Goal: Task Accomplishment & Management: Manage account settings

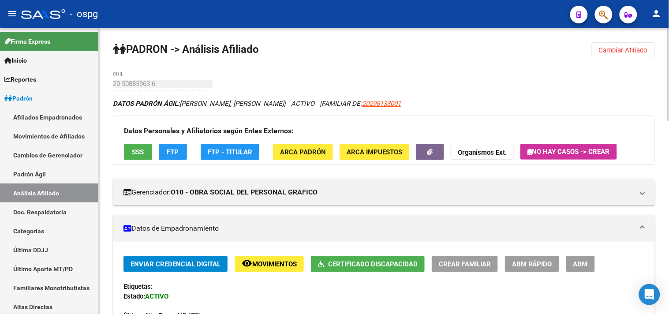
click at [623, 48] on span "Cambiar Afiliado" at bounding box center [623, 50] width 49 height 8
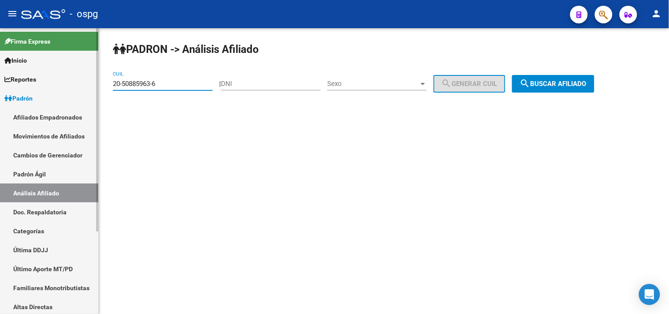
drag, startPoint x: 163, startPoint y: 84, endPoint x: 49, endPoint y: 86, distance: 113.7
click at [49, 86] on mat-sidenav-container "Firma Express Inicio Calendario SSS Instructivos Contacto OS Reportes Ingresos …" at bounding box center [334, 171] width 669 height 286
type input "20-41567490-3"
click at [549, 83] on span "search Buscar afiliado" at bounding box center [553, 84] width 67 height 8
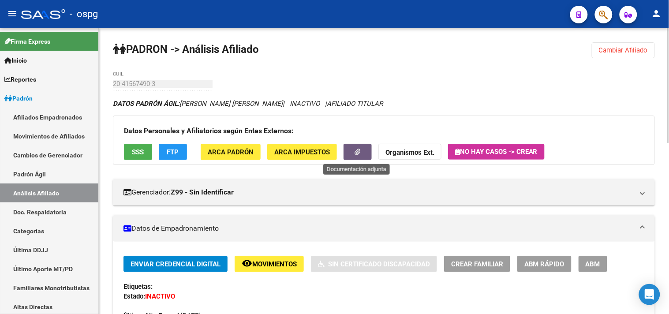
click at [364, 152] on button "button" at bounding box center [357, 152] width 28 height 16
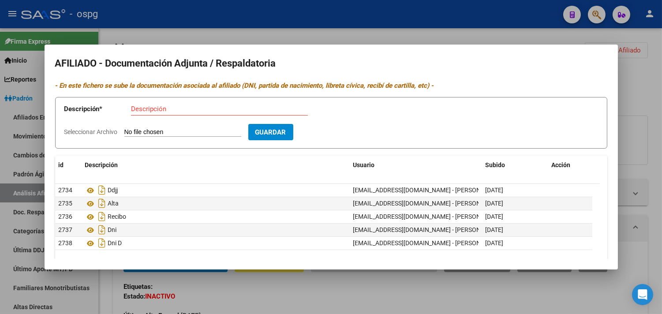
click at [256, 28] on div at bounding box center [331, 157] width 662 height 314
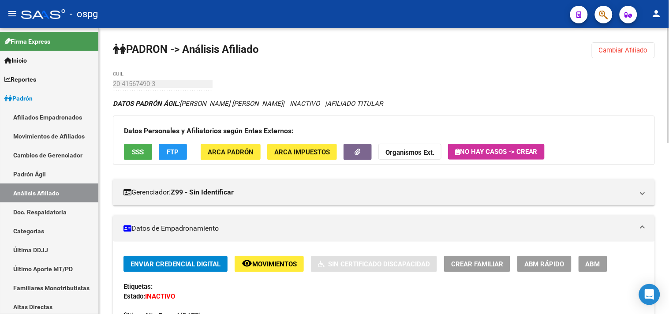
click at [141, 150] on span "SSS" at bounding box center [138, 152] width 12 height 8
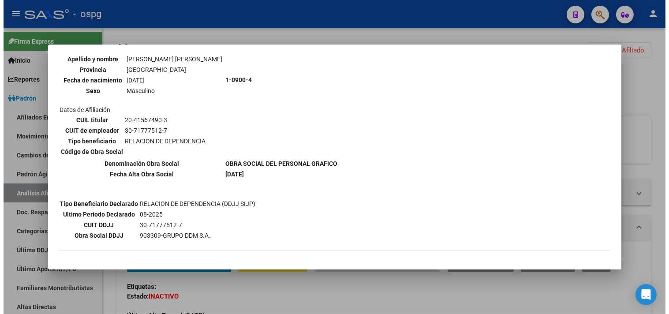
scroll to position [147, 0]
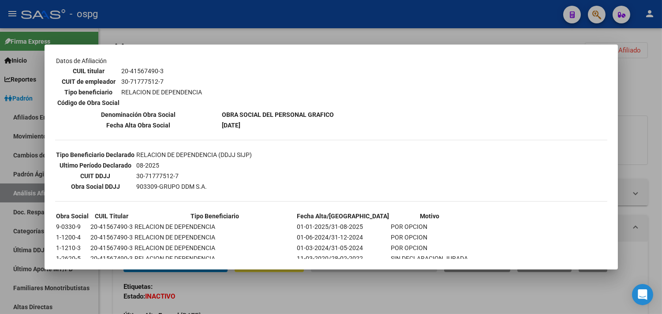
click at [240, 46] on mat-dialog-container "--ACTIVO en Obra Social según consulta SSS-- DATOS DE AFILIACION VIGENTE Datos …" at bounding box center [331, 157] width 573 height 225
click at [264, 26] on div at bounding box center [331, 157] width 662 height 314
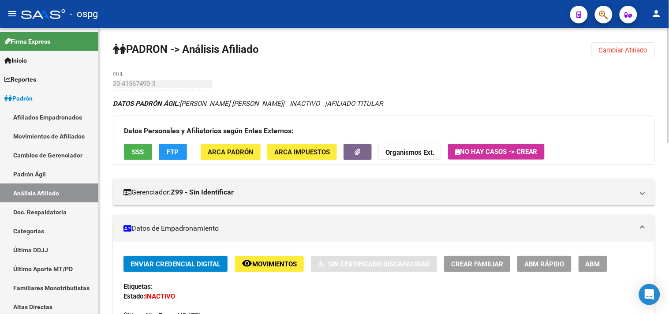
click at [164, 155] on button "FTP" at bounding box center [173, 152] width 28 height 16
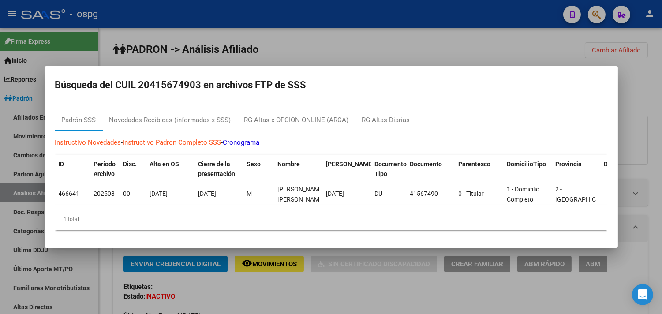
click at [184, 131] on div "Instructivo Novedades - Instructivo [PERSON_NAME] Completo SSS - Cronograma ID …" at bounding box center [331, 184] width 552 height 106
click at [189, 116] on div "Novedades Recibidas (informadas x SSS)" at bounding box center [170, 120] width 122 height 10
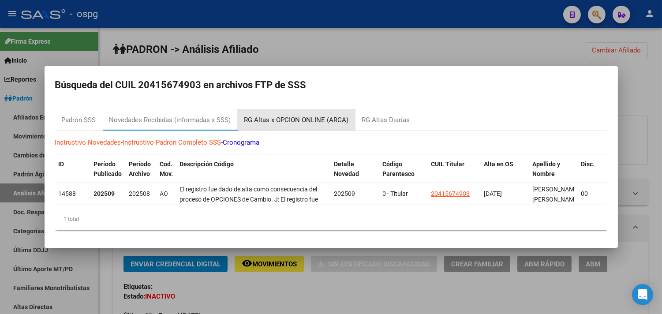
click at [306, 115] on div "RG Altas x OPCION ONLINE (ARCA)" at bounding box center [296, 120] width 104 height 10
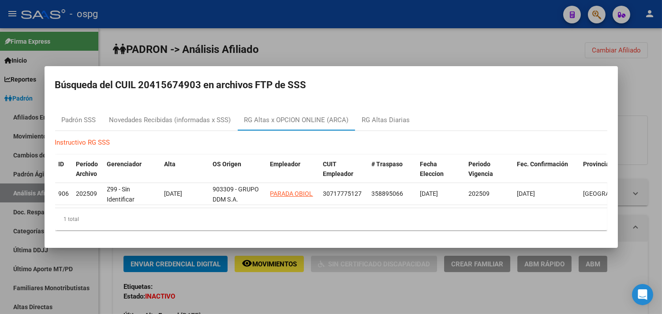
click at [334, 23] on div at bounding box center [331, 157] width 662 height 314
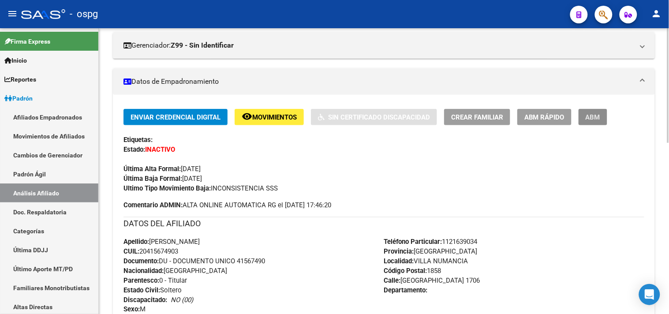
click at [591, 117] on span "ABM" at bounding box center [592, 117] width 15 height 8
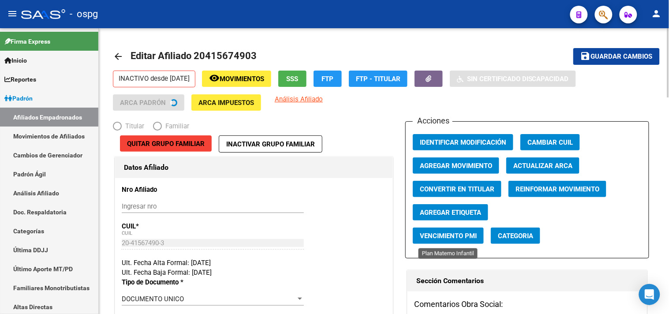
radio input "true"
type input "30-71777512-7"
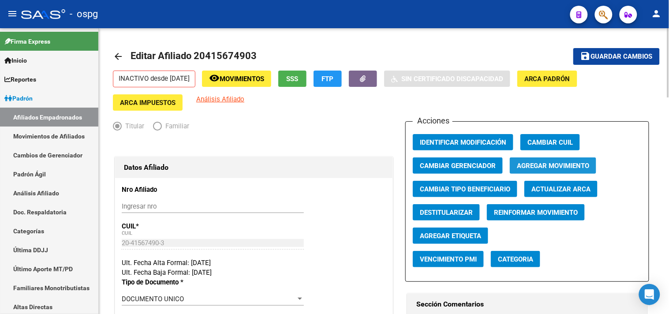
click at [558, 168] on span "Agregar Movimiento" at bounding box center [553, 166] width 72 height 8
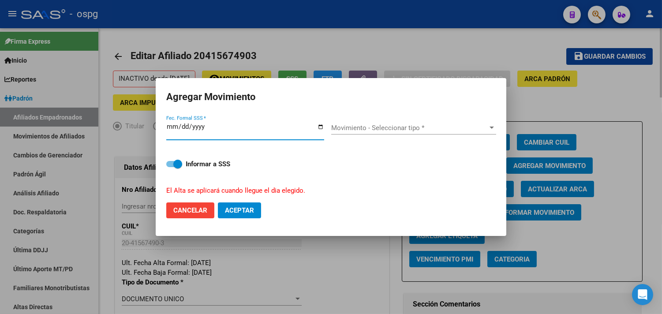
type input "[DATE]"
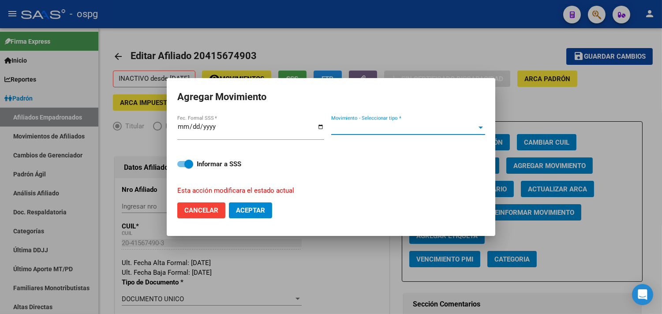
click at [435, 128] on span "Movimiento - Seleccionar tipo *" at bounding box center [404, 128] width 146 height 8
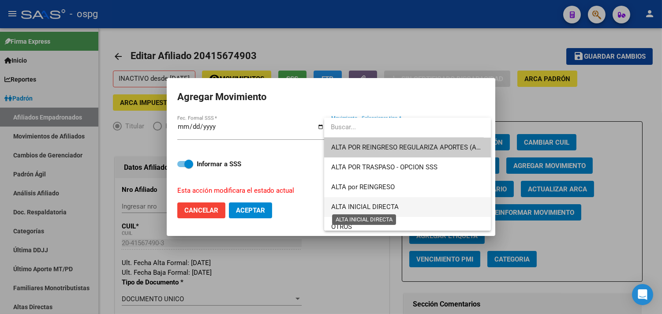
click at [375, 203] on span "ALTA INICIAL DIRECTA" at bounding box center [364, 207] width 67 height 8
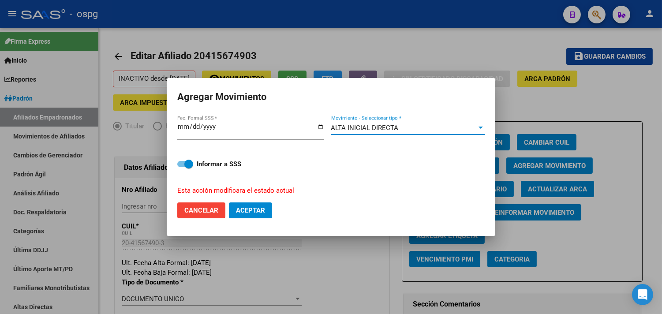
click at [256, 211] on span "Aceptar" at bounding box center [250, 210] width 29 height 8
checkbox input "false"
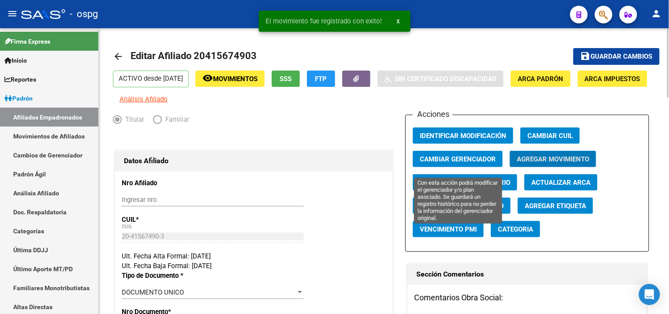
click at [457, 163] on span "Cambiar Gerenciador" at bounding box center [458, 159] width 76 height 8
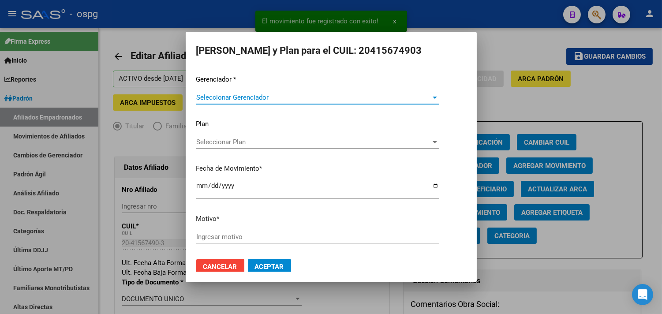
click at [223, 64] on mat-dialog-container "[PERSON_NAME] y Plan para el CUIL: 20415674903 Gerenciador * Seleccionar Gerenc…" at bounding box center [331, 157] width 291 height 251
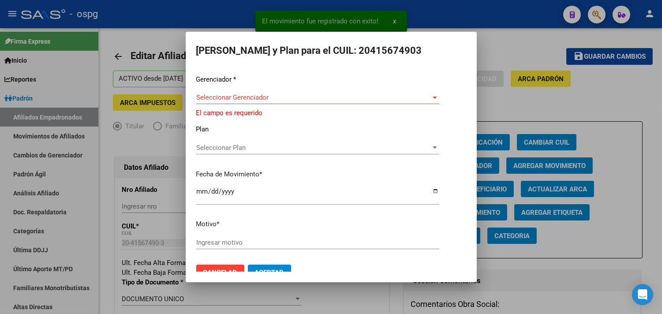
click at [259, 104] on div "Seleccionar Gerenciador Seleccionar Gerenciador" at bounding box center [317, 102] width 243 height 22
click at [264, 104] on div "Seleccionar Gerenciador Seleccionar Gerenciador" at bounding box center [317, 102] width 243 height 22
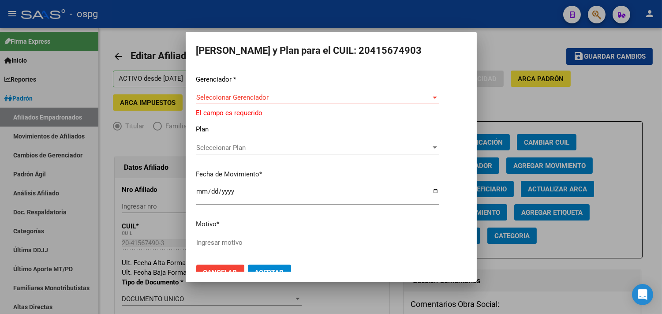
click at [282, 101] on span "Seleccionar Gerenciador" at bounding box center [313, 97] width 235 height 8
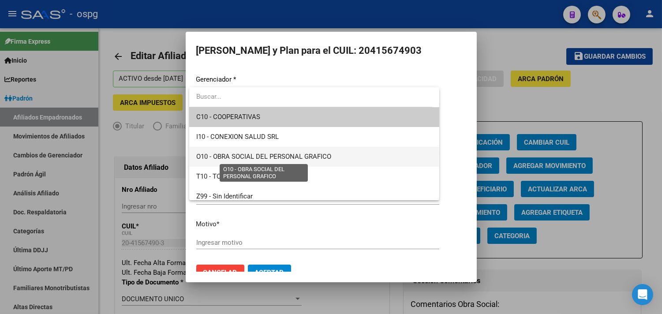
click at [266, 160] on span "O10 - OBRA SOCIAL DEL PERSONAL GRAFICO" at bounding box center [263, 156] width 135 height 8
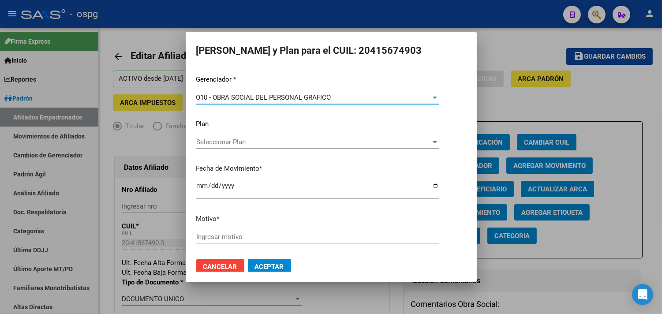
click at [237, 143] on span "Seleccionar Plan" at bounding box center [313, 142] width 235 height 8
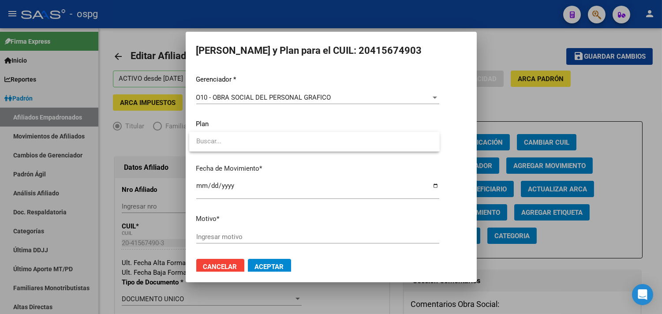
click at [216, 236] on div at bounding box center [331, 157] width 662 height 314
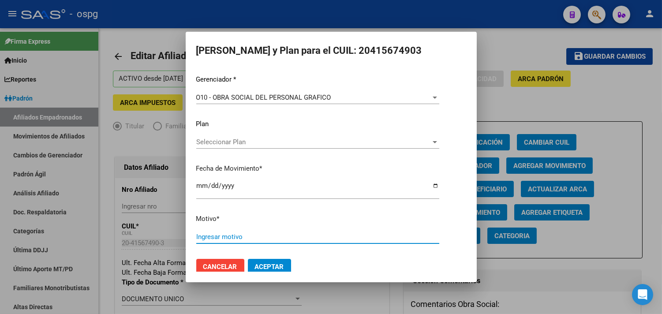
click at [214, 237] on input "Ingresar motivo" at bounding box center [317, 237] width 243 height 8
type input "alta inicial directa"
click at [268, 260] on button "Aceptar" at bounding box center [269, 267] width 43 height 16
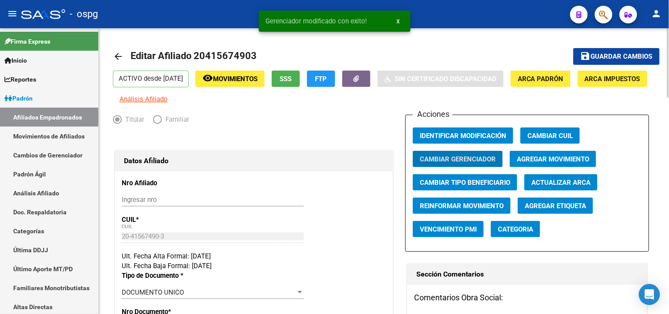
drag, startPoint x: 616, startPoint y: 56, endPoint x: 502, endPoint y: 104, distance: 123.8
click at [615, 55] on span "Guardar cambios" at bounding box center [622, 57] width 62 height 8
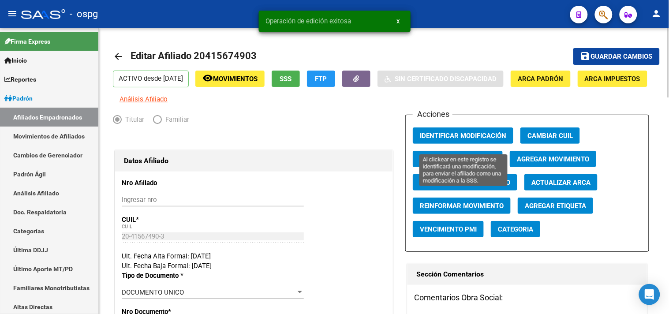
click at [460, 140] on span "Identificar Modificación" at bounding box center [463, 136] width 86 height 8
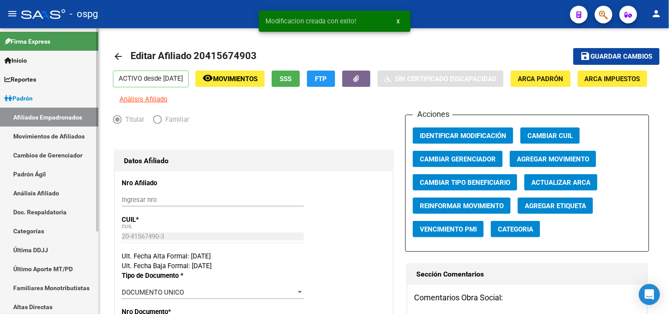
click at [97, 51] on div at bounding box center [97, 129] width 2 height 203
click at [119, 54] on mat-icon "arrow_back" at bounding box center [118, 56] width 11 height 11
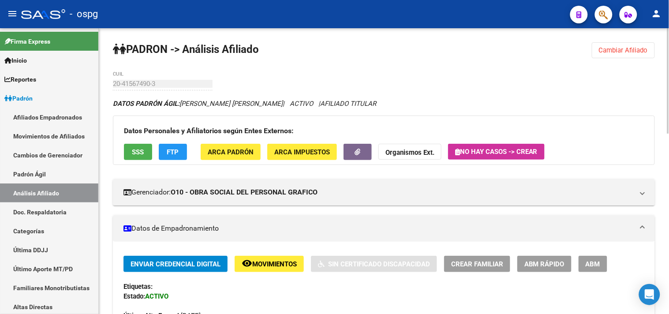
drag, startPoint x: 606, startPoint y: 52, endPoint x: 593, endPoint y: 53, distance: 12.4
click at [601, 53] on span "Cambiar Afiliado" at bounding box center [623, 50] width 49 height 8
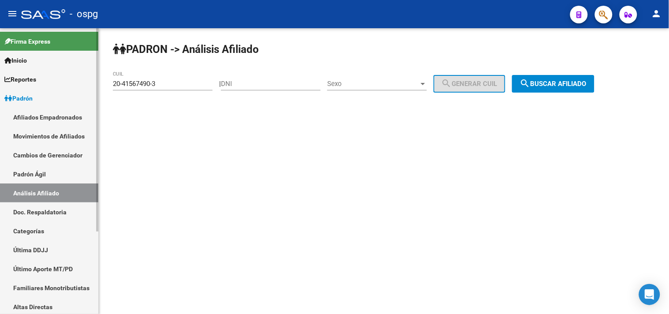
drag, startPoint x: 175, startPoint y: 86, endPoint x: 96, endPoint y: 89, distance: 79.4
click at [97, 89] on mat-sidenav-container "Firma Express Inicio Calendario SSS Instructivos Contacto OS Reportes Ingresos …" at bounding box center [334, 171] width 669 height 286
type input "24-40010115-5"
click at [561, 77] on button "search Buscar afiliado" at bounding box center [553, 84] width 82 height 18
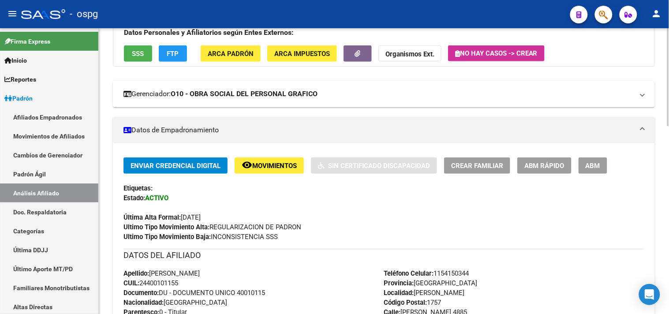
scroll to position [98, 0]
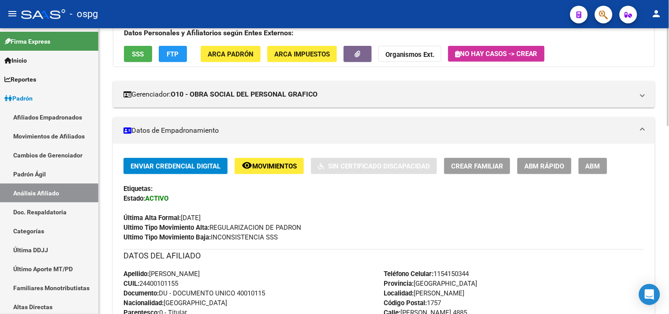
click at [353, 59] on button "button" at bounding box center [357, 54] width 28 height 16
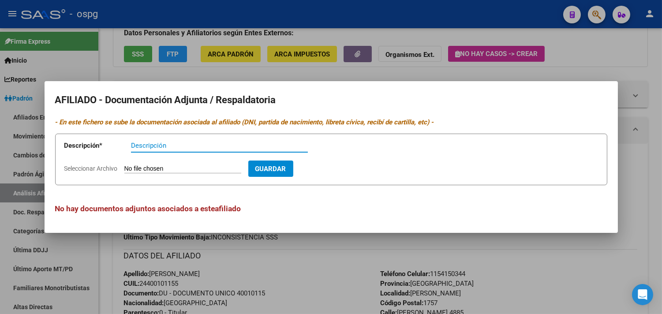
click at [403, 52] on div at bounding box center [331, 157] width 662 height 314
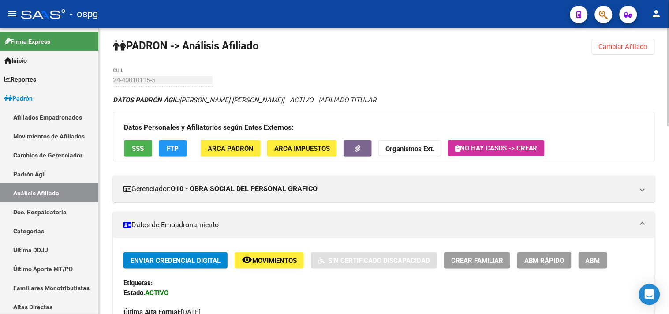
scroll to position [0, 0]
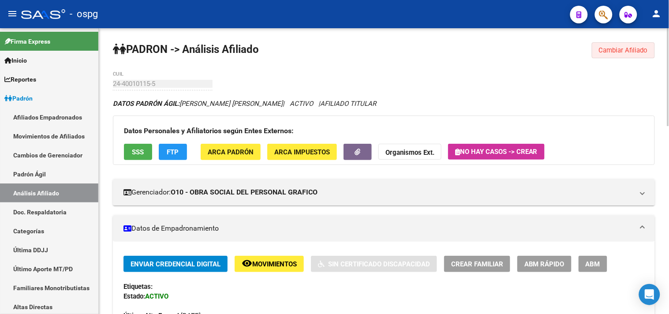
drag, startPoint x: 606, startPoint y: 54, endPoint x: 505, endPoint y: 75, distance: 102.6
click at [605, 54] on button "Cambiar Afiliado" at bounding box center [622, 50] width 63 height 16
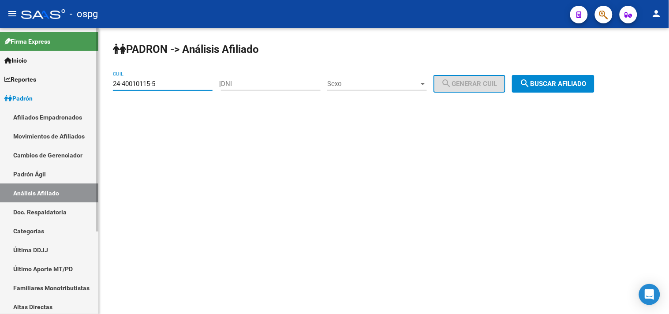
drag, startPoint x: 175, startPoint y: 84, endPoint x: 56, endPoint y: 90, distance: 119.6
click at [56, 90] on mat-sidenav-container "Firma Express Inicio Calendario SSS Instructivos Contacto OS Reportes Ingresos …" at bounding box center [334, 171] width 669 height 286
paste input "20-34534726-8"
type input "20-34534726-8"
click at [574, 78] on button "search Buscar afiliado" at bounding box center [553, 84] width 82 height 18
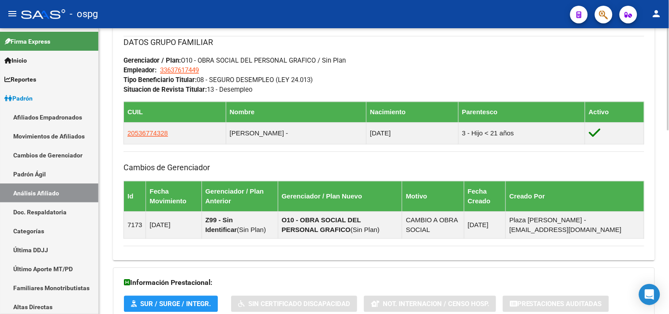
scroll to position [510, 0]
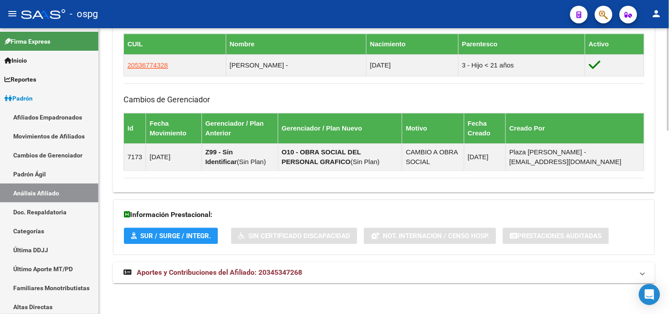
click at [252, 272] on span "Aportes y Contribuciones del Afiliado: 20345347268" at bounding box center [219, 272] width 165 height 8
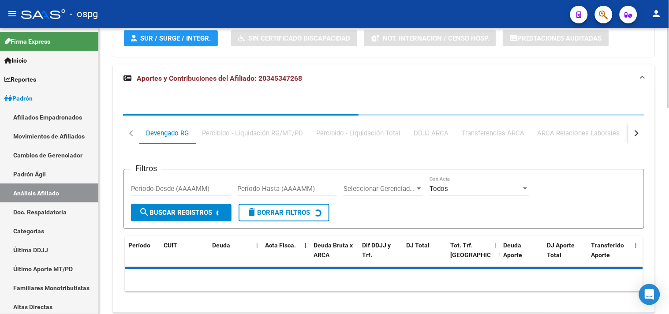
scroll to position [710, 0]
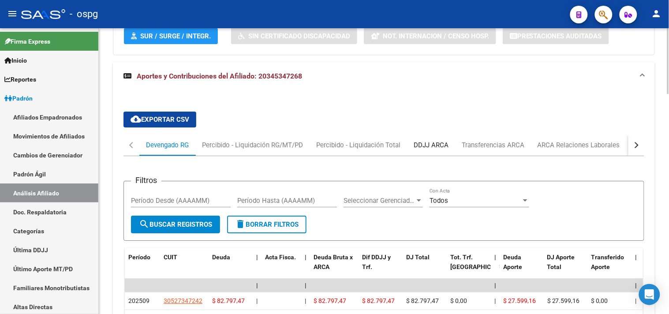
click at [434, 145] on div "DDJJ ARCA" at bounding box center [430, 145] width 35 height 10
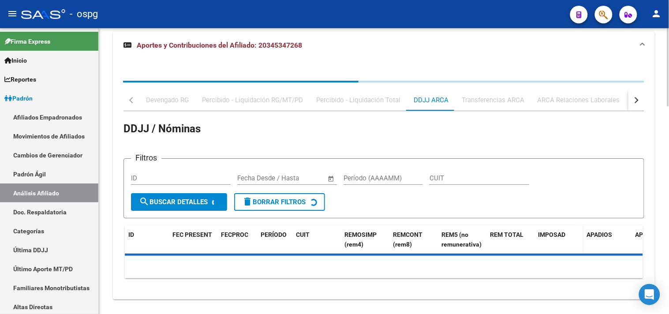
scroll to position [757, 0]
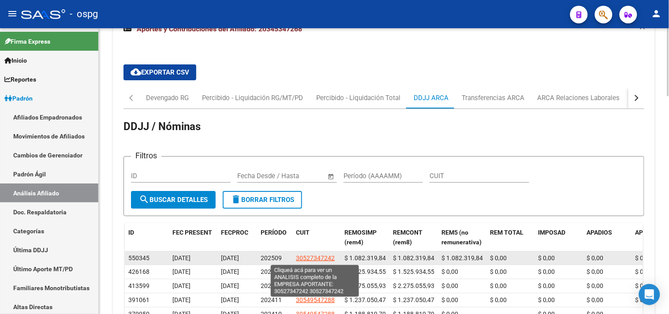
click at [312, 258] on span "30527347242" at bounding box center [315, 257] width 39 height 7
type textarea "30527347242"
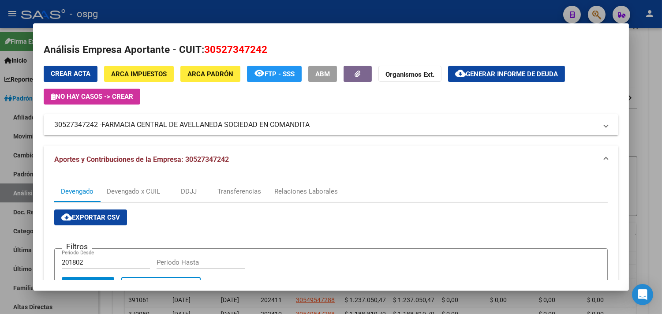
click at [242, 11] on div at bounding box center [331, 157] width 662 height 314
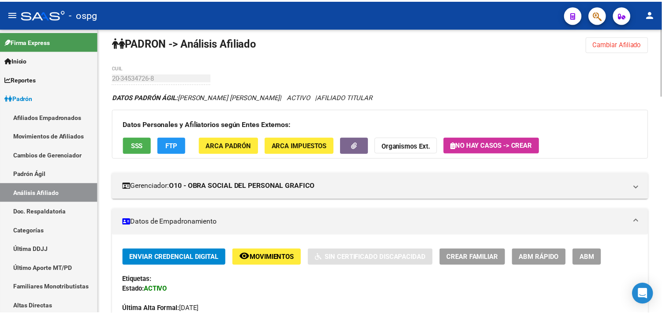
scroll to position [0, 0]
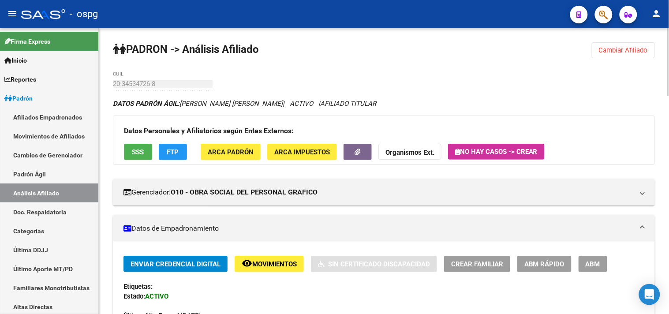
click at [182, 150] on button "FTP" at bounding box center [173, 152] width 28 height 16
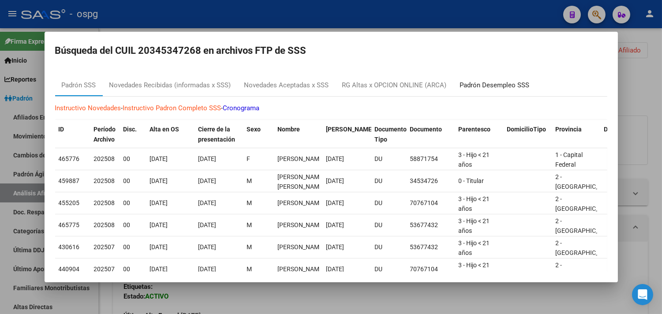
click at [503, 89] on div "Padrón Desempleo SSS" at bounding box center [495, 85] width 70 height 10
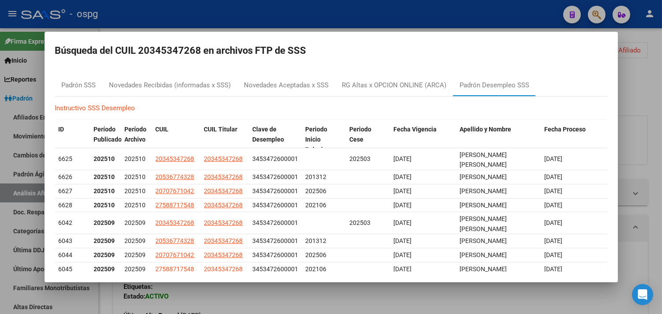
click at [419, 15] on div at bounding box center [331, 157] width 662 height 314
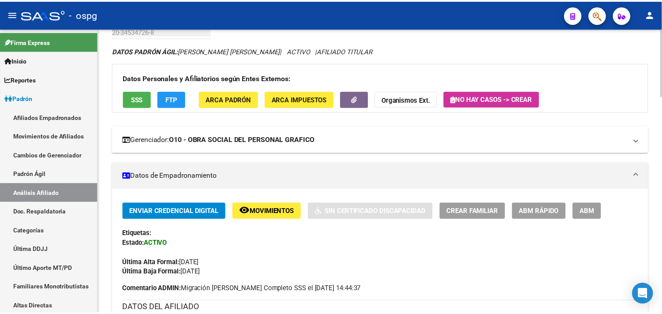
scroll to position [49, 0]
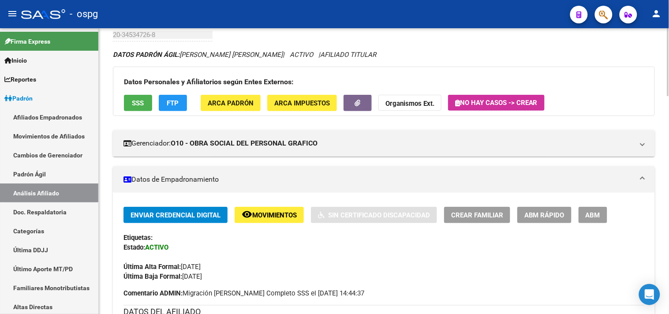
click at [141, 99] on span "SSS" at bounding box center [138, 103] width 12 height 8
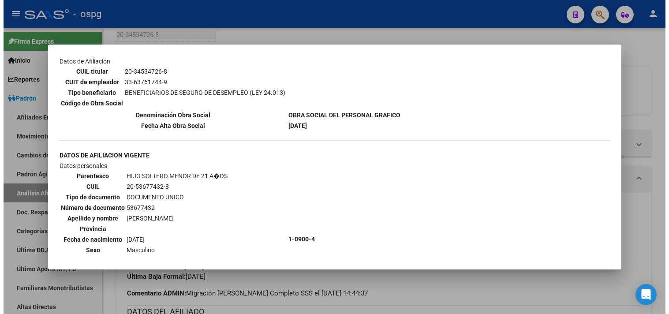
scroll to position [147, 0]
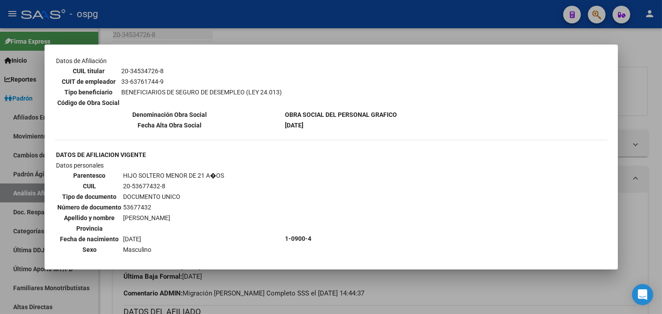
click at [305, 28] on div at bounding box center [331, 157] width 662 height 314
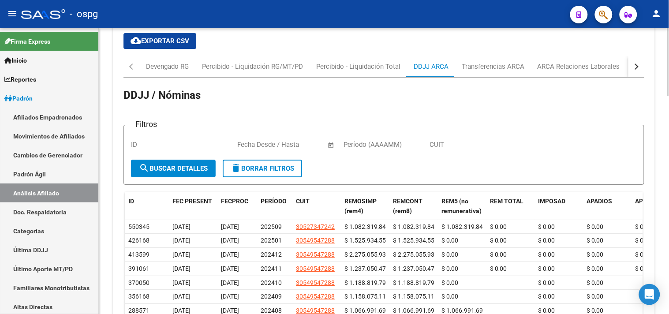
scroll to position [773, 0]
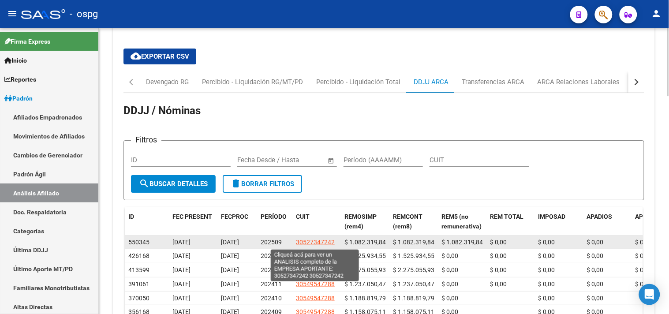
click at [310, 242] on span "30527347242" at bounding box center [315, 241] width 39 height 7
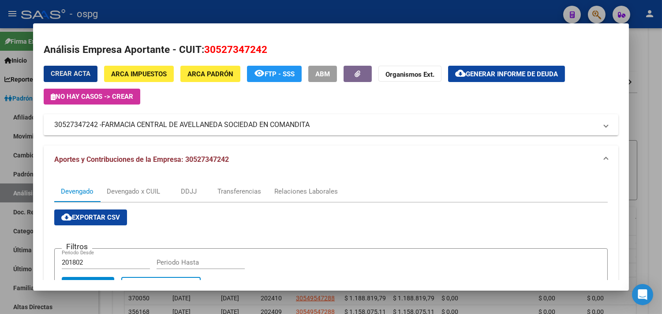
click at [215, 7] on div at bounding box center [331, 157] width 662 height 314
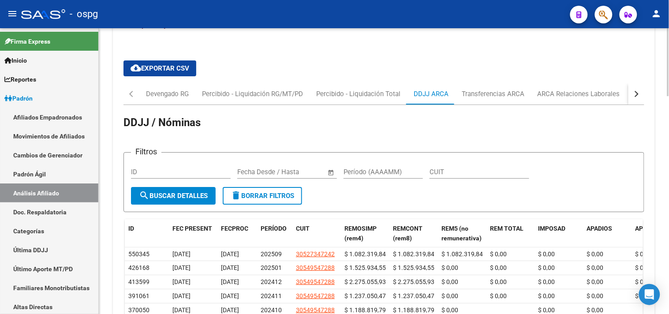
scroll to position [636, 0]
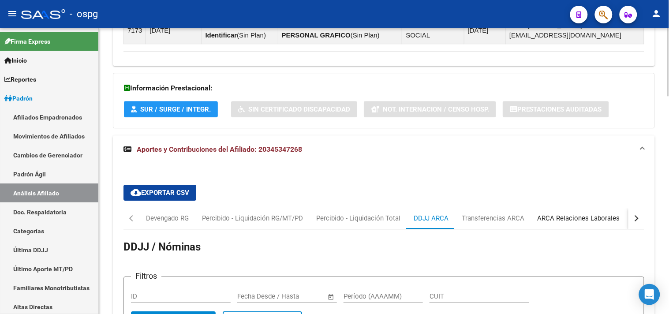
click at [590, 218] on div "ARCA Relaciones Laborales" at bounding box center [578, 218] width 82 height 10
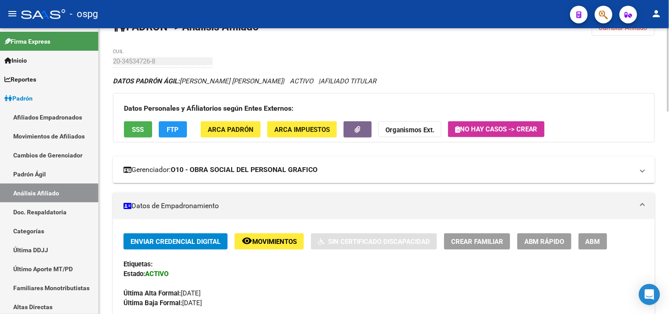
scroll to position [9, 0]
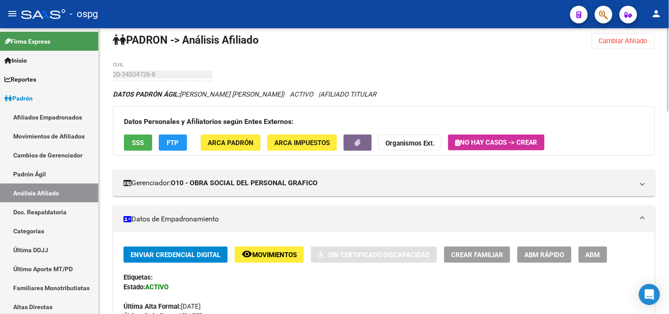
click at [139, 142] on span "SSS" at bounding box center [138, 143] width 12 height 8
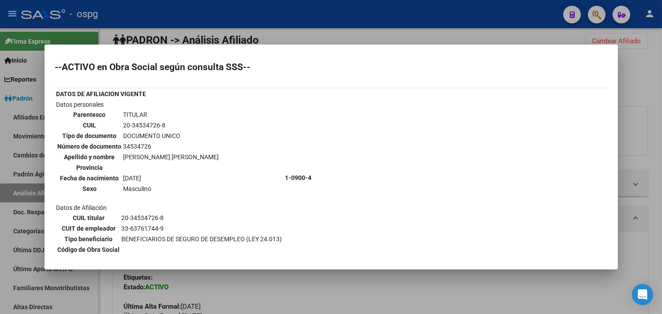
click at [226, 24] on div at bounding box center [331, 157] width 662 height 314
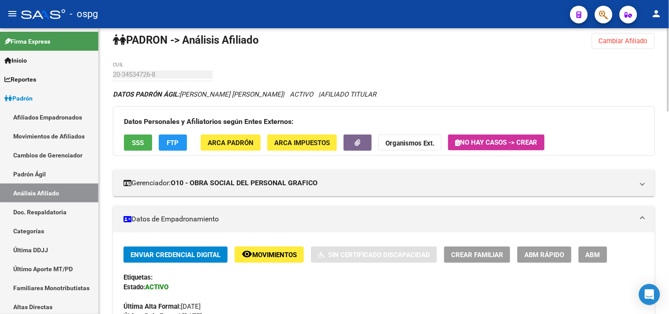
click at [182, 142] on button "FTP" at bounding box center [173, 142] width 28 height 16
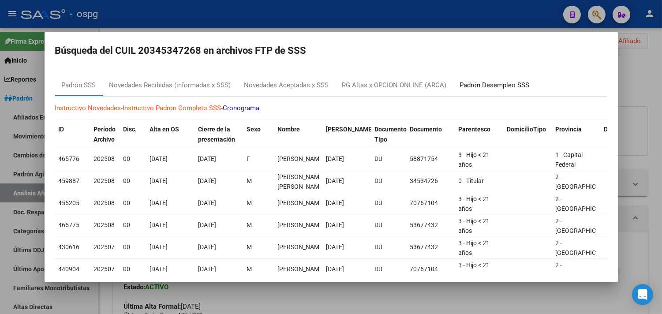
click at [499, 85] on div "Padrón Desempleo SSS" at bounding box center [495, 85] width 70 height 10
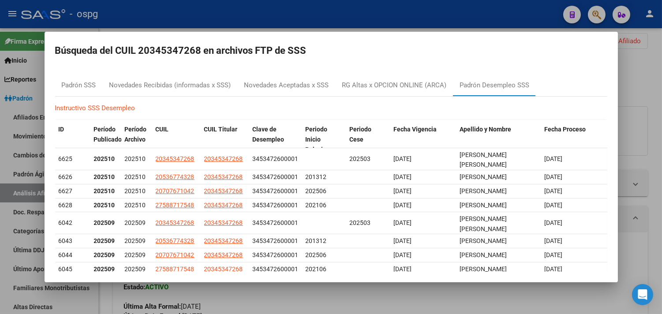
click at [245, 12] on div at bounding box center [331, 157] width 662 height 314
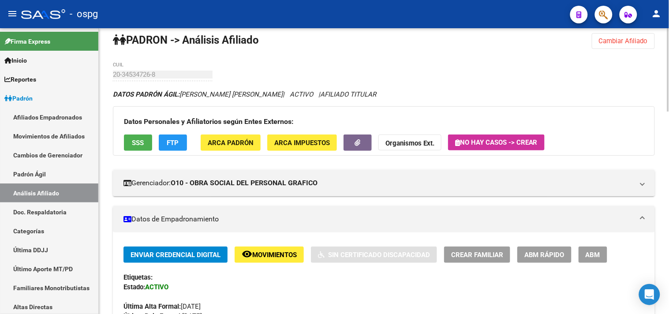
click at [168, 141] on span "FTP" at bounding box center [173, 143] width 12 height 8
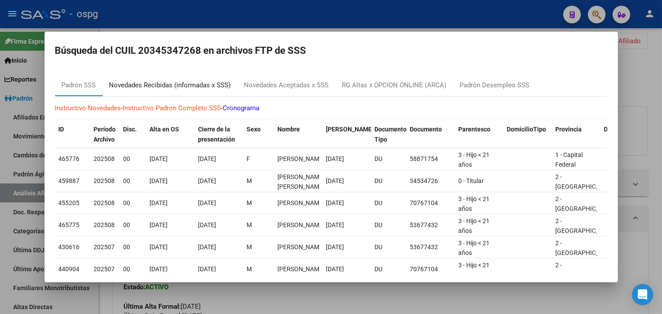
click at [189, 87] on div "Novedades Recibidas (informadas x SSS)" at bounding box center [170, 85] width 122 height 10
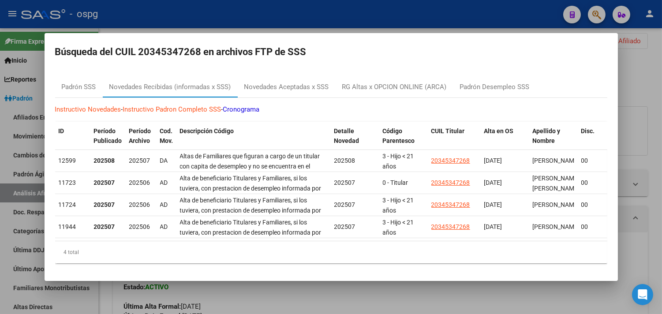
click at [290, 15] on div at bounding box center [331, 157] width 662 height 314
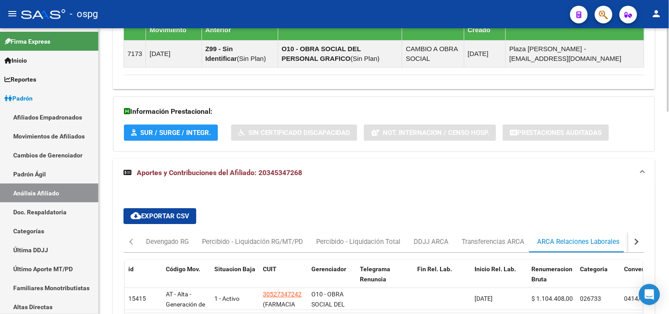
scroll to position [695, 0]
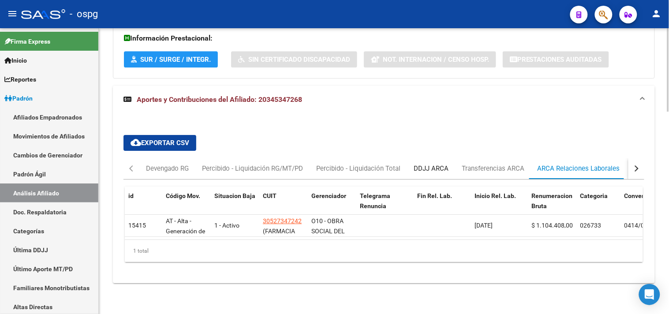
click at [433, 164] on div "DDJJ ARCA" at bounding box center [430, 169] width 35 height 10
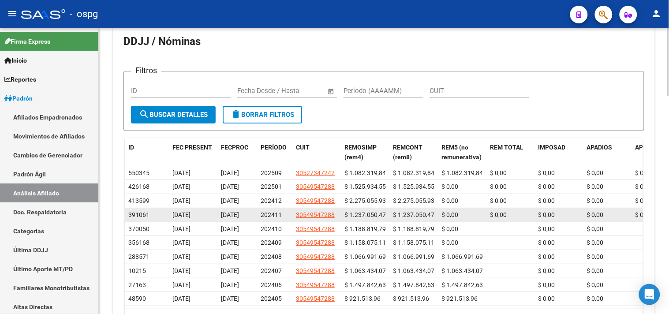
scroll to position [792, 0]
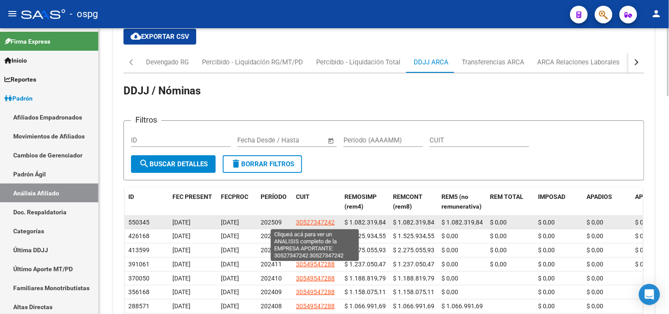
click at [312, 219] on span "30527347242" at bounding box center [315, 222] width 39 height 7
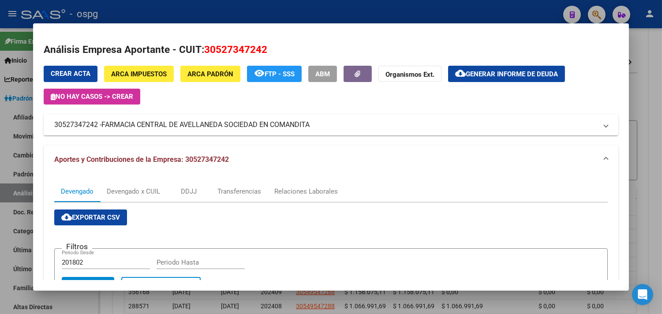
click at [655, 113] on div at bounding box center [331, 157] width 662 height 314
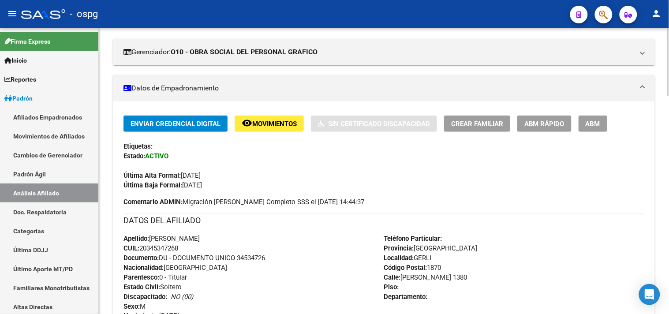
scroll to position [0, 0]
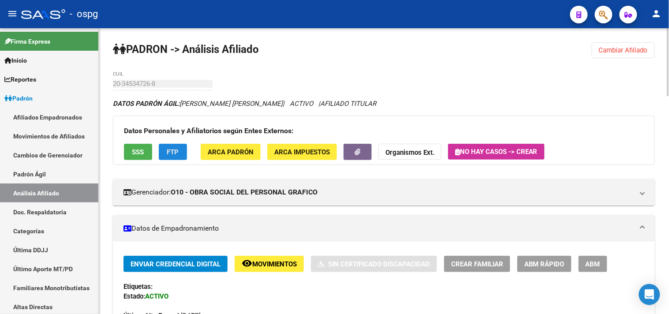
click at [178, 155] on span "FTP" at bounding box center [173, 152] width 12 height 8
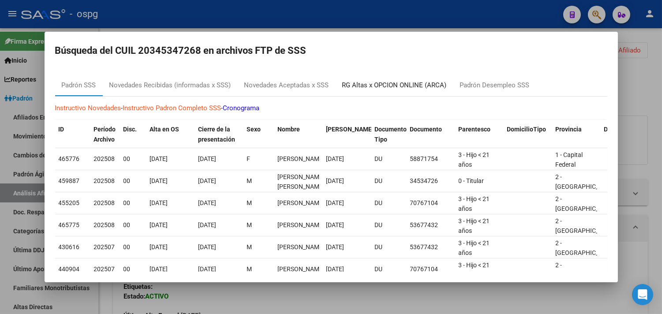
click at [421, 86] on div "RG Altas x OPCION ONLINE (ARCA)" at bounding box center [394, 85] width 104 height 10
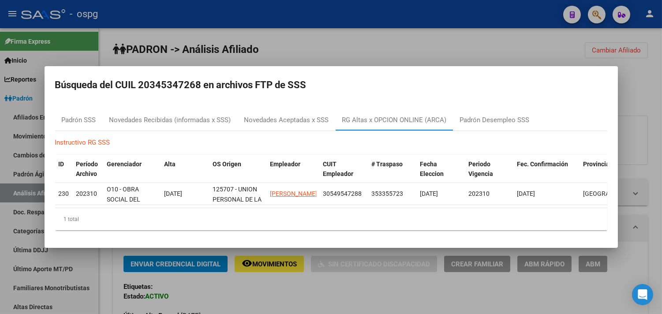
click at [284, 51] on div at bounding box center [331, 157] width 662 height 314
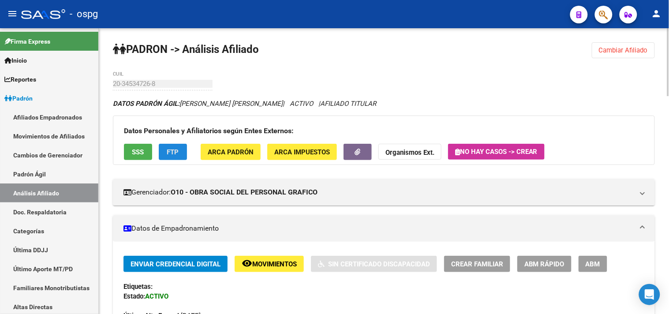
click at [171, 153] on span "FTP" at bounding box center [173, 152] width 12 height 8
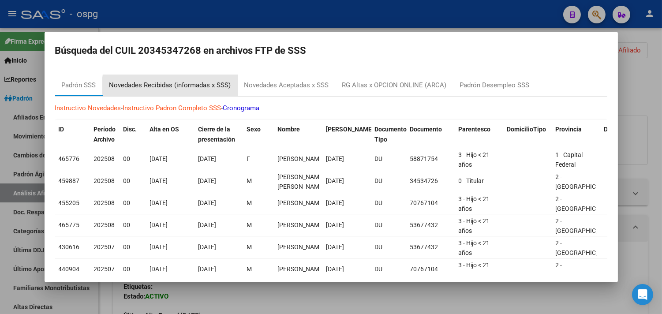
click at [182, 86] on div "Novedades Recibidas (informadas x SSS)" at bounding box center [170, 85] width 122 height 10
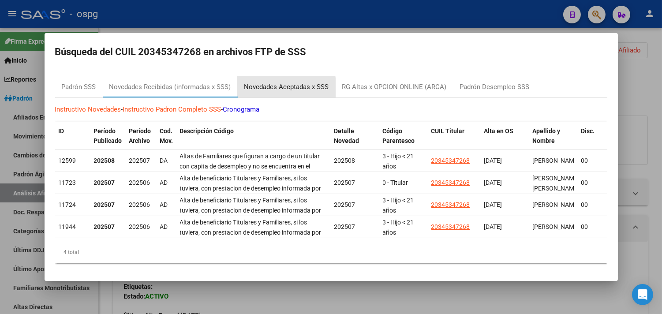
click at [271, 87] on div "Novedades Aceptadas x SSS" at bounding box center [286, 87] width 85 height 10
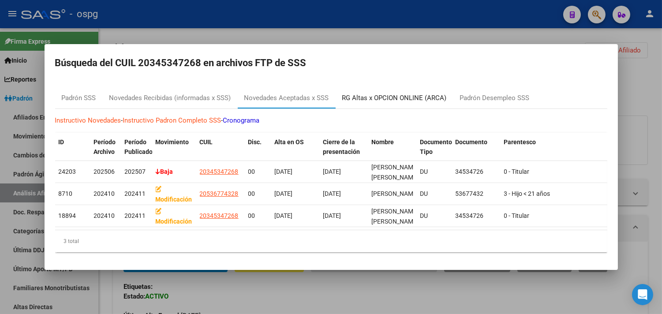
drag, startPoint x: 377, startPoint y: 97, endPoint x: 382, endPoint y: 98, distance: 5.4
click at [379, 97] on div "RG Altas x OPCION ONLINE (ARCA)" at bounding box center [394, 98] width 104 height 10
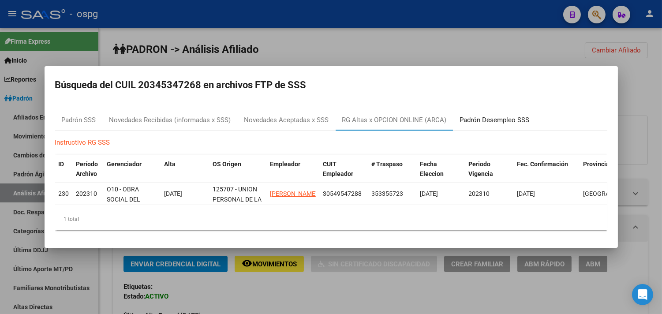
click at [499, 120] on div "Padrón Desempleo SSS" at bounding box center [495, 120] width 70 height 10
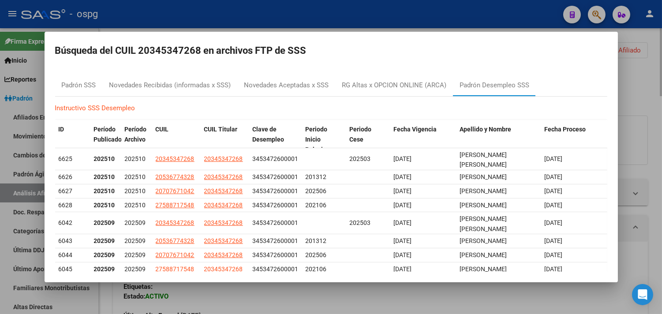
drag, startPoint x: 444, startPoint y: 16, endPoint x: 560, endPoint y: 51, distance: 121.0
click at [445, 16] on div at bounding box center [331, 157] width 662 height 314
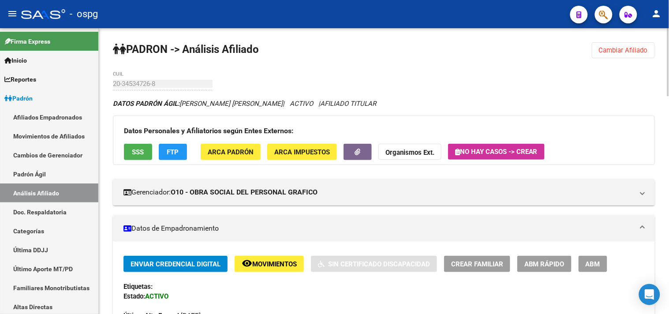
drag, startPoint x: 625, startPoint y: 50, endPoint x: 582, endPoint y: 50, distance: 42.8
click at [623, 50] on span "Cambiar Afiliado" at bounding box center [623, 50] width 49 height 8
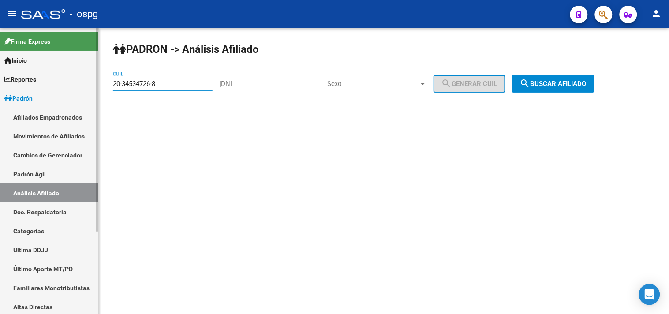
drag, startPoint x: 135, startPoint y: 84, endPoint x: 97, endPoint y: 83, distance: 38.4
click at [97, 83] on mat-sidenav-container "Firma Express Inicio Calendario SSS Instructivos Contacto OS Reportes Ingresos …" at bounding box center [334, 171] width 669 height 286
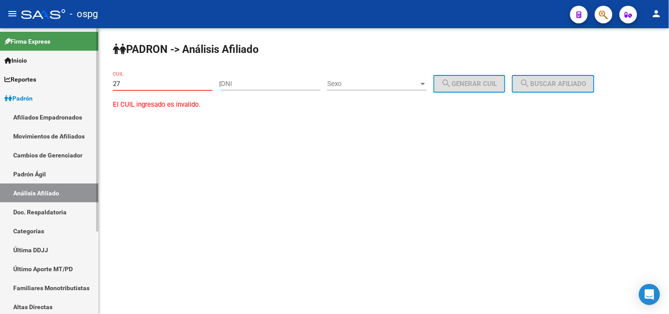
paste input "-16995396"
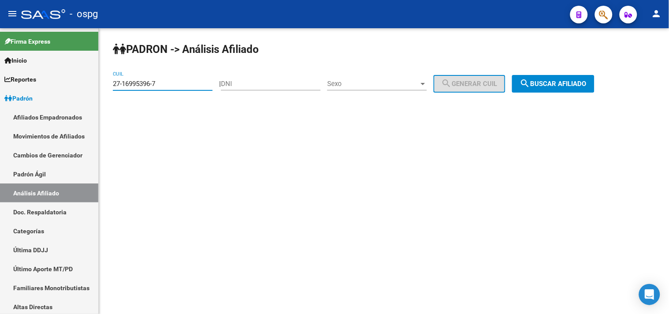
type input "27-16995396-7"
click at [568, 84] on span "search Buscar afiliado" at bounding box center [553, 84] width 67 height 8
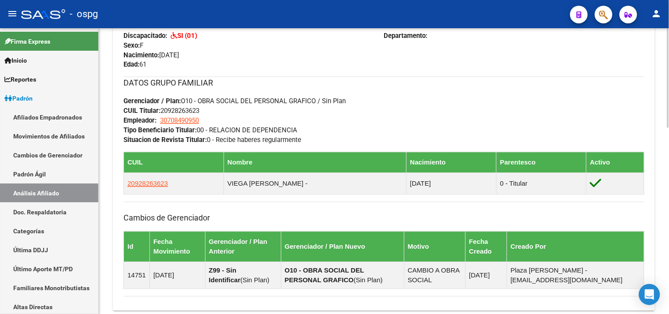
scroll to position [532, 0]
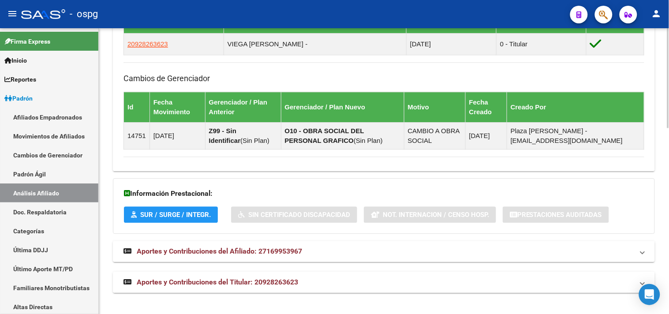
click at [245, 286] on span "Aportes y Contribuciones del Titular: 20928263623" at bounding box center [217, 282] width 161 height 8
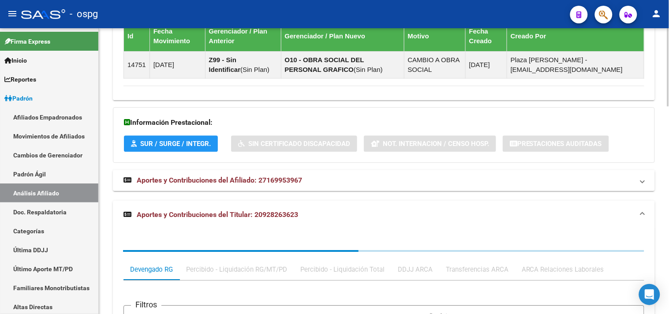
scroll to position [728, 0]
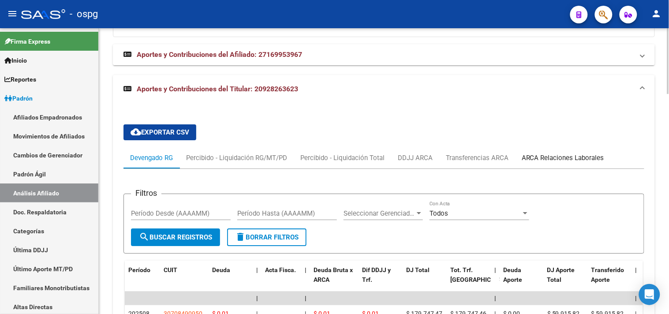
click at [547, 162] on div "ARCA Relaciones Laborales" at bounding box center [562, 158] width 82 height 10
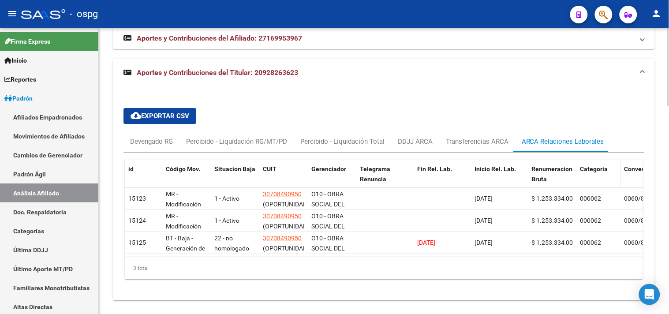
scroll to position [760, 0]
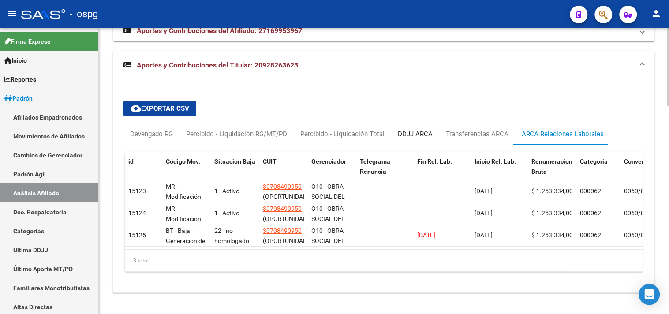
click at [416, 129] on div "DDJJ ARCA" at bounding box center [415, 134] width 35 height 10
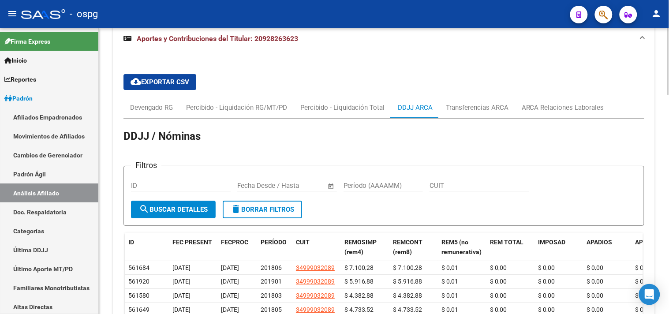
scroll to position [876, 0]
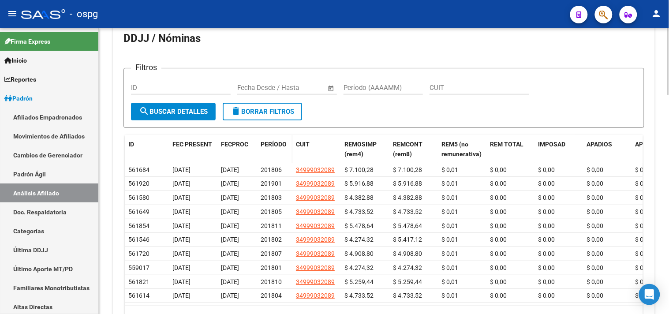
click at [269, 142] on span "PERÍODO" at bounding box center [273, 144] width 26 height 7
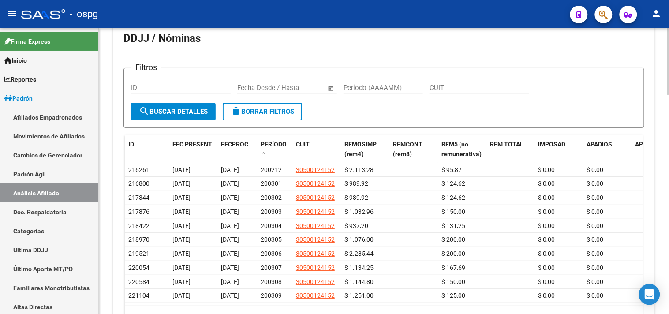
click at [270, 142] on span "PERÍODO" at bounding box center [273, 144] width 26 height 7
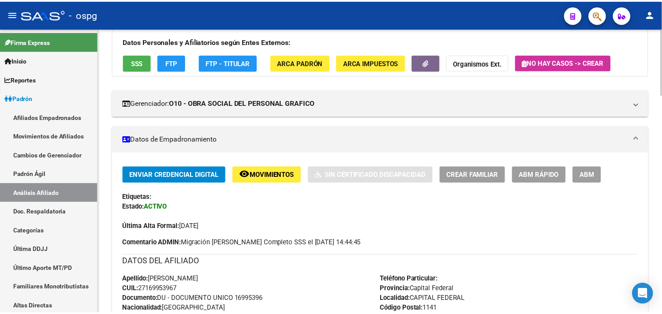
scroll to position [0, 0]
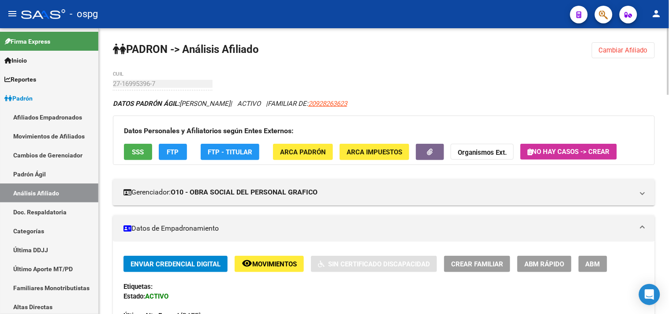
click at [178, 150] on span "FTP" at bounding box center [173, 152] width 12 height 8
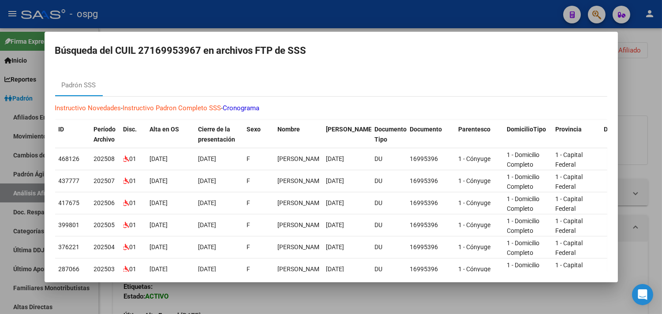
click at [190, 22] on div at bounding box center [331, 157] width 662 height 314
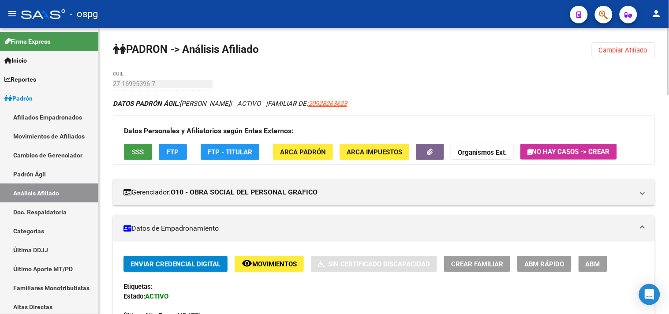
click at [145, 151] on button "SSS" at bounding box center [138, 152] width 28 height 16
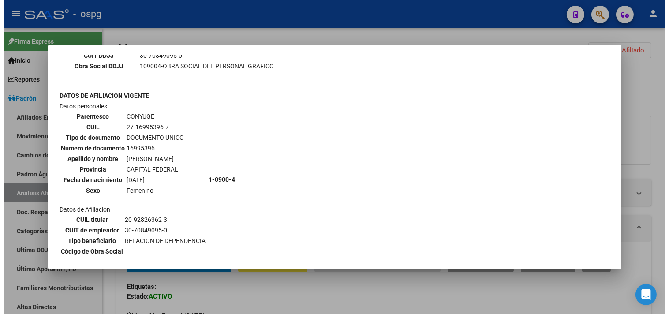
scroll to position [288, 0]
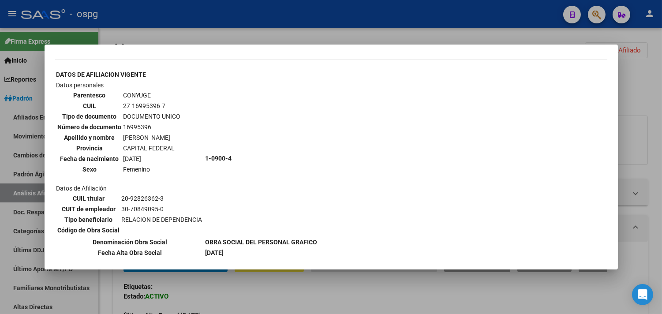
click at [227, 32] on div at bounding box center [331, 157] width 662 height 314
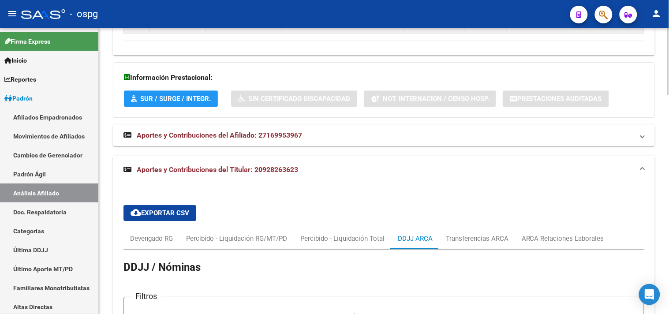
scroll to position [647, 0]
click at [337, 131] on mat-expansion-panel-header "Aportes y Contribuciones del Afiliado: 27169953967" at bounding box center [384, 135] width 542 height 21
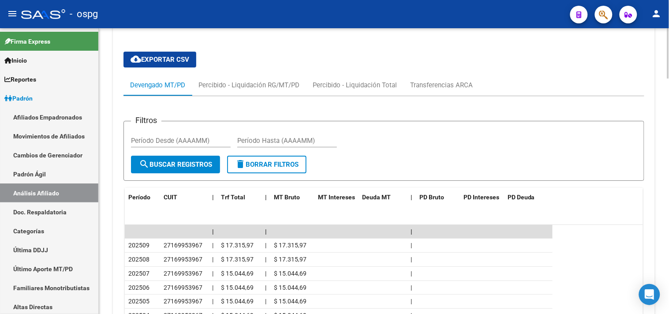
scroll to position [794, 0]
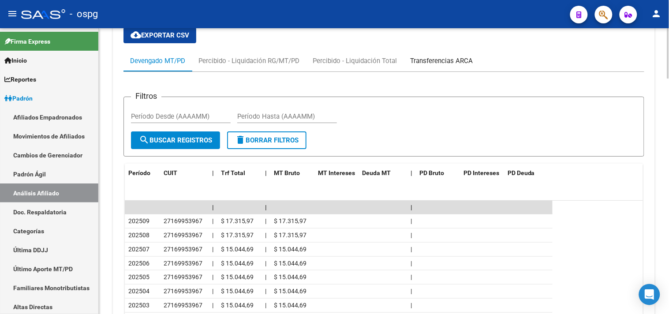
click at [447, 65] on div "Transferencias ARCA" at bounding box center [441, 61] width 63 height 10
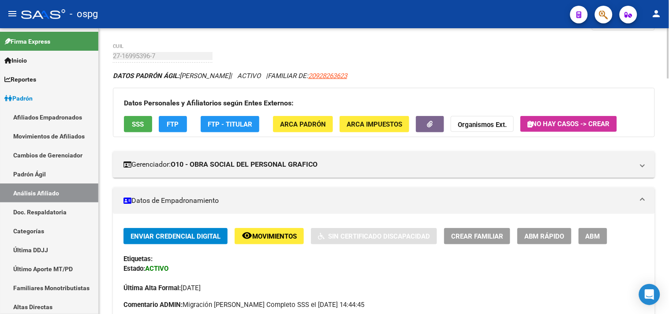
scroll to position [0, 0]
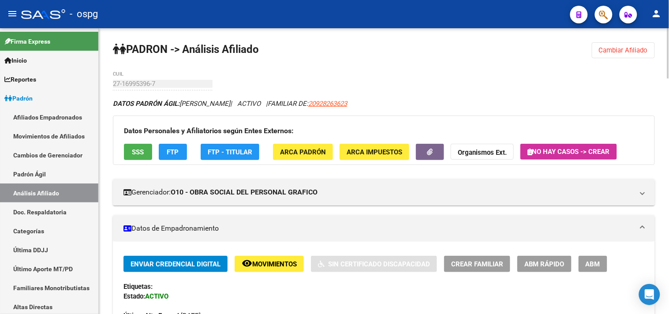
click at [632, 45] on button "Cambiar Afiliado" at bounding box center [622, 50] width 63 height 16
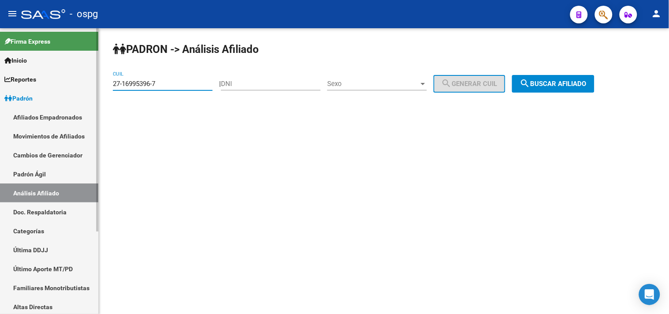
drag, startPoint x: 151, startPoint y: 84, endPoint x: 74, endPoint y: 94, distance: 77.8
click at [78, 95] on mat-sidenav-container "Firma Express Inicio Calendario SSS Instructivos Contacto OS Reportes Ingresos …" at bounding box center [334, 171] width 669 height 286
type input "24-40010115-5"
click at [568, 81] on span "search Buscar afiliado" at bounding box center [553, 84] width 67 height 8
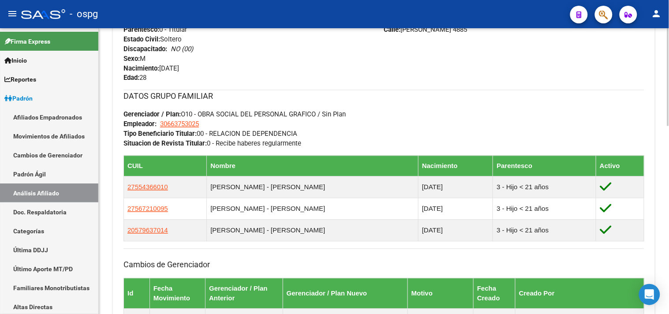
scroll to position [342, 0]
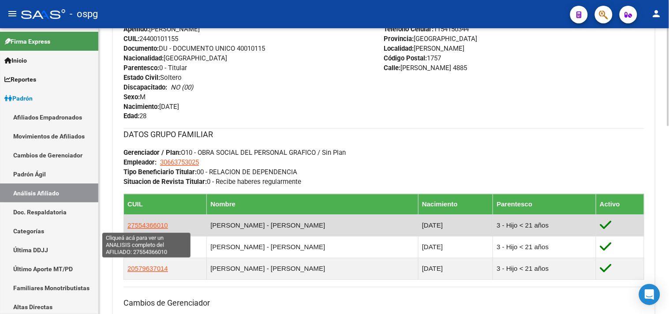
click at [151, 227] on span "27554366010" at bounding box center [147, 225] width 41 height 7
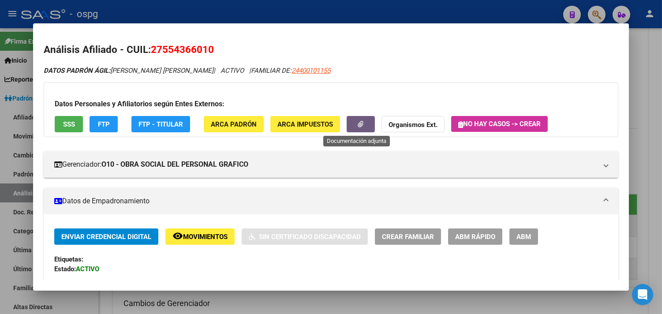
click at [368, 125] on button "button" at bounding box center [360, 124] width 28 height 16
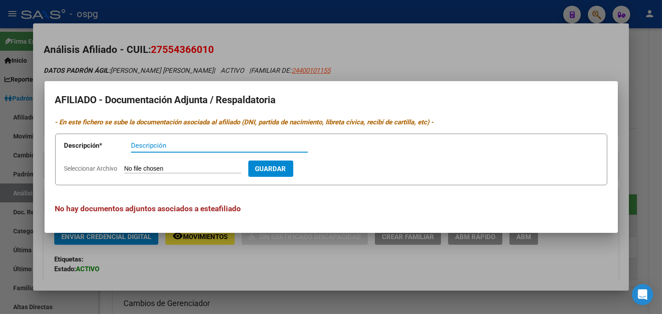
click at [231, 50] on div at bounding box center [331, 157] width 662 height 314
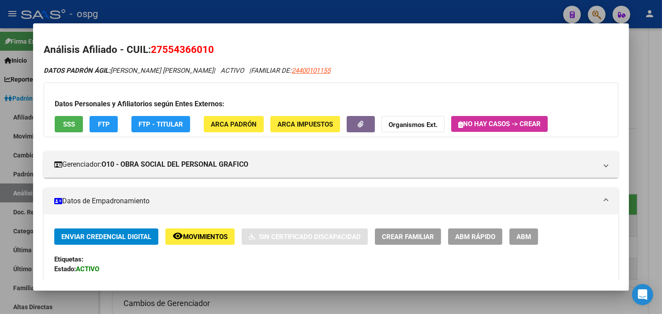
click at [244, 19] on div at bounding box center [331, 157] width 662 height 314
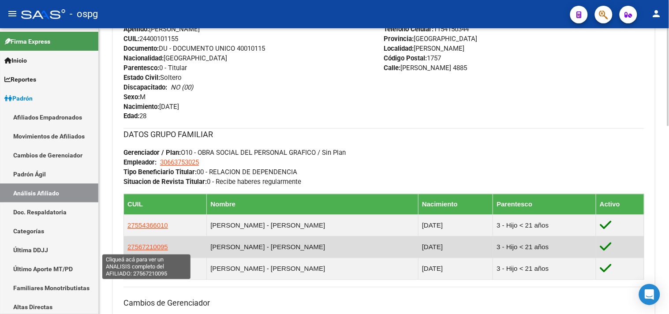
click at [148, 244] on span "27567210095" at bounding box center [147, 246] width 41 height 7
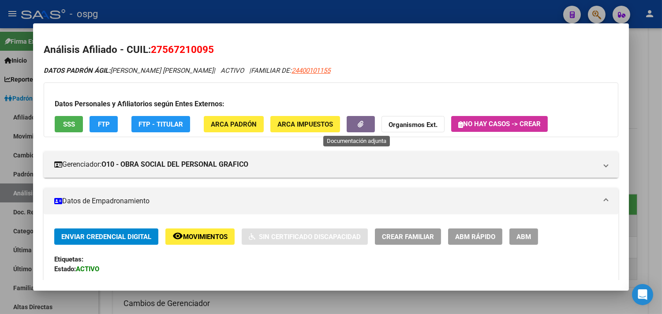
click at [358, 121] on icon "button" at bounding box center [361, 124] width 6 height 7
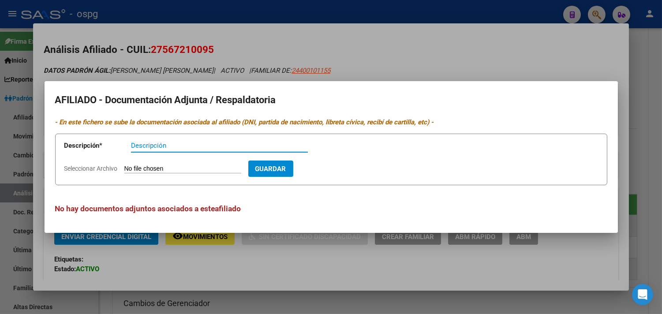
click at [227, 46] on div at bounding box center [331, 157] width 662 height 314
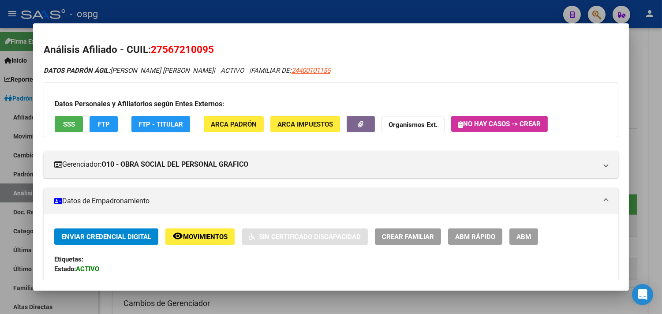
click at [241, 0] on div at bounding box center [331, 157] width 662 height 314
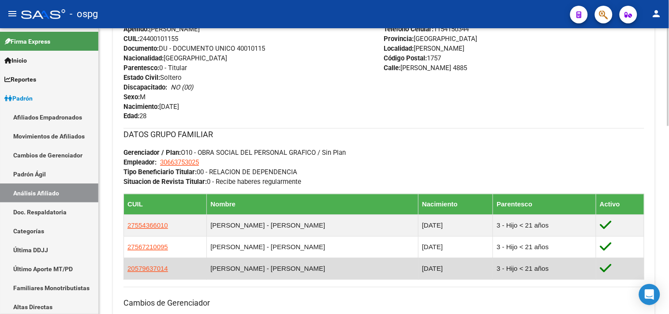
click at [144, 264] on app-link-go-to "20579637014" at bounding box center [147, 269] width 41 height 10
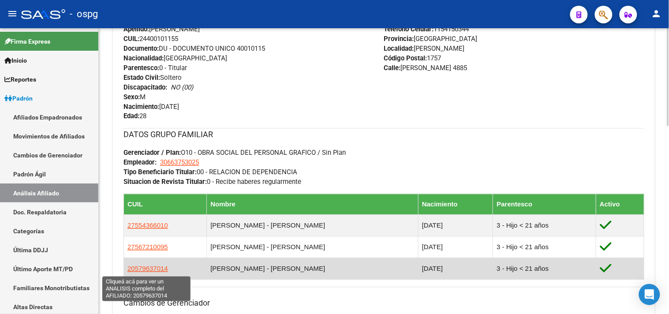
click at [142, 269] on span "20579637014" at bounding box center [147, 268] width 41 height 7
type textarea "20579637014"
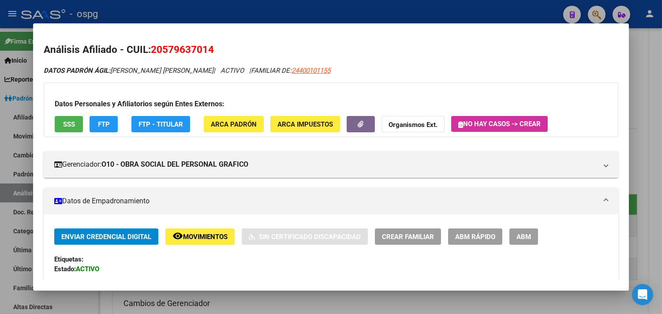
click at [358, 124] on icon "button" at bounding box center [361, 124] width 6 height 7
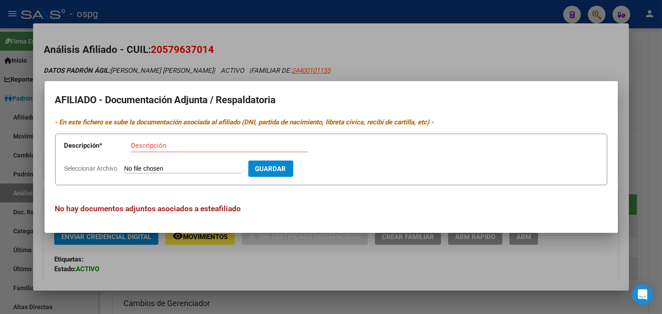
click at [191, 26] on div at bounding box center [331, 157] width 662 height 314
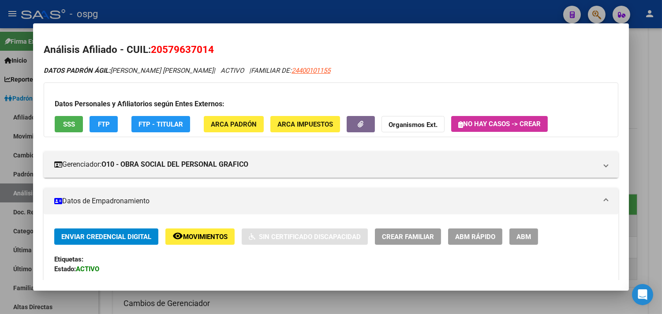
click at [219, 13] on div at bounding box center [331, 157] width 662 height 314
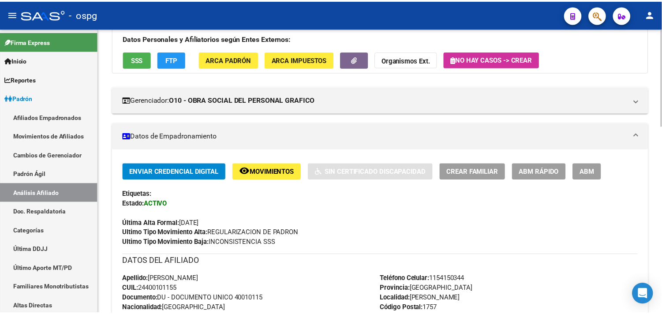
scroll to position [0, 0]
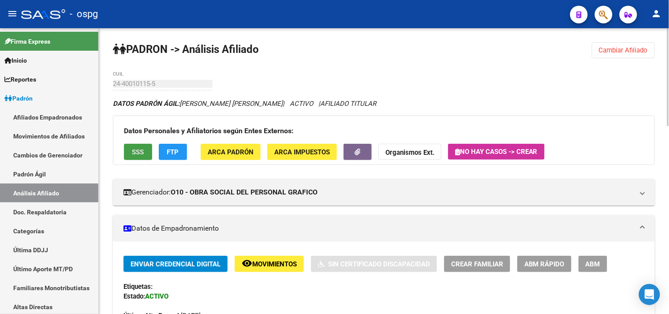
click at [145, 147] on button "SSS" at bounding box center [138, 152] width 28 height 16
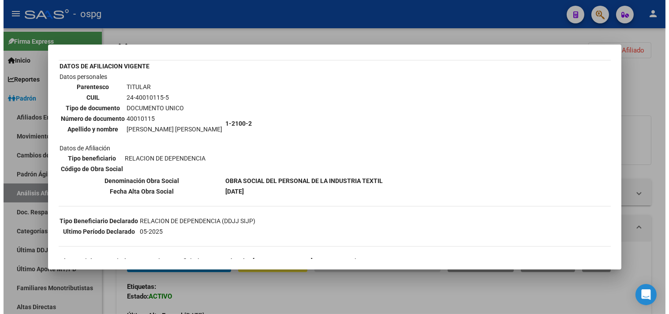
scroll to position [98, 0]
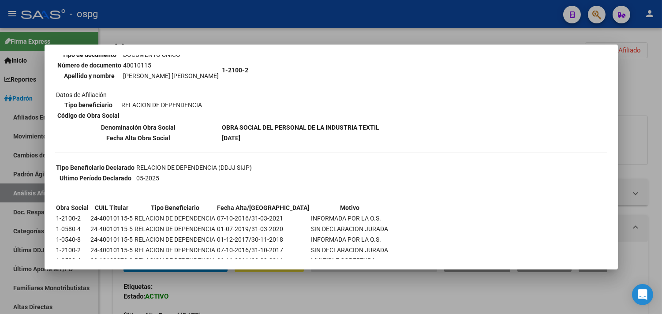
click at [248, 31] on div at bounding box center [331, 157] width 662 height 314
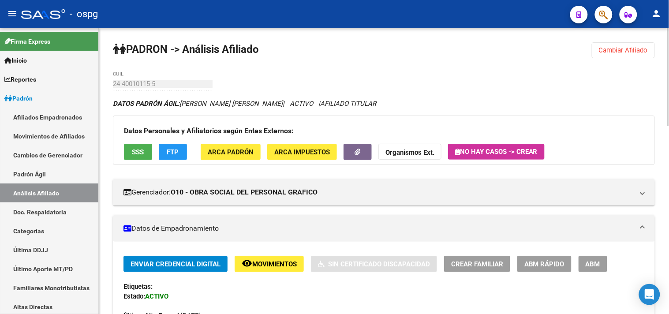
click at [151, 144] on app-consulta-sss-html "SSS" at bounding box center [138, 152] width 28 height 16
click at [162, 150] on button "FTP" at bounding box center [173, 152] width 28 height 16
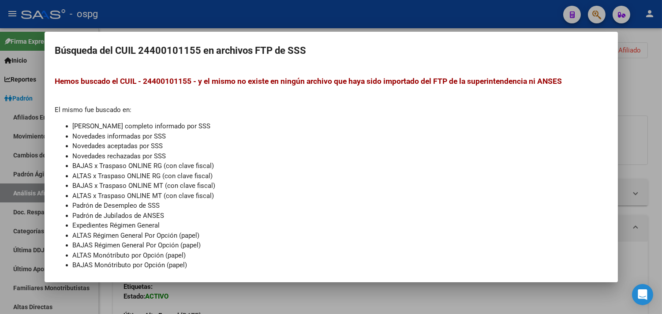
click at [275, 18] on div at bounding box center [331, 157] width 662 height 314
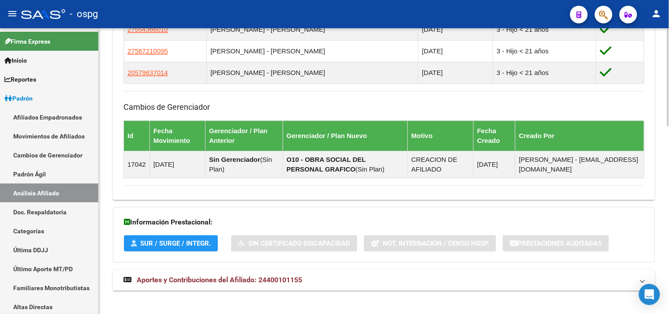
scroll to position [547, 0]
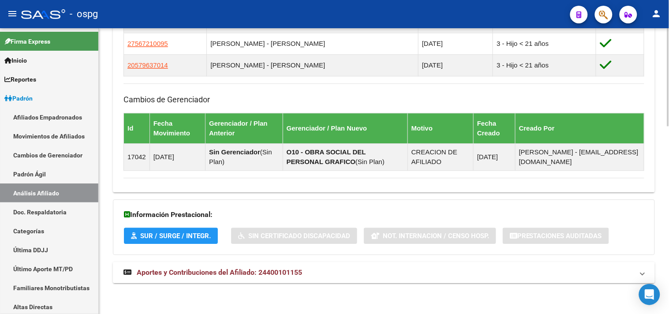
click at [224, 270] on span "Aportes y Contribuciones del Afiliado: 24400101155" at bounding box center [219, 272] width 165 height 8
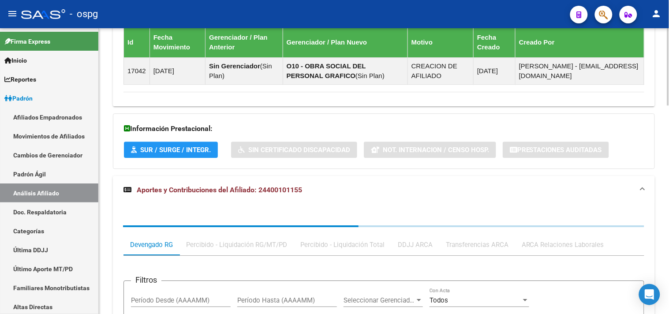
scroll to position [648, 0]
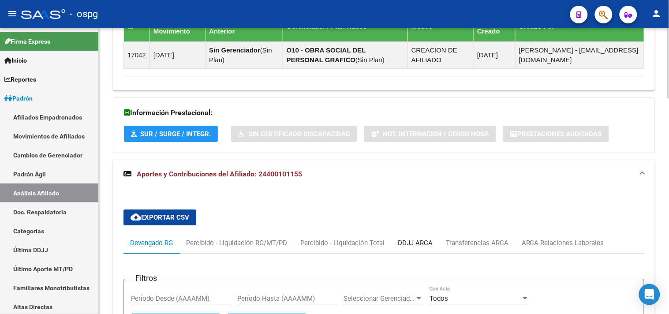
click at [429, 250] on div "DDJJ ARCA" at bounding box center [415, 242] width 48 height 21
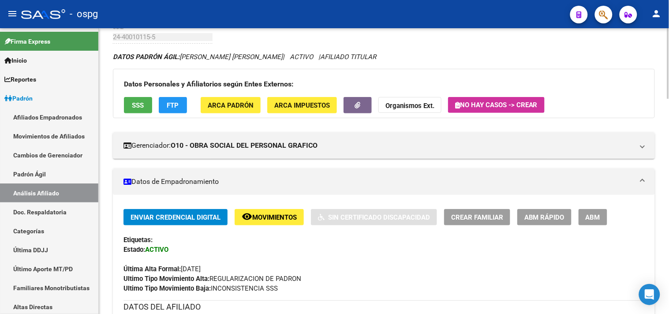
scroll to position [0, 0]
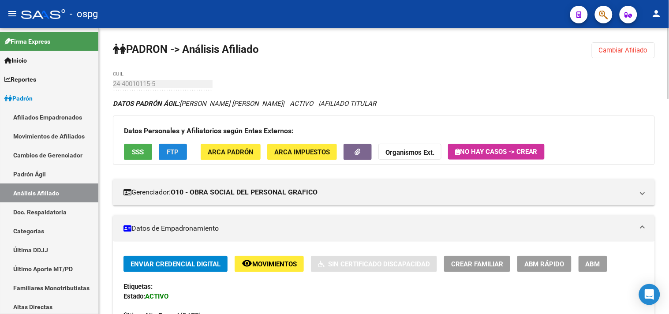
click at [168, 156] on span "FTP" at bounding box center [173, 152] width 12 height 8
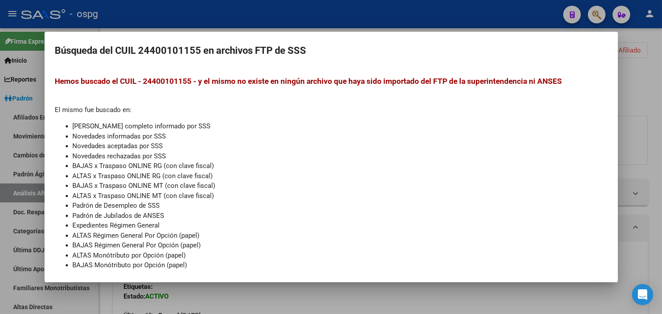
click at [247, 10] on div at bounding box center [331, 157] width 662 height 314
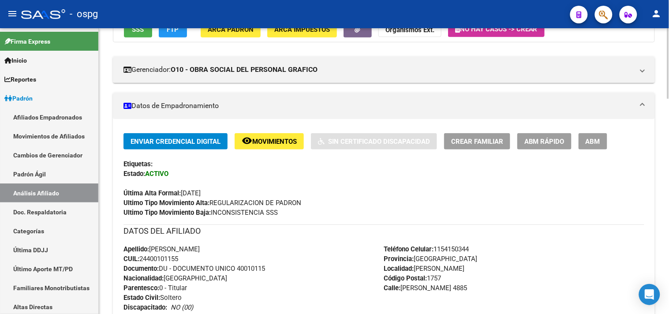
scroll to position [147, 0]
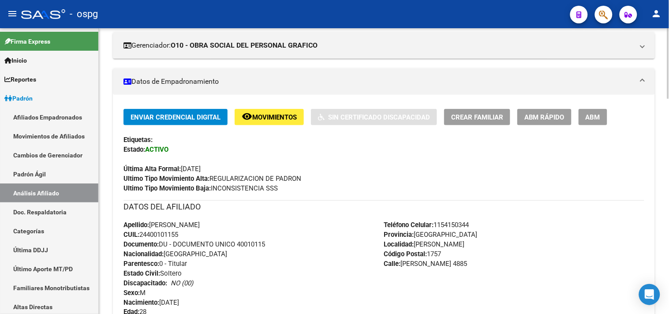
click at [591, 118] on span "ABM" at bounding box center [592, 117] width 15 height 8
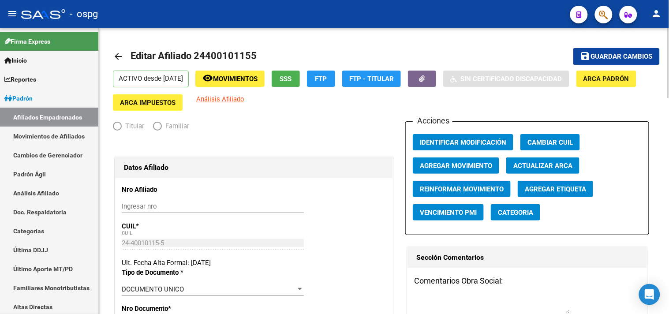
radio input "true"
type input "30-66375302-5"
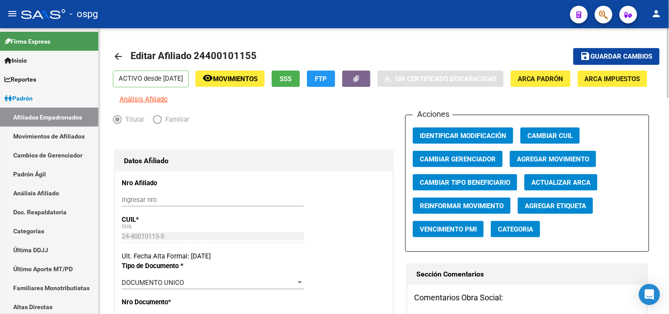
click at [119, 62] on mat-icon "arrow_back" at bounding box center [118, 56] width 11 height 11
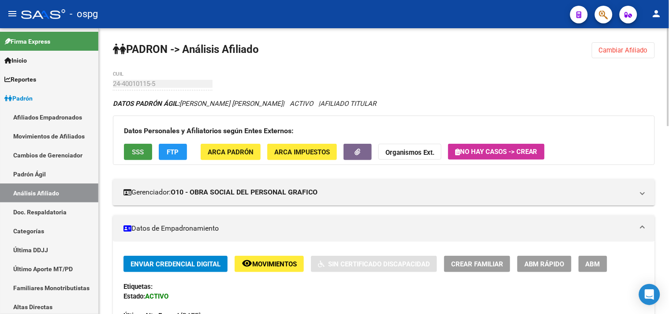
click at [127, 144] on button "SSS" at bounding box center [138, 152] width 28 height 16
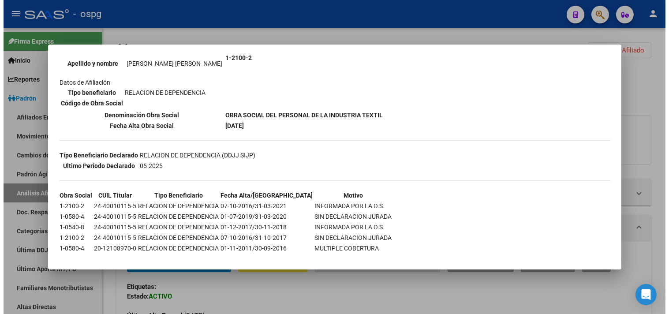
scroll to position [113, 0]
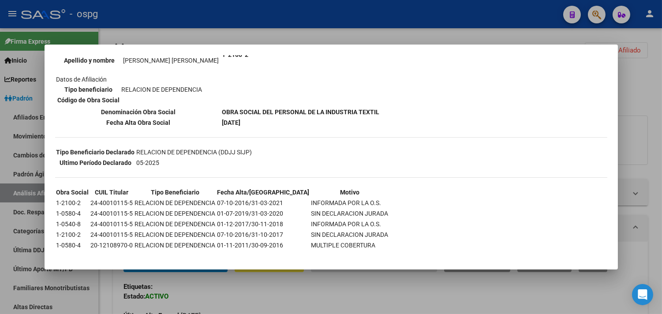
click at [231, 32] on div at bounding box center [331, 157] width 662 height 314
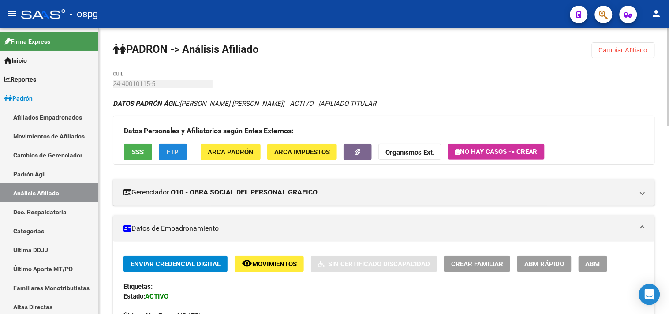
click at [169, 155] on span "FTP" at bounding box center [173, 152] width 12 height 8
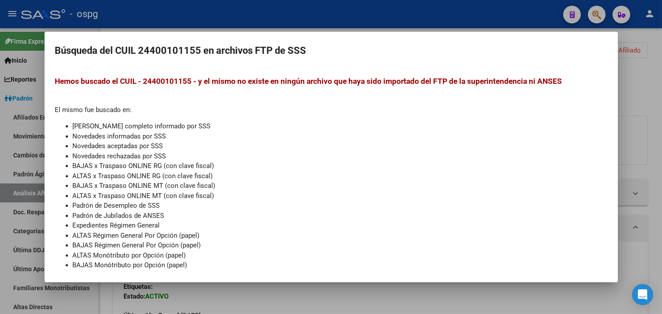
click at [119, 19] on div at bounding box center [331, 157] width 662 height 314
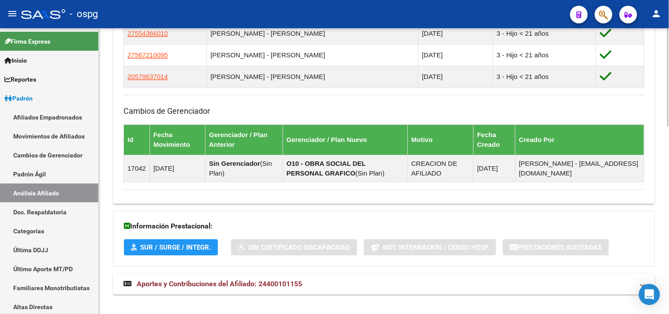
scroll to position [547, 0]
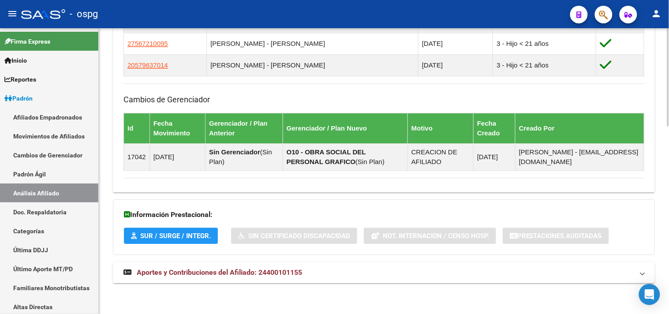
click at [215, 275] on span "Aportes y Contribuciones del Afiliado: 24400101155" at bounding box center [219, 272] width 165 height 8
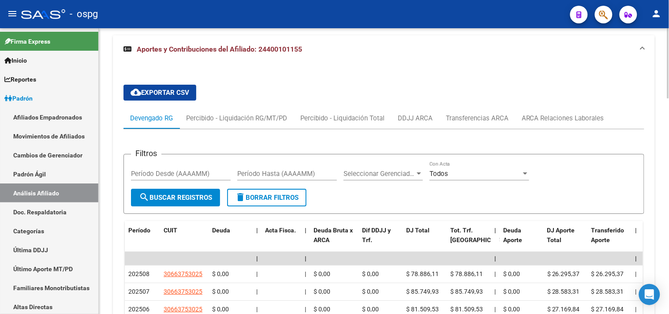
scroll to position [792, 0]
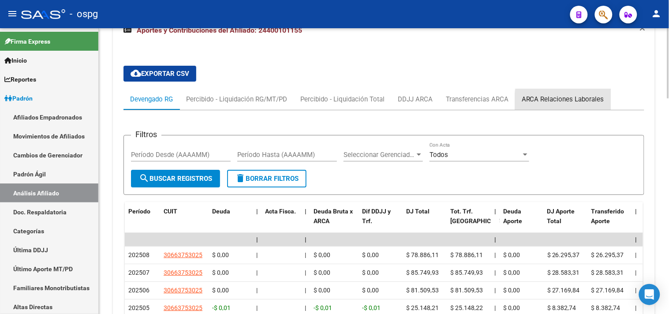
click at [588, 102] on div "ARCA Relaciones Laborales" at bounding box center [562, 99] width 82 height 10
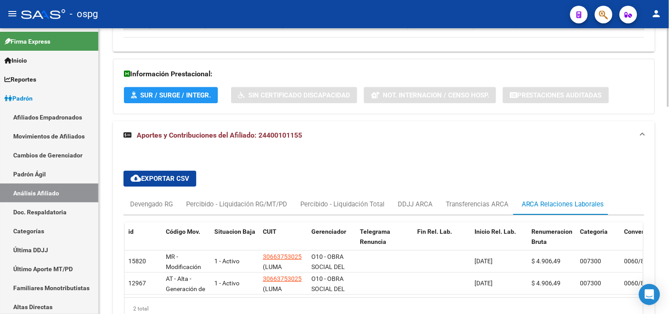
scroll to position [753, 0]
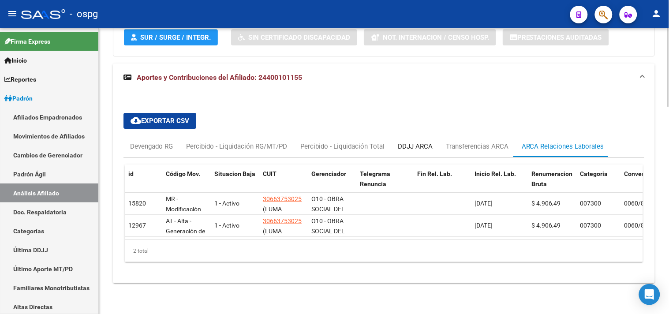
click at [420, 147] on div "DDJJ ARCA" at bounding box center [415, 146] width 48 height 21
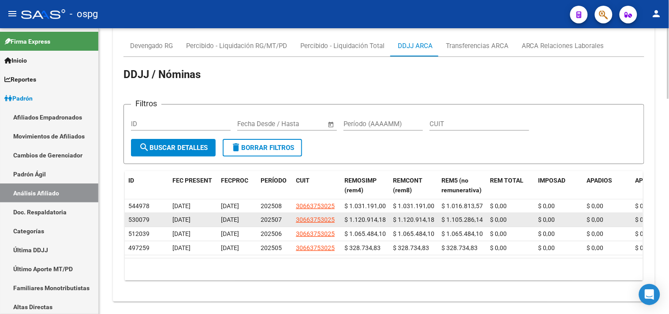
scroll to position [851, 0]
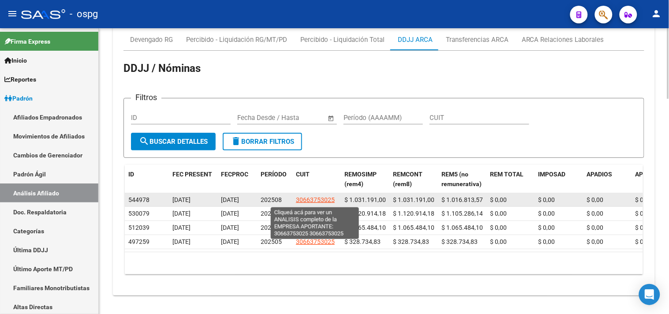
click at [323, 201] on span "30663753025" at bounding box center [315, 199] width 39 height 7
type textarea "30663753025"
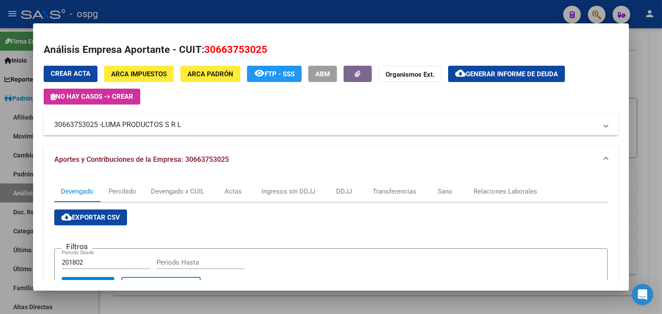
click at [222, 5] on div at bounding box center [331, 157] width 662 height 314
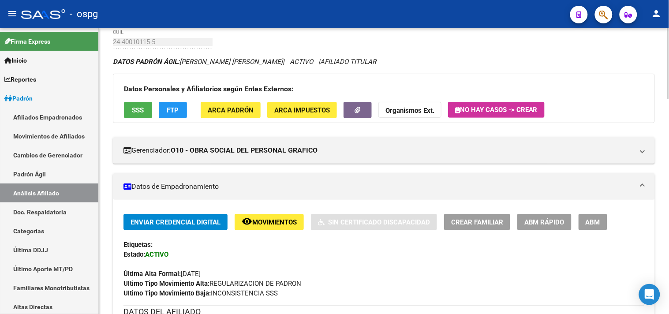
scroll to position [0, 0]
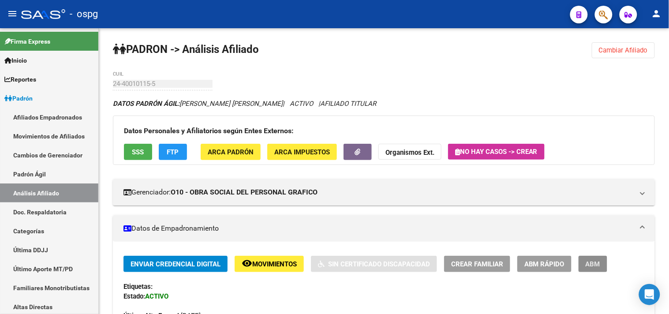
click at [583, 257] on button "ABM" at bounding box center [592, 264] width 29 height 16
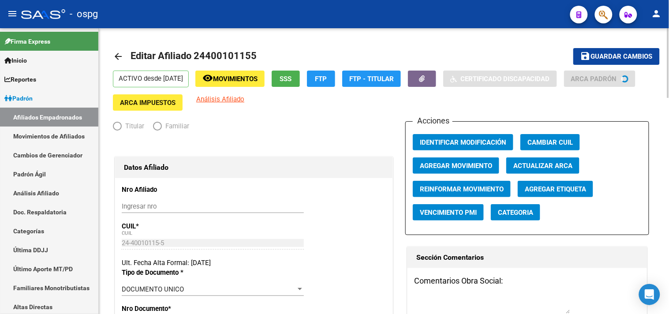
radio input "true"
type input "30-66375302-5"
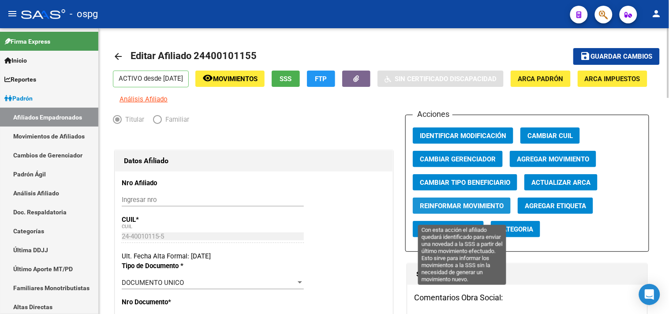
click at [468, 210] on span "Reinformar Movimiento" at bounding box center [462, 206] width 84 height 8
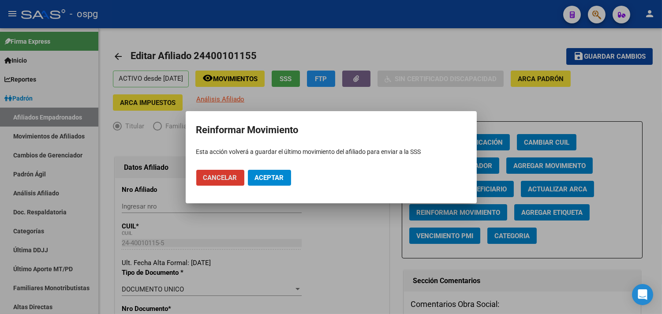
drag, startPoint x: 270, startPoint y: 176, endPoint x: 279, endPoint y: 169, distance: 12.0
click at [269, 176] on span "Aceptar" at bounding box center [269, 178] width 29 height 8
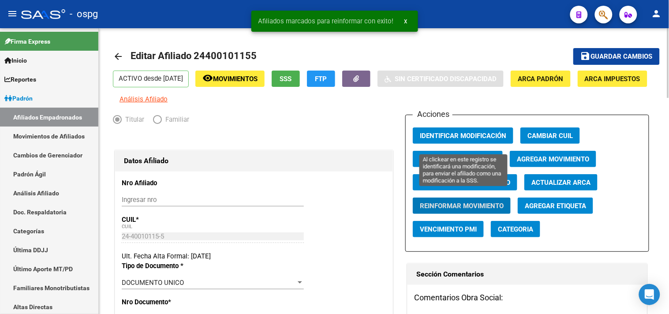
drag, startPoint x: 465, startPoint y: 144, endPoint x: 455, endPoint y: 141, distance: 10.8
click at [463, 140] on span "Identificar Modificación" at bounding box center [463, 136] width 86 height 8
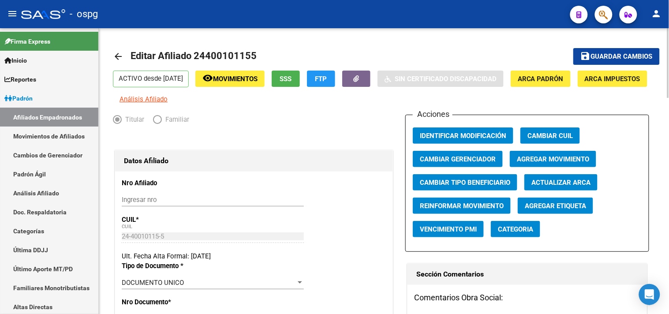
drag, startPoint x: 655, startPoint y: 52, endPoint x: 651, endPoint y: 55, distance: 4.7
click at [654, 53] on button "save Guardar cambios" at bounding box center [616, 56] width 86 height 16
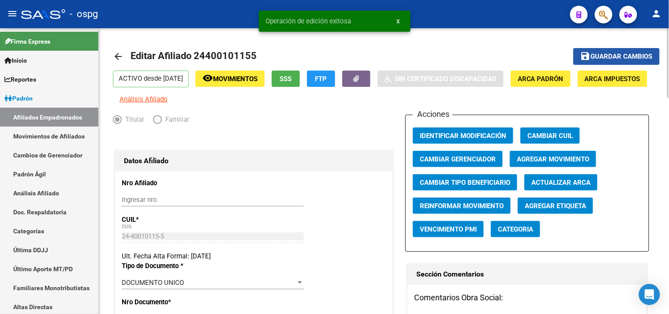
drag, startPoint x: 600, startPoint y: 55, endPoint x: 488, endPoint y: 68, distance: 113.2
click at [601, 56] on span "Guardar cambios" at bounding box center [622, 57] width 62 height 8
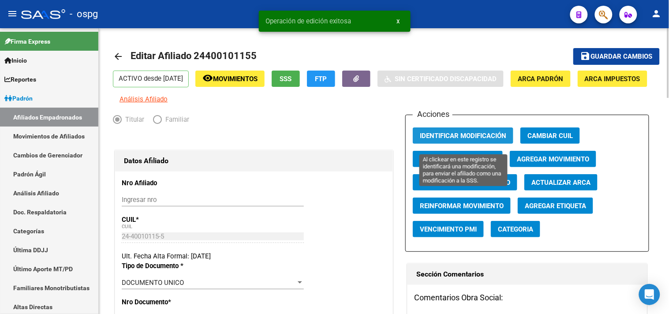
click at [448, 144] on button "Identificar Modificación" at bounding box center [463, 135] width 100 height 16
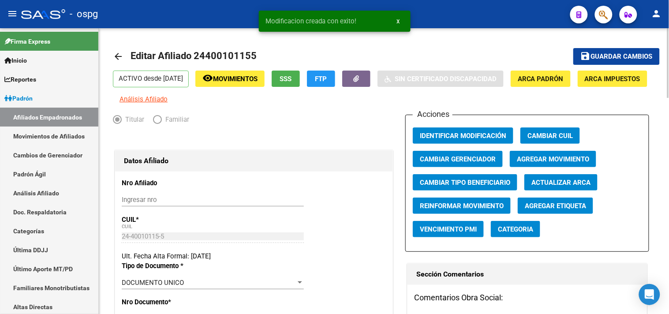
click at [120, 60] on mat-icon "arrow_back" at bounding box center [118, 56] width 11 height 11
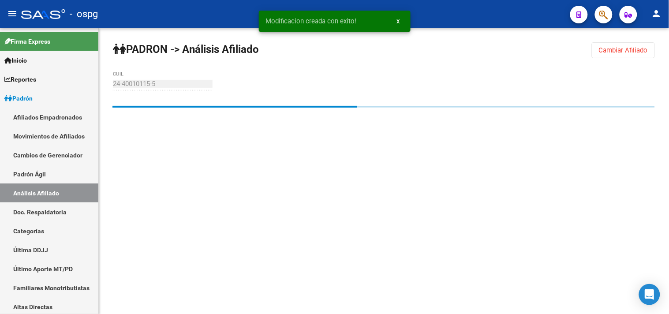
drag, startPoint x: 610, startPoint y: 49, endPoint x: 282, endPoint y: 105, distance: 332.1
click at [604, 50] on span "Cambiar Afiliado" at bounding box center [623, 50] width 49 height 8
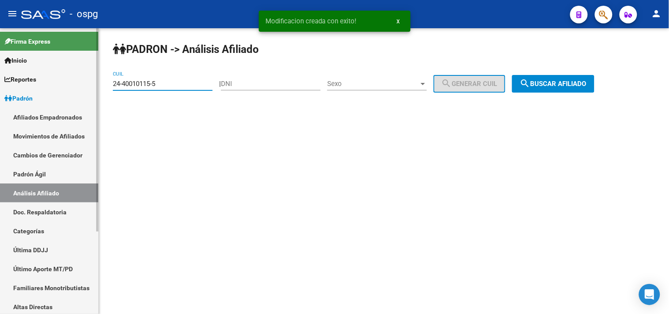
drag, startPoint x: 154, startPoint y: 86, endPoint x: 81, endPoint y: 88, distance: 73.2
click at [81, 88] on mat-sidenav-container "Firma Express Inicio Calendario SSS Instructivos Contacto OS Reportes Ingresos …" at bounding box center [334, 171] width 669 height 286
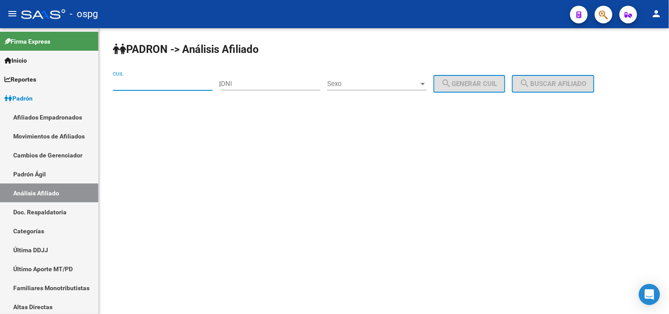
paste input "27-32771162-3"
type input "27-32771162-3"
click at [546, 82] on span "search Buscar afiliado" at bounding box center [553, 84] width 67 height 8
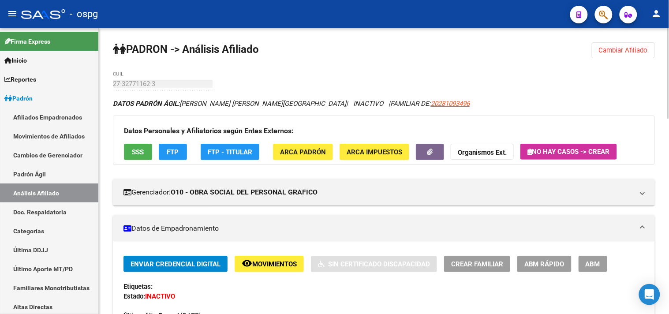
click at [132, 153] on span "SSS" at bounding box center [138, 152] width 12 height 8
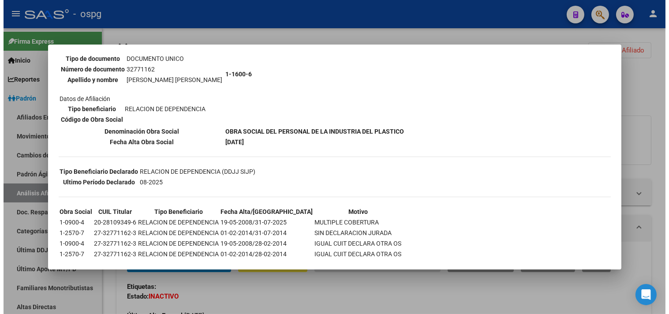
scroll to position [98, 0]
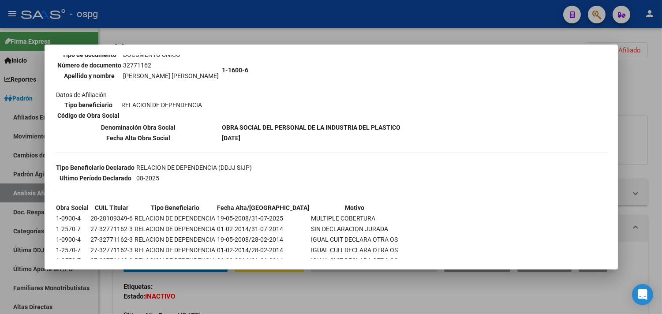
click at [208, 10] on div at bounding box center [331, 157] width 662 height 314
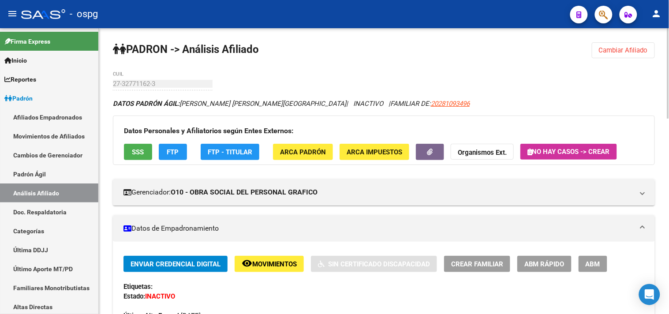
click at [172, 160] on button "FTP" at bounding box center [173, 152] width 28 height 16
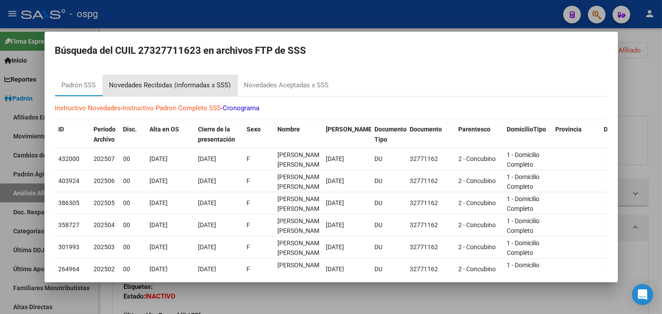
click at [180, 89] on div "Novedades Recibidas (informadas x SSS)" at bounding box center [170, 85] width 122 height 10
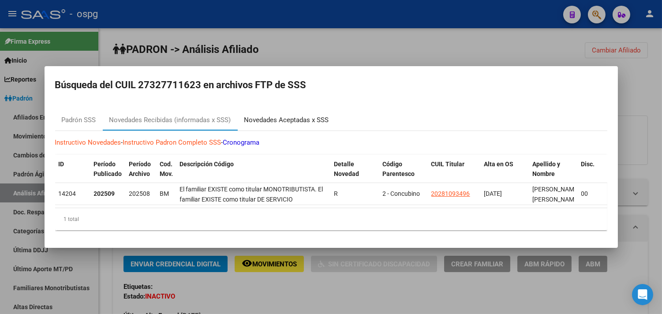
click at [290, 118] on div "Novedades Aceptadas x SSS" at bounding box center [286, 120] width 85 height 10
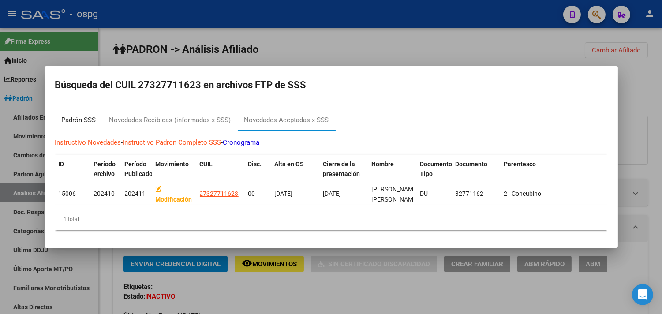
click at [77, 115] on div "Padrón SSS" at bounding box center [79, 120] width 34 height 10
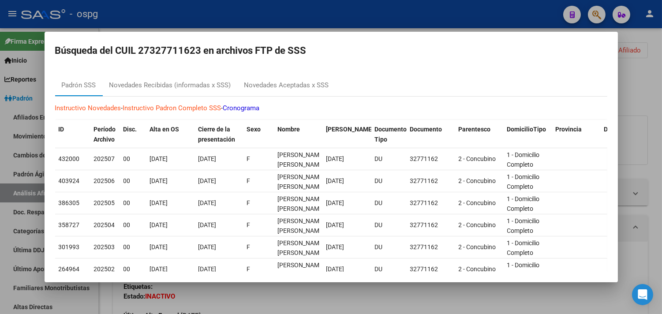
click at [148, 19] on div at bounding box center [331, 157] width 662 height 314
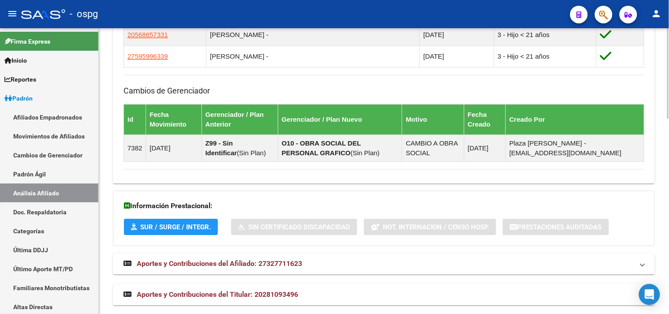
scroll to position [616, 0]
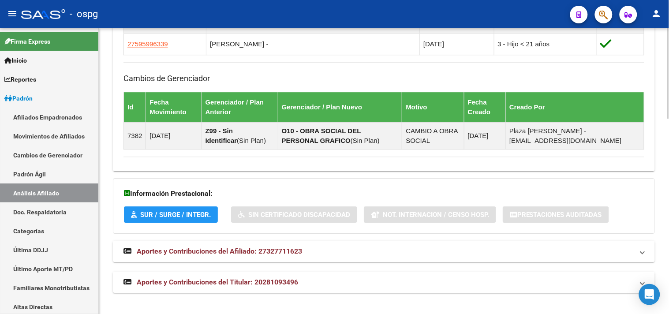
click at [239, 248] on span "Aportes y Contribuciones del Afiliado: 27327711623" at bounding box center [219, 251] width 165 height 8
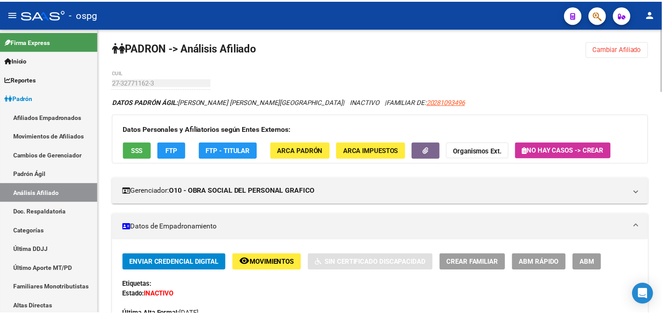
scroll to position [0, 0]
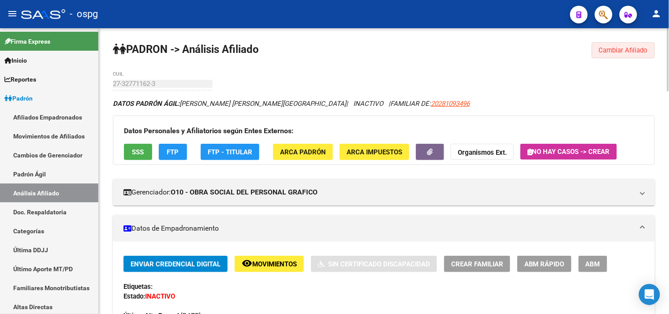
click at [602, 47] on span "Cambiar Afiliado" at bounding box center [623, 50] width 49 height 8
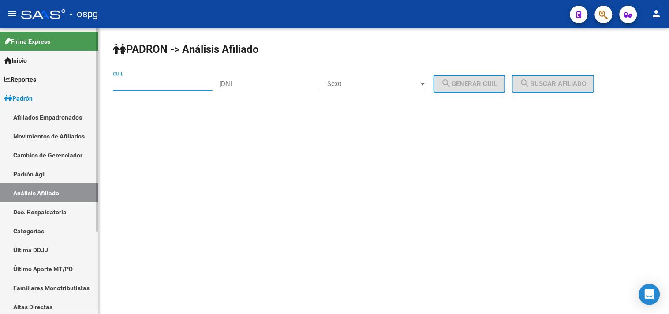
paste input "20-25131097-2"
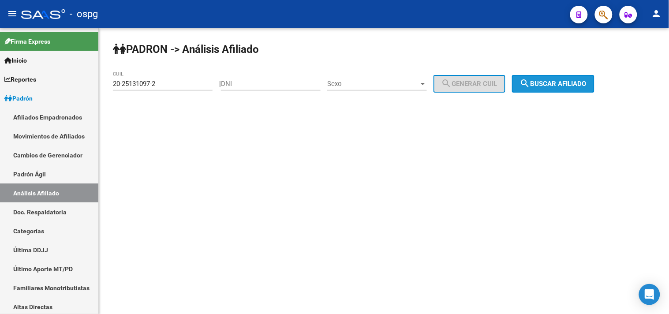
click at [569, 82] on span "search Buscar afiliado" at bounding box center [553, 84] width 67 height 8
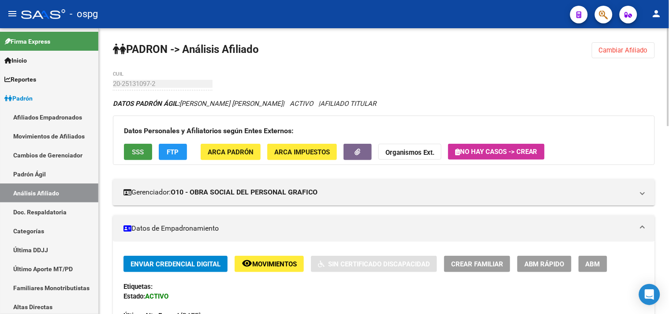
click at [149, 152] on button "SSS" at bounding box center [138, 152] width 28 height 16
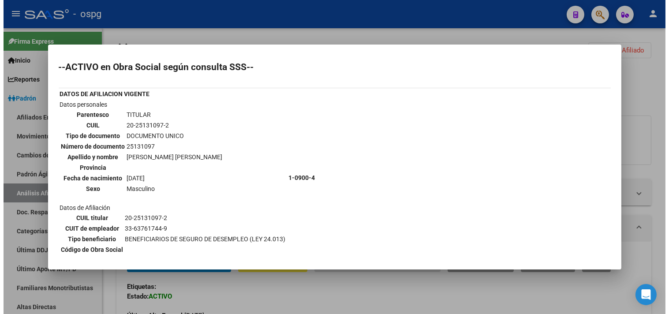
scroll to position [196, 0]
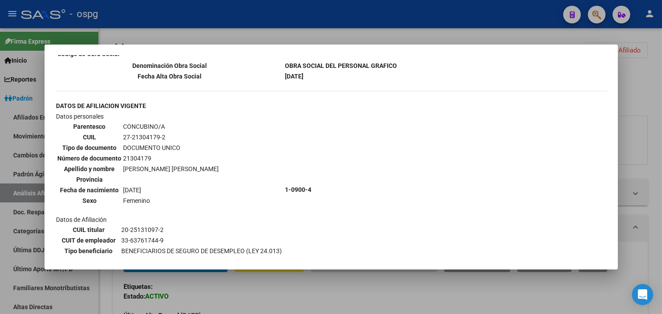
click at [242, 15] on div at bounding box center [331, 157] width 662 height 314
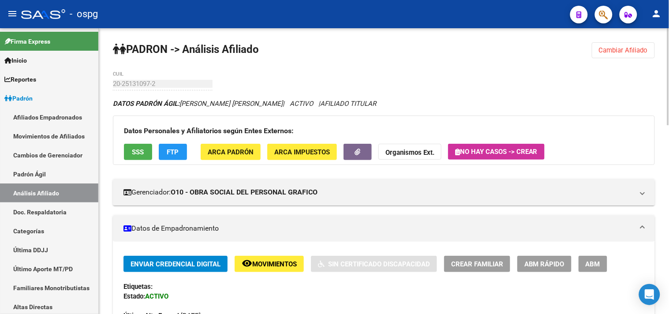
click at [178, 151] on span "FTP" at bounding box center [173, 152] width 12 height 8
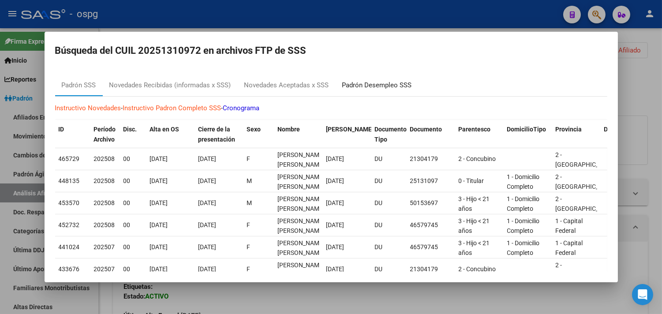
click at [375, 87] on div "Padrón Desempleo SSS" at bounding box center [377, 85] width 70 height 10
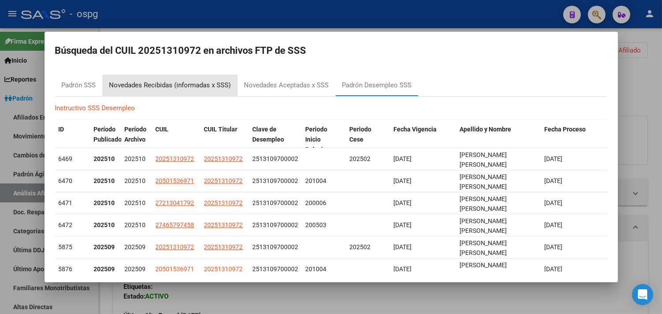
click at [135, 87] on div "Novedades Recibidas (informadas x SSS)" at bounding box center [170, 85] width 122 height 10
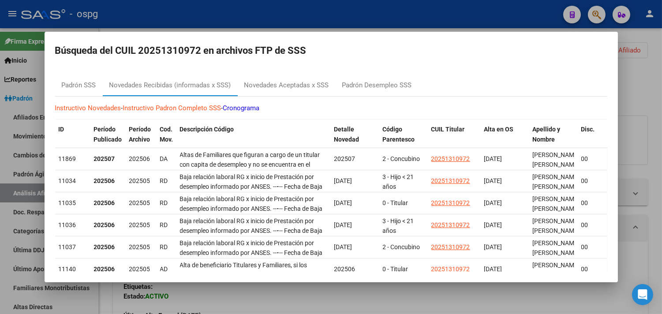
click at [293, 22] on div at bounding box center [331, 157] width 662 height 314
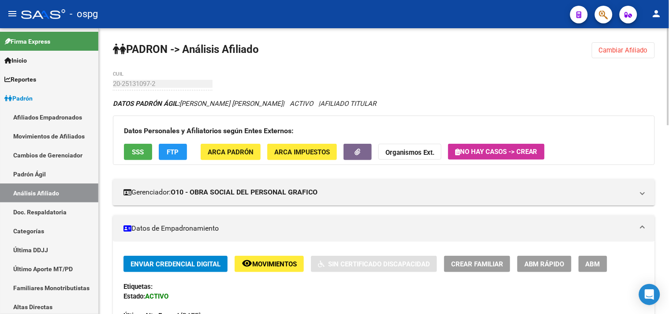
click at [606, 44] on button "Cambiar Afiliado" at bounding box center [622, 50] width 63 height 16
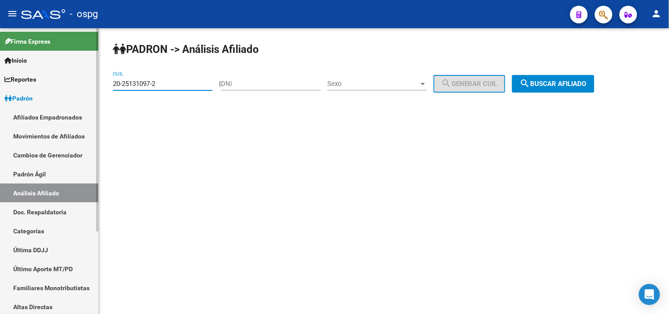
drag, startPoint x: 161, startPoint y: 84, endPoint x: 84, endPoint y: 94, distance: 77.4
click at [84, 94] on mat-sidenav-container "Firma Express Inicio Calendario SSS Instructivos Contacto OS Reportes Ingresos …" at bounding box center [334, 171] width 669 height 286
type input "24-40010115-5"
click at [551, 85] on span "search Buscar afiliado" at bounding box center [553, 84] width 67 height 8
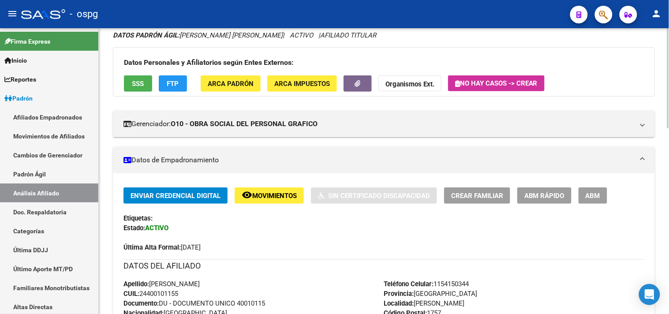
scroll to position [38, 0]
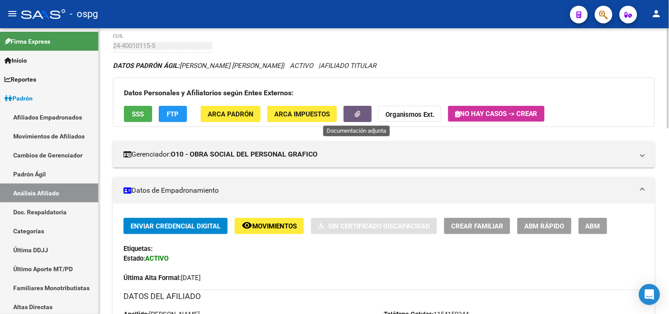
click at [366, 116] on button "button" at bounding box center [357, 114] width 28 height 16
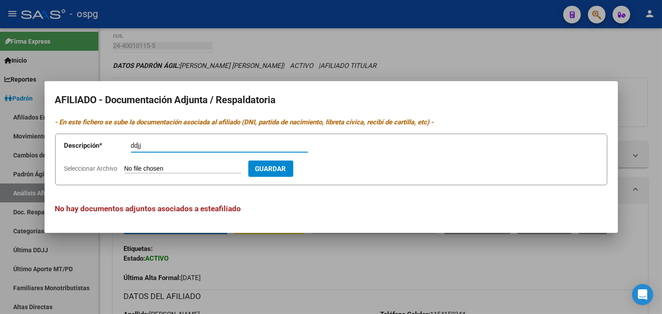
type input "ddjj"
click at [155, 166] on input "Seleccionar Archivo" at bounding box center [182, 169] width 117 height 8
type input "C:\fakepath\ddjj [PERSON_NAME].jpeg"
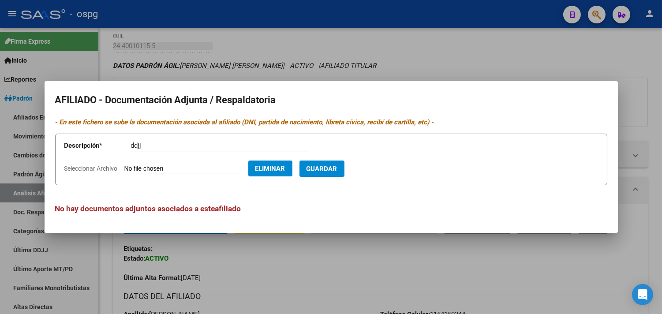
click at [337, 170] on span "Guardar" at bounding box center [321, 169] width 31 height 8
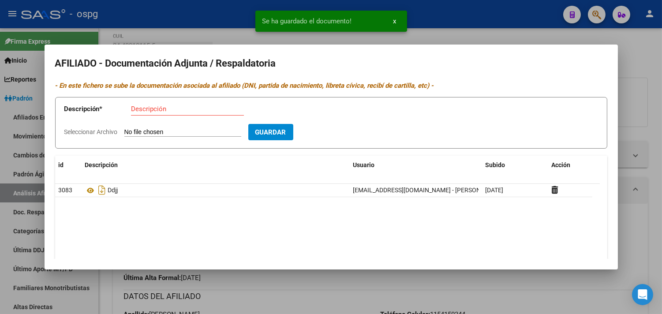
click at [138, 109] on input "Descripción" at bounding box center [187, 109] width 113 height 8
type input "alta"
click at [134, 134] on input "Seleccionar Archivo" at bounding box center [182, 132] width 117 height 8
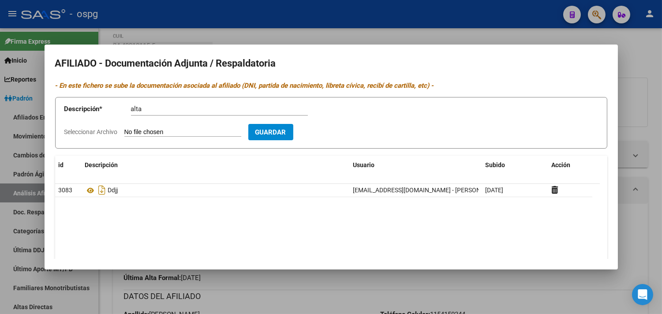
type input "C:\fakepath\alta [PERSON_NAME].pdf"
click at [336, 135] on span "Guardar" at bounding box center [321, 132] width 31 height 8
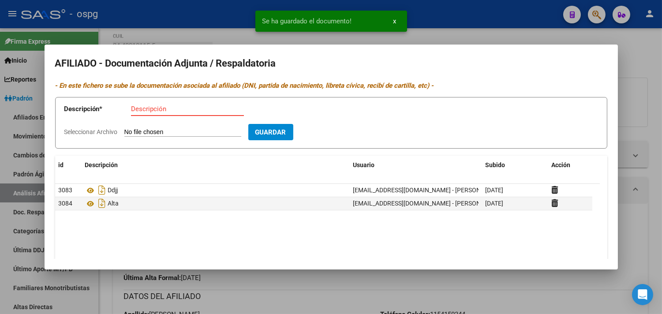
click at [144, 110] on input "Descripción" at bounding box center [187, 109] width 113 height 8
type input "recibo"
click at [162, 137] on input "Seleccionar Archivo" at bounding box center [182, 132] width 117 height 8
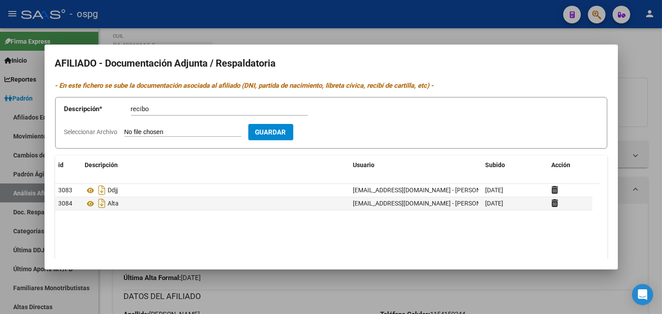
type input "C:\fakepath\[PERSON_NAME].jpeg"
click at [337, 131] on span "Guardar" at bounding box center [321, 132] width 31 height 8
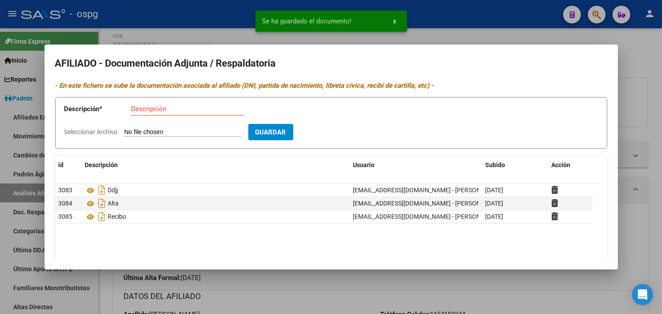
click at [153, 111] on input "Descripción" at bounding box center [187, 109] width 113 height 8
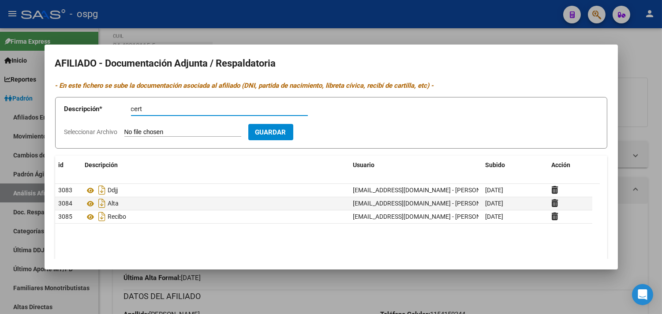
type input "cert"
click at [157, 132] on input "Seleccionar Archivo" at bounding box center [182, 132] width 117 height 8
type input "C:\fakepath\[PERSON_NAME].jpeg"
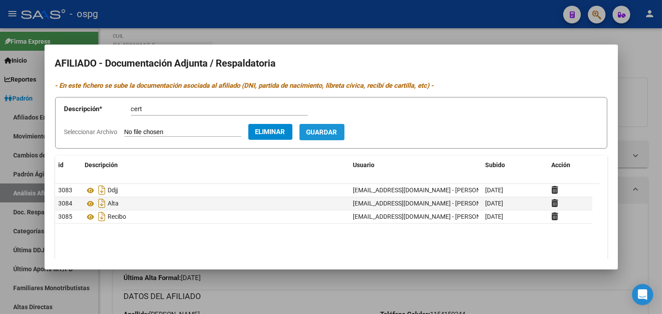
click at [344, 125] on button "Guardar" at bounding box center [321, 132] width 45 height 16
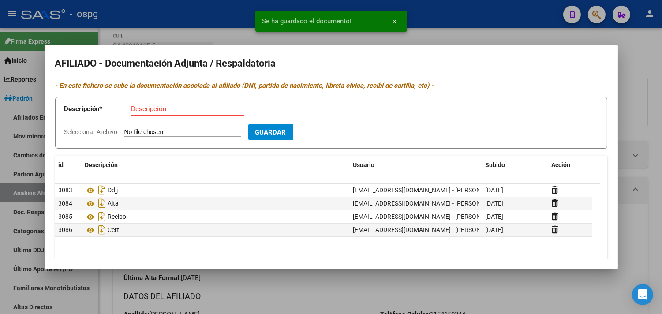
click at [150, 108] on input "Descripción" at bounding box center [187, 109] width 113 height 8
type input "cert"
click at [185, 133] on input "Seleccionar Archivo" at bounding box center [182, 132] width 117 height 8
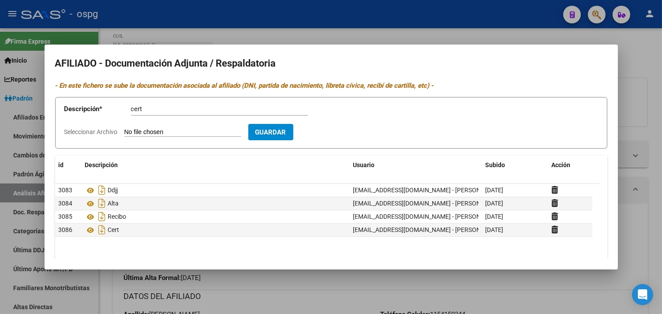
type input "C:\fakepath\[PERSON_NAME].jpeg"
click at [337, 133] on span "Guardar" at bounding box center [321, 132] width 31 height 8
click at [135, 106] on input "Descripción" at bounding box center [187, 109] width 113 height 8
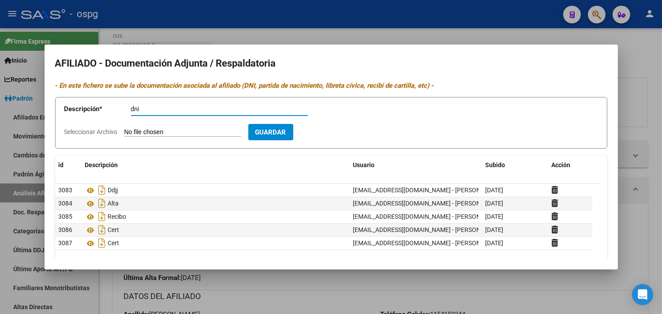
type input "dni"
click at [135, 127] on form "Descripción * dni Descripción Seleccionar Archivo Guardar" at bounding box center [331, 123] width 552 height 52
click at [135, 130] on input "Seleccionar Archivo" at bounding box center [182, 132] width 117 height 8
type input "C:\fakepath\dni [PERSON_NAME].jpeg"
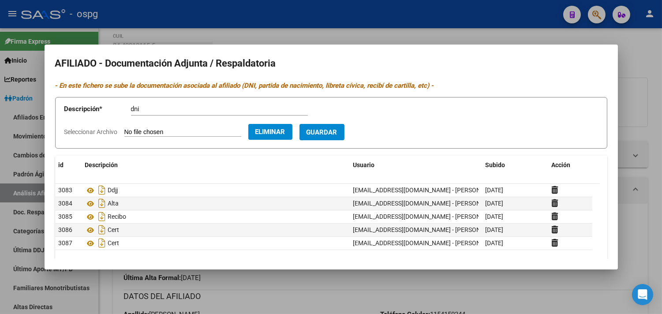
click at [323, 125] on button "Guardar" at bounding box center [321, 132] width 45 height 16
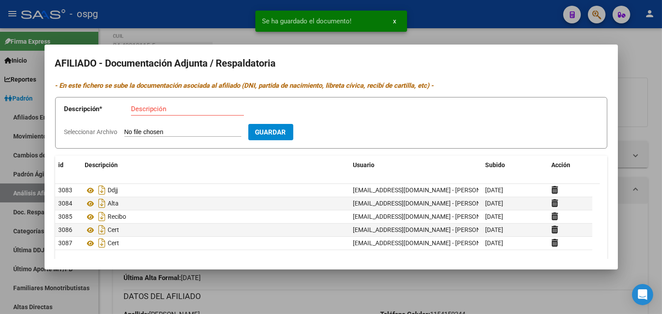
click at [142, 108] on input "Descripción" at bounding box center [187, 109] width 113 height 8
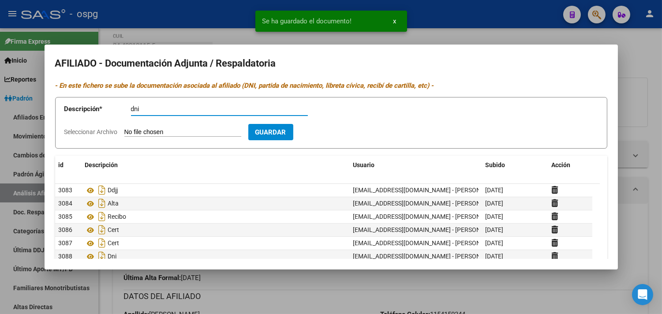
type input "dni"
click at [140, 128] on app-file-uploader "Seleccionar Archivo" at bounding box center [156, 132] width 184 height 8
click at [141, 133] on input "Seleccionar Archivo" at bounding box center [182, 132] width 117 height 8
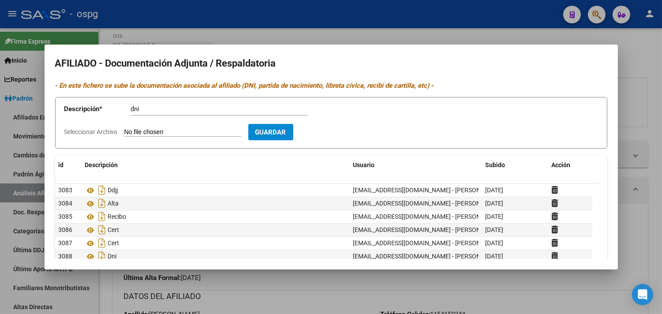
type input "C:\fakepath\dni [PERSON_NAME].jpeg"
click at [337, 133] on span "Guardar" at bounding box center [321, 132] width 31 height 8
click at [250, 30] on div at bounding box center [331, 157] width 662 height 314
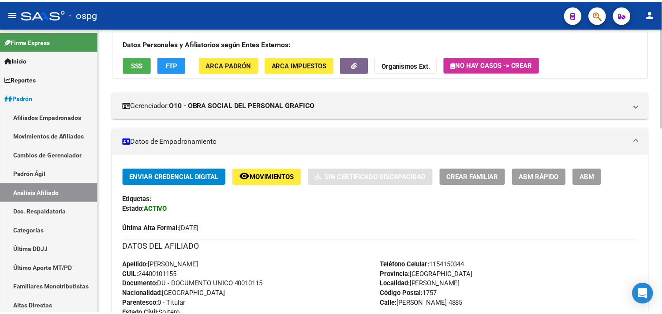
scroll to position [0, 0]
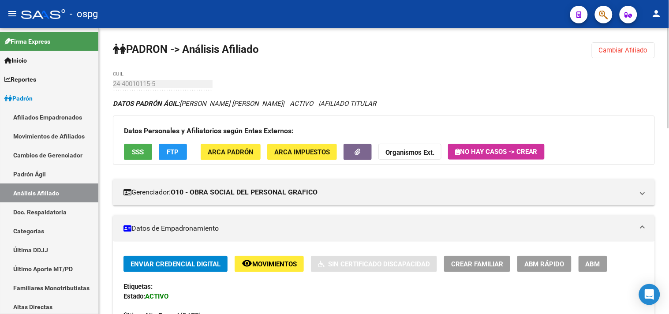
click at [364, 150] on button "button" at bounding box center [357, 152] width 28 height 16
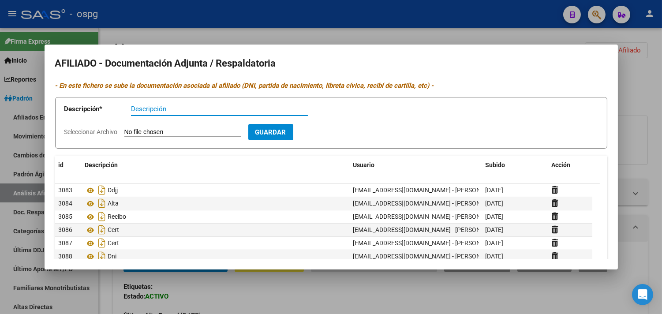
click at [152, 108] on input "Descripción" at bounding box center [219, 109] width 177 height 8
type input "dni"
click at [161, 130] on input "Seleccionar Archivo" at bounding box center [182, 132] width 117 height 8
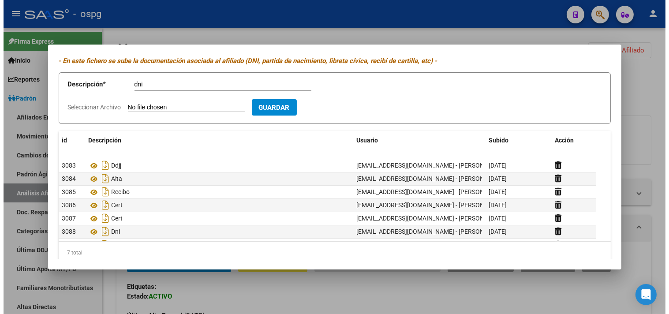
scroll to position [36, 0]
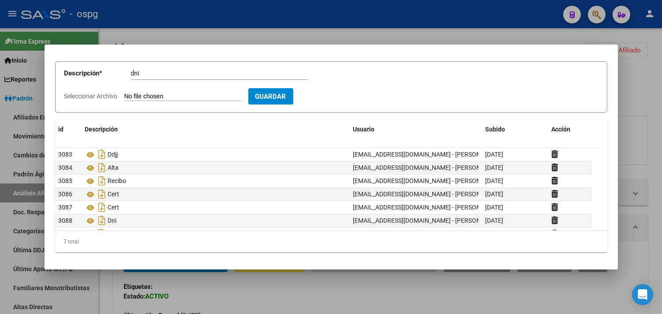
click at [141, 93] on input "Seleccionar Archivo" at bounding box center [182, 97] width 117 height 8
type input "C:\fakepath\dni c.jpeg"
drag, startPoint x: 342, startPoint y: 97, endPoint x: 290, endPoint y: 87, distance: 53.8
click at [337, 95] on span "Guardar" at bounding box center [321, 97] width 31 height 8
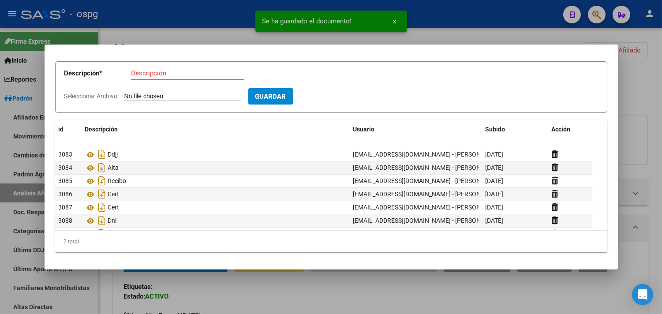
click at [152, 73] on input "Descripción" at bounding box center [187, 73] width 113 height 8
type input "dni"
click at [149, 91] on form "Descripción * dni Descripción Seleccionar Archivo Guardar" at bounding box center [331, 87] width 552 height 52
click at [154, 95] on input "Seleccionar Archivo" at bounding box center [182, 97] width 117 height 8
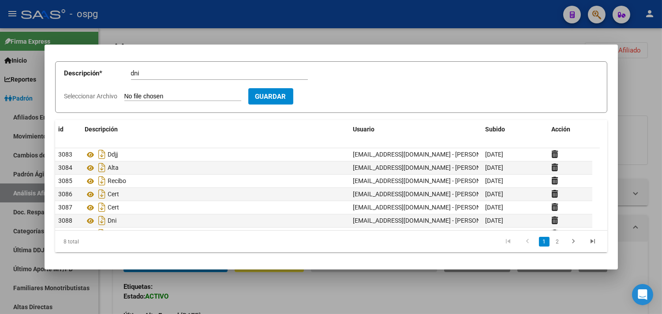
type input "C:\fakepath\dni dc.jpeg"
click at [344, 89] on button "Guardar" at bounding box center [321, 96] width 45 height 16
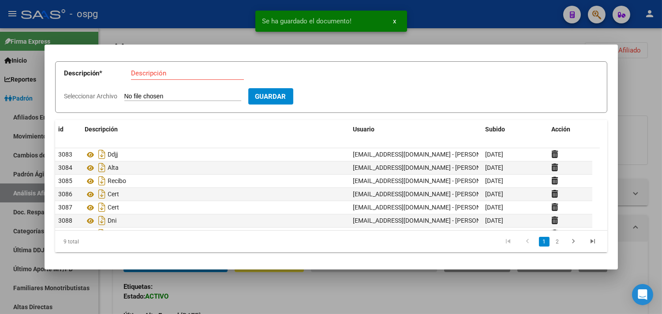
click at [138, 77] on div "Descripción" at bounding box center [187, 73] width 113 height 13
type input "dni"
click at [140, 93] on input "Seleccionar Archivo" at bounding box center [182, 97] width 117 height 8
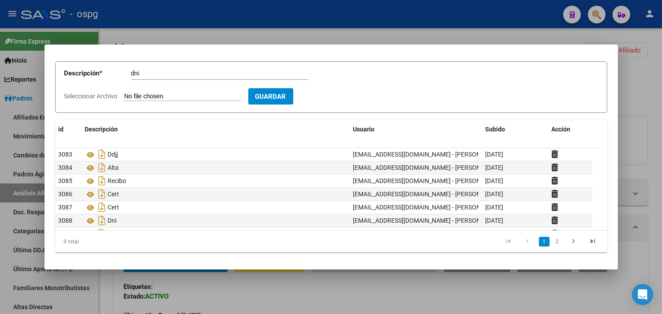
type input "C:\fakepath\dnidc.jpeg"
click at [332, 97] on span "Guardar" at bounding box center [321, 97] width 31 height 8
click at [140, 71] on input "Descripción" at bounding box center [187, 73] width 113 height 8
type input "dni"
click at [135, 98] on input "Seleccionar Archivo" at bounding box center [182, 97] width 117 height 8
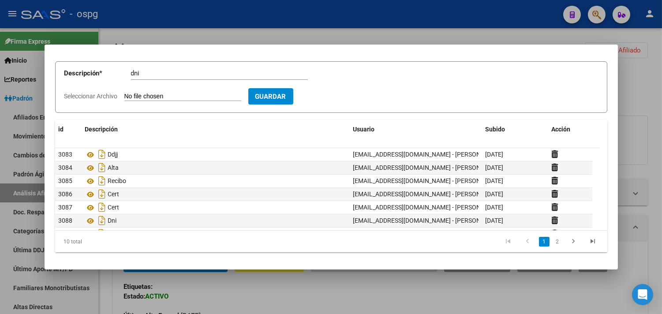
type input "C:\fakepath\dni ainara.jpeg"
click at [336, 94] on span "Guardar" at bounding box center [321, 97] width 31 height 8
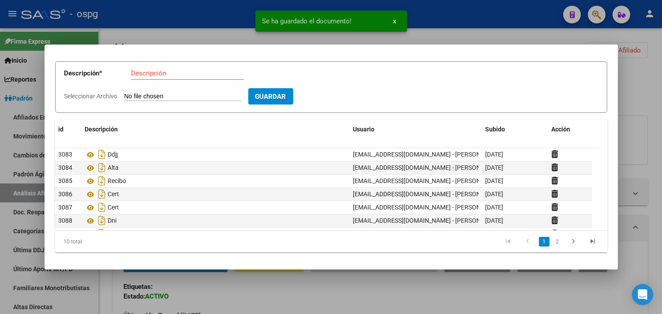
click at [141, 76] on input "Descripción" at bounding box center [187, 73] width 113 height 8
type input "dni"
click at [135, 94] on input "Seleccionar Archivo" at bounding box center [182, 97] width 117 height 8
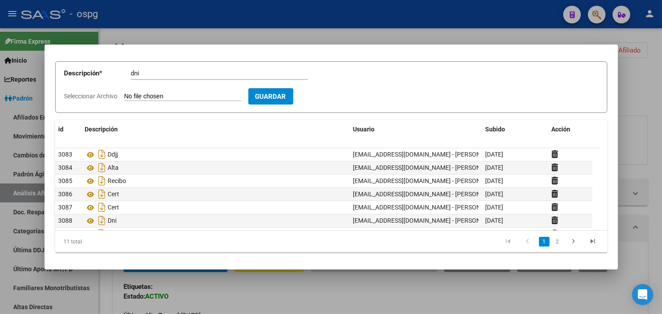
type input "C:\fakepath\dni ambar.jpeg"
click at [331, 99] on span "Guardar" at bounding box center [321, 97] width 31 height 8
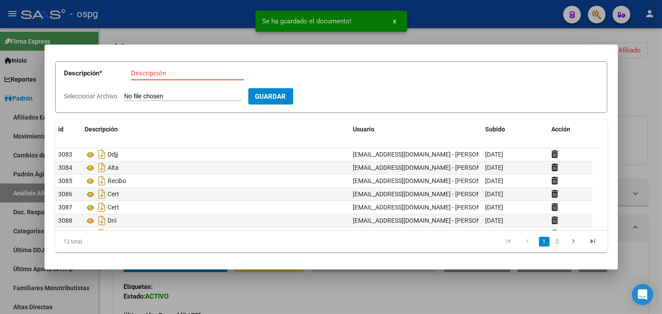
click at [141, 75] on input "Descripción" at bounding box center [187, 73] width 113 height 8
type input "dni"
click at [138, 92] on app-file-uploader "Seleccionar Archivo" at bounding box center [156, 96] width 184 height 8
click at [164, 96] on input "Seleccionar Archivo" at bounding box center [182, 97] width 117 height 8
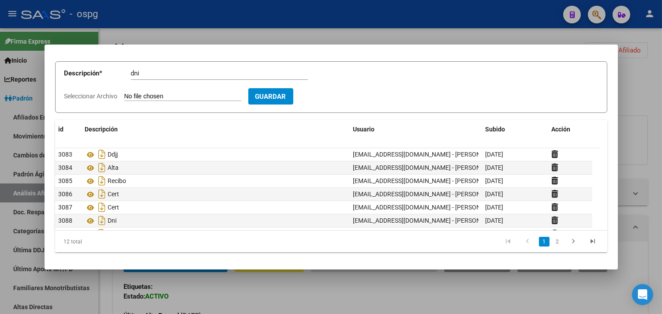
type input "C:\fakepath\dni [PERSON_NAME].jpeg"
click at [337, 96] on span "Guardar" at bounding box center [321, 97] width 31 height 8
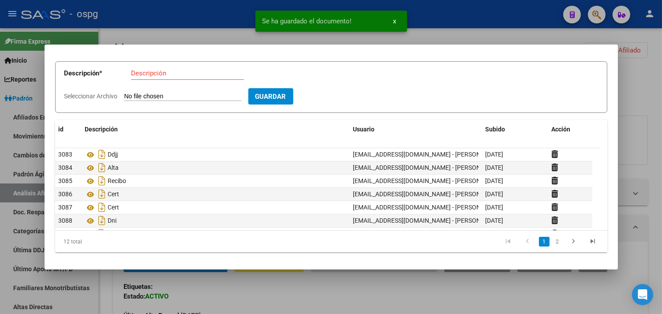
click at [177, 28] on div at bounding box center [331, 157] width 662 height 314
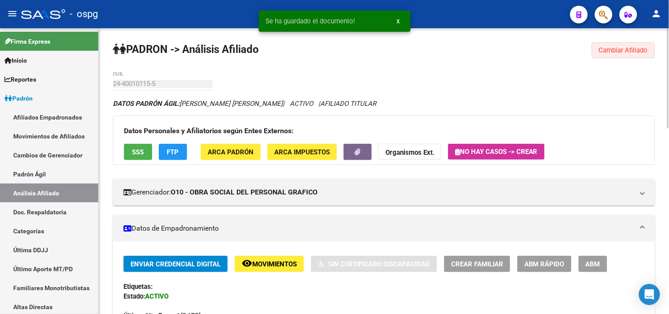
click at [621, 51] on span "Cambiar Afiliado" at bounding box center [623, 50] width 49 height 8
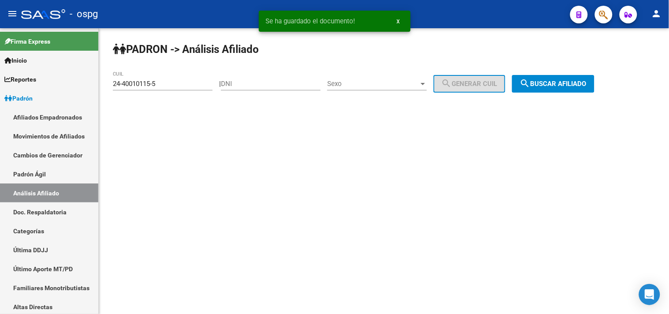
click at [551, 83] on span "search Buscar afiliado" at bounding box center [553, 84] width 67 height 8
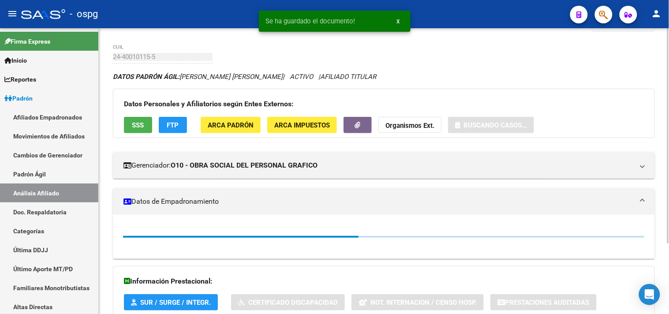
scroll to position [94, 0]
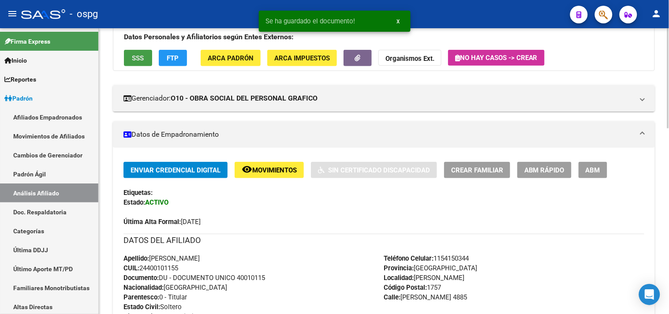
click at [142, 56] on span "SSS" at bounding box center [138, 58] width 12 height 8
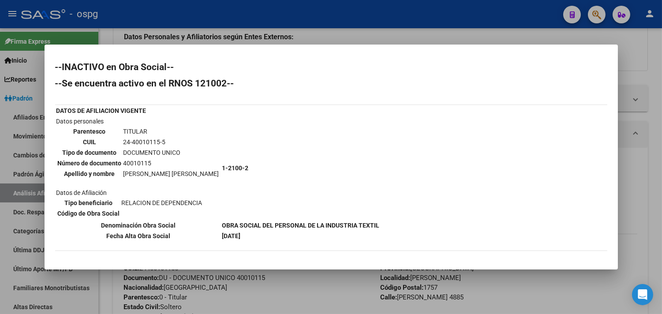
click at [273, 30] on div at bounding box center [331, 157] width 662 height 314
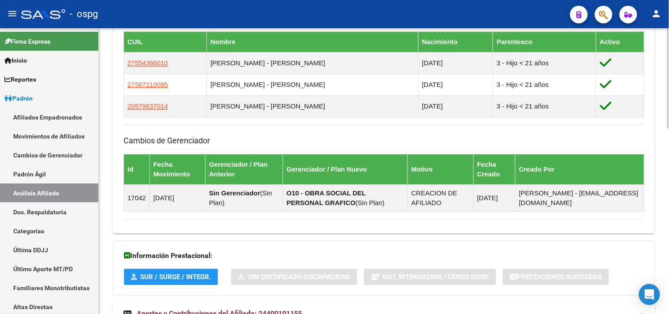
scroll to position [528, 0]
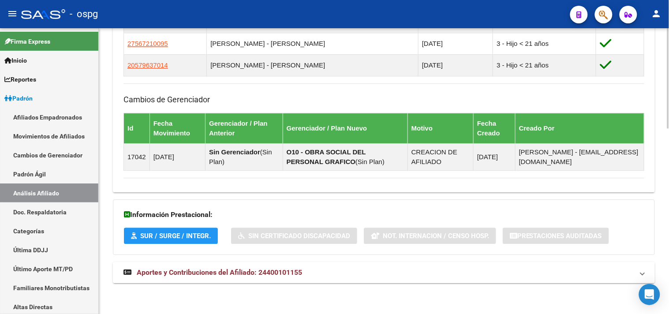
click at [248, 274] on span "Aportes y Contribuciones del Afiliado: 24400101155" at bounding box center [219, 272] width 165 height 8
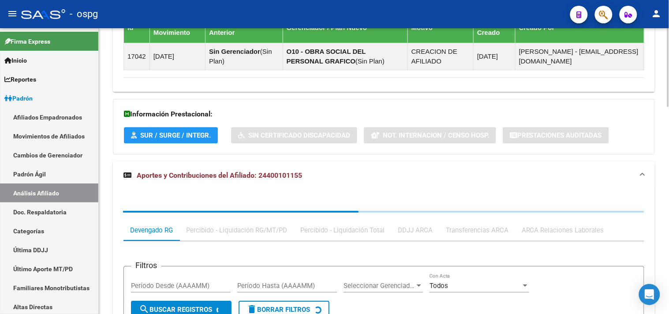
scroll to position [628, 0]
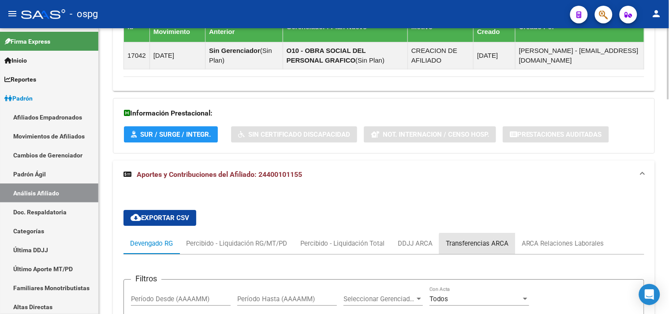
click at [477, 247] on div "Transferencias ARCA" at bounding box center [477, 243] width 63 height 10
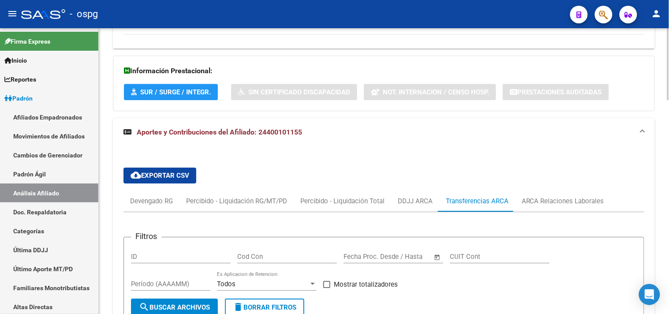
scroll to position [726, 0]
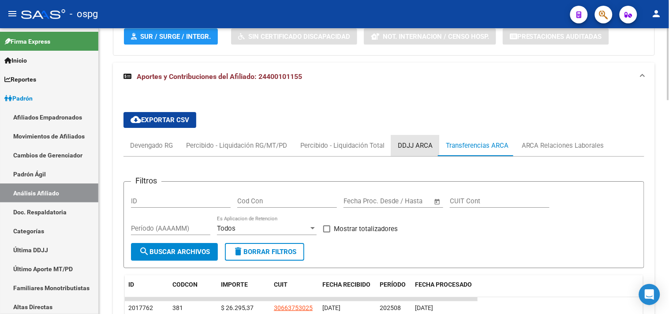
click at [410, 144] on div "DDJJ ARCA" at bounding box center [415, 146] width 35 height 10
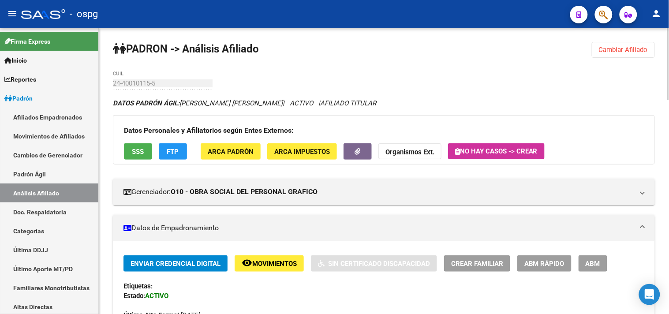
scroll to position [0, 0]
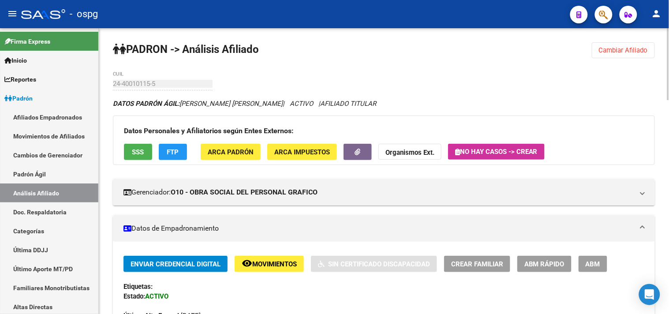
click at [619, 49] on span "Cambiar Afiliado" at bounding box center [623, 50] width 49 height 8
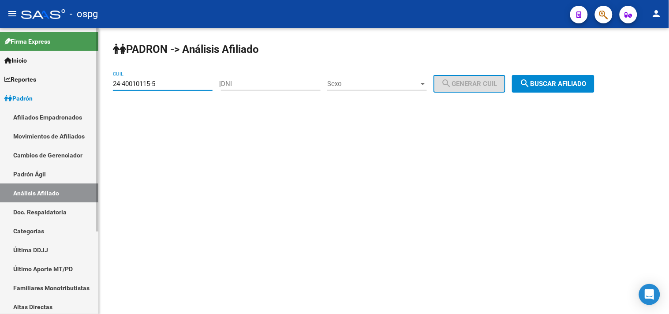
drag, startPoint x: 163, startPoint y: 85, endPoint x: 74, endPoint y: 89, distance: 89.1
click at [74, 89] on mat-sidenav-container "Firma Express Inicio Calendario SSS Instructivos Contacto OS Reportes Ingresos …" at bounding box center [334, 171] width 669 height 286
click at [580, 86] on span "search Buscar afiliado" at bounding box center [553, 84] width 67 height 8
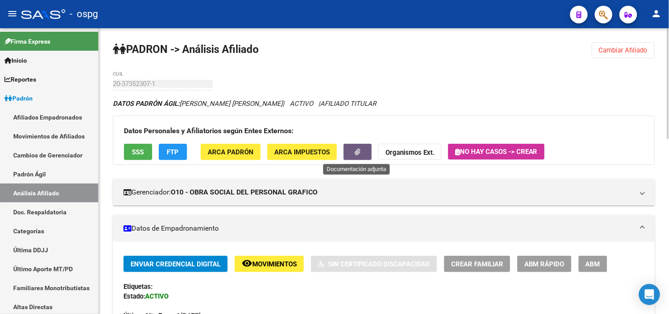
click at [364, 153] on button "button" at bounding box center [357, 152] width 28 height 16
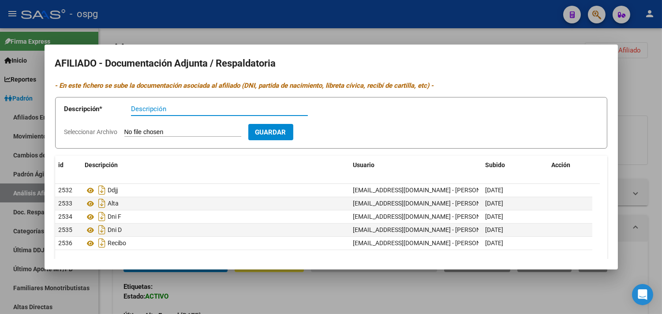
click at [285, 28] on div at bounding box center [331, 157] width 662 height 314
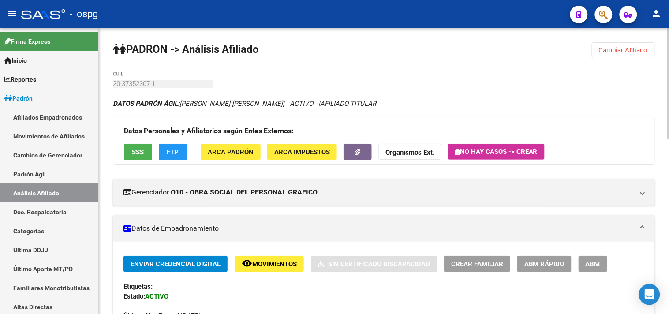
click at [605, 43] on button "Cambiar Afiliado" at bounding box center [622, 50] width 63 height 16
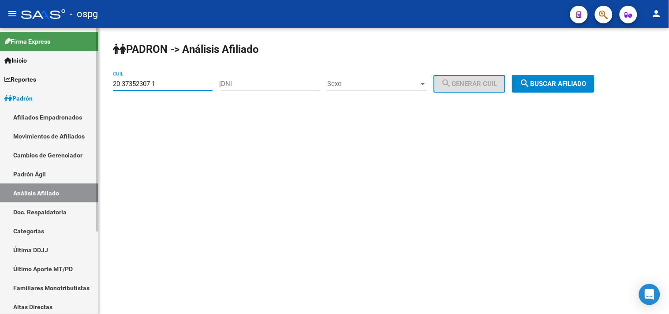
drag, startPoint x: 90, startPoint y: 87, endPoint x: 80, endPoint y: 87, distance: 9.7
click at [81, 87] on mat-sidenav-container "Firma Express Inicio Calendario SSS Instructivos Contacto OS Reportes Ingresos …" at bounding box center [334, 171] width 669 height 286
click at [565, 85] on span "search Buscar afiliado" at bounding box center [553, 84] width 67 height 8
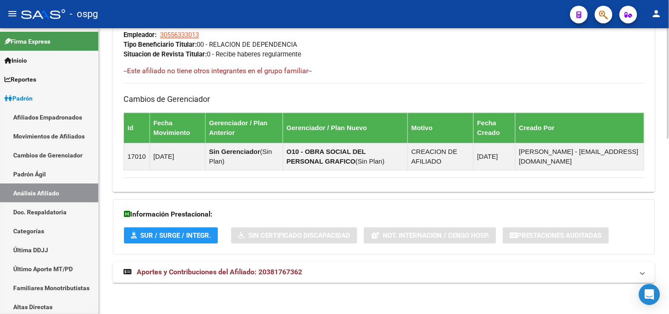
click at [252, 267] on mat-expansion-panel-header "Aportes y Contribuciones del Afiliado: 20381767362" at bounding box center [384, 272] width 542 height 21
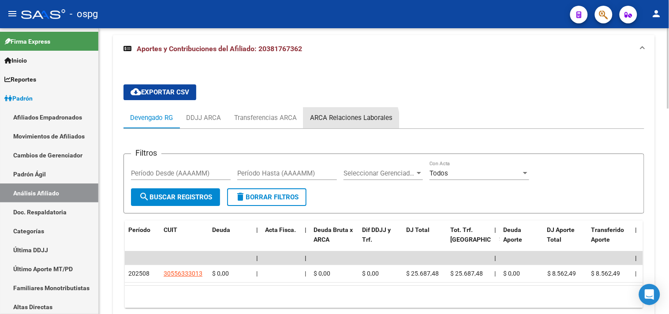
click at [344, 122] on div "ARCA Relaciones Laborales" at bounding box center [351, 118] width 82 height 10
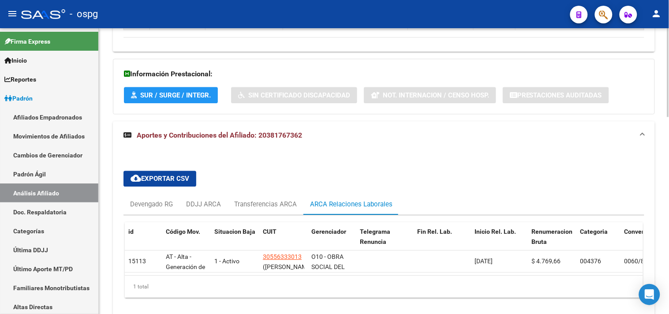
scroll to position [635, 0]
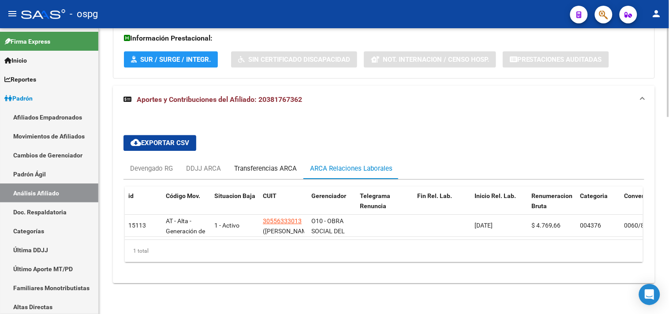
click at [248, 164] on div "Transferencias ARCA" at bounding box center [265, 169] width 63 height 10
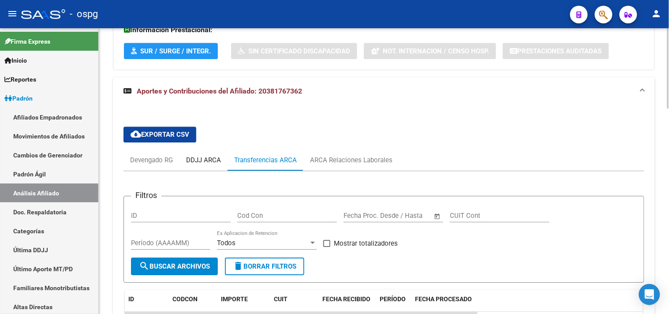
drag, startPoint x: 205, startPoint y: 159, endPoint x: 257, endPoint y: 153, distance: 51.8
click at [206, 157] on div "DDJJ ARCA" at bounding box center [203, 160] width 35 height 10
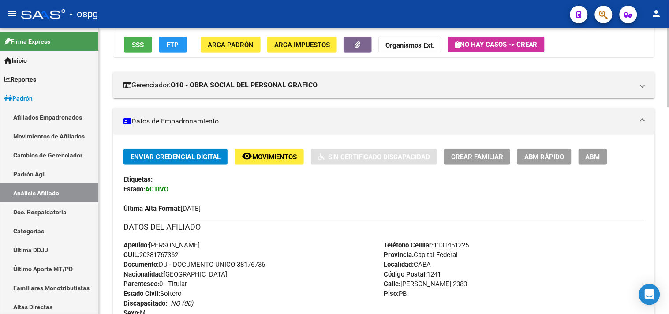
scroll to position [0, 0]
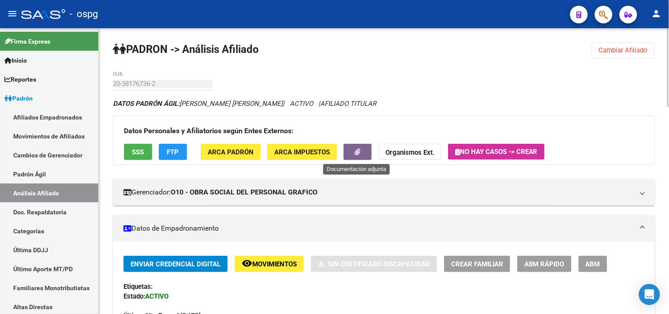
click at [353, 147] on button "button" at bounding box center [357, 152] width 28 height 16
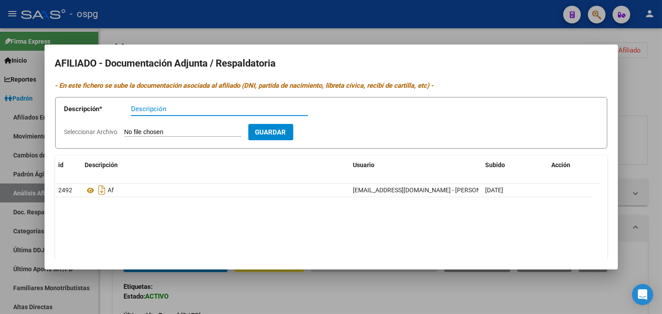
click at [300, 29] on div at bounding box center [331, 157] width 662 height 314
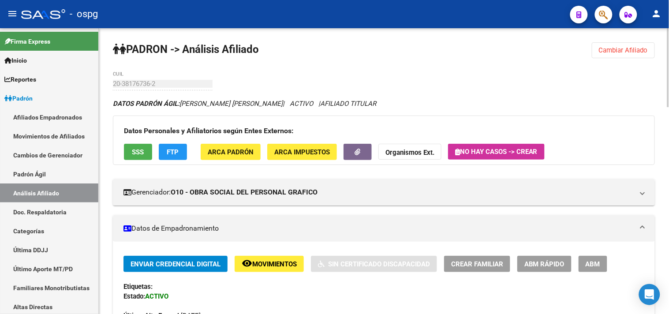
drag, startPoint x: 654, startPoint y: 54, endPoint x: 648, endPoint y: 54, distance: 5.7
click at [652, 54] on button "Cambiar Afiliado" at bounding box center [622, 50] width 63 height 16
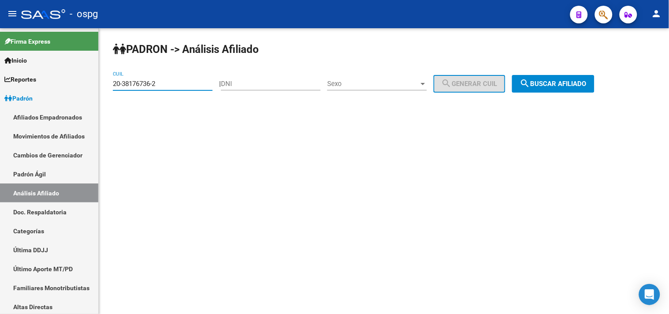
drag, startPoint x: 167, startPoint y: 82, endPoint x: 113, endPoint y: 82, distance: 54.2
click at [113, 82] on input "20-38176736-2" at bounding box center [163, 84] width 100 height 8
type input "20-22355822-5"
click at [574, 87] on button "search Buscar afiliado" at bounding box center [553, 84] width 82 height 18
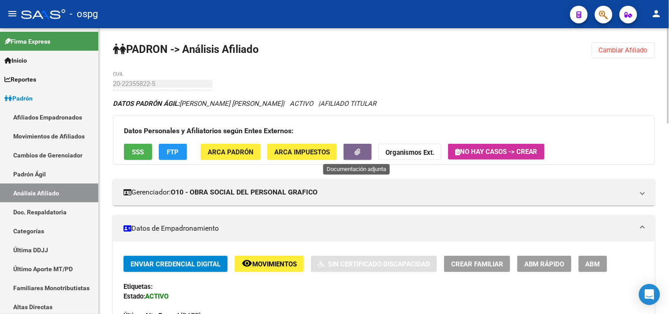
click at [361, 153] on button "button" at bounding box center [357, 152] width 28 height 16
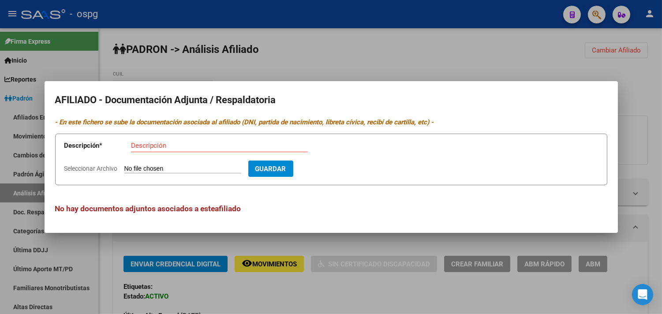
click at [294, 41] on div at bounding box center [331, 157] width 662 height 314
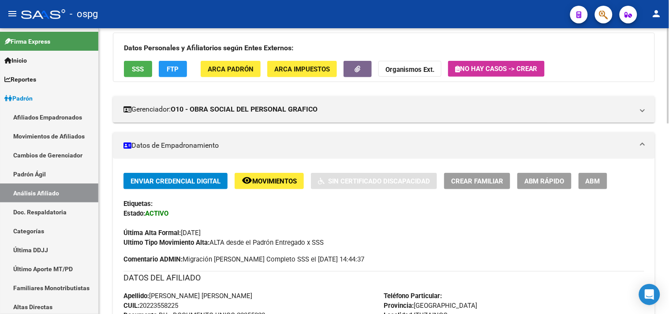
scroll to position [82, 0]
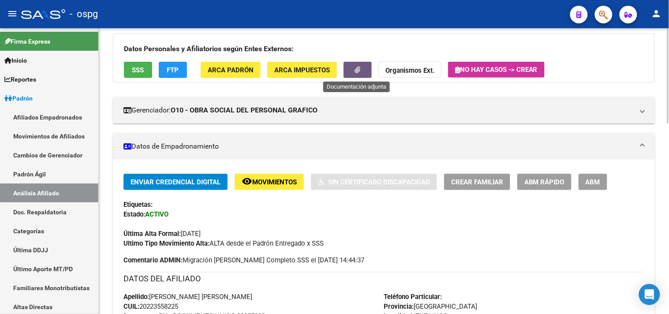
click at [357, 72] on icon "button" at bounding box center [358, 70] width 6 height 7
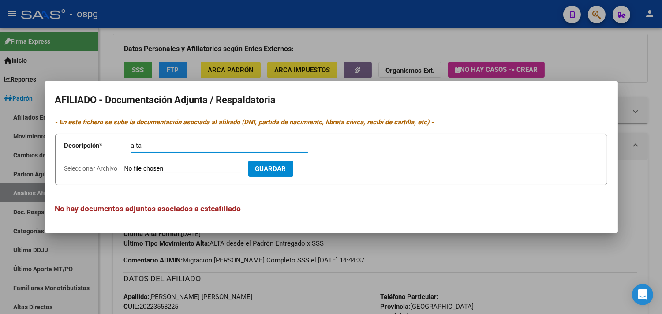
type input "alta"
click at [190, 168] on input "Seleccionar Archivo" at bounding box center [182, 169] width 117 height 8
click at [139, 166] on input "Seleccionar Archivo" at bounding box center [182, 169] width 117 height 8
type input "C:\fakepath\[PERSON_NAME] - [PERSON_NAME] (1).pdf"
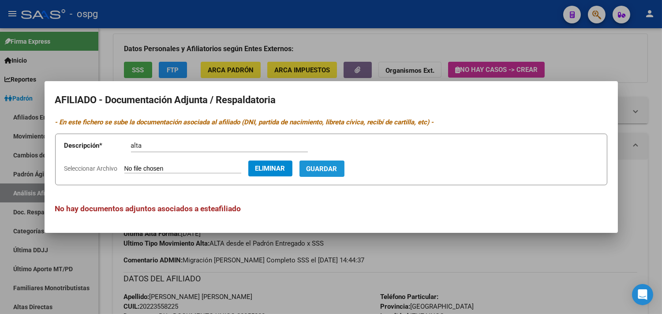
click at [337, 171] on span "Guardar" at bounding box center [321, 169] width 31 height 8
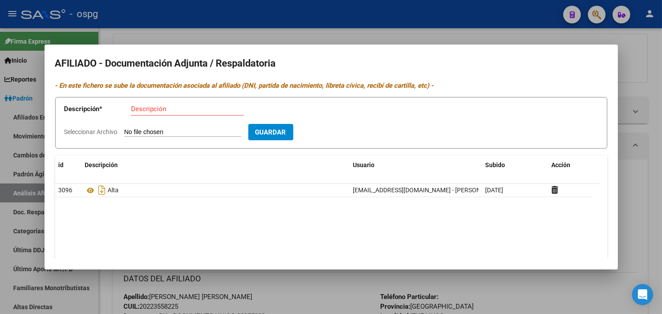
click at [141, 108] on input "Descripción" at bounding box center [187, 109] width 113 height 8
type input "DDJJ"
click at [132, 132] on input "Seleccionar Archivo" at bounding box center [182, 132] width 117 height 8
type input "C:\fakepath\DDJJ [PERSON_NAME].pdf"
click at [344, 139] on button "Guardar" at bounding box center [321, 132] width 45 height 16
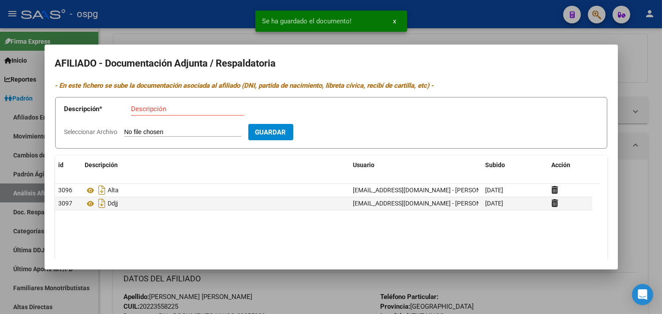
click at [168, 28] on div at bounding box center [331, 157] width 662 height 314
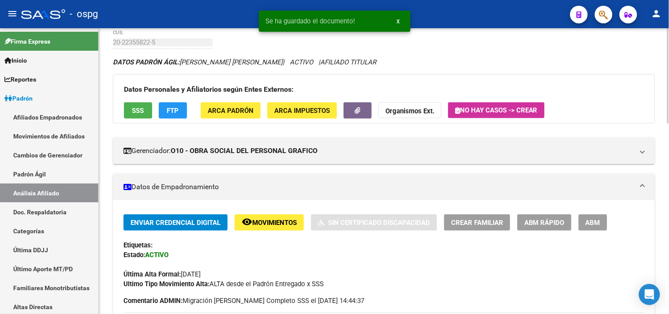
scroll to position [0, 0]
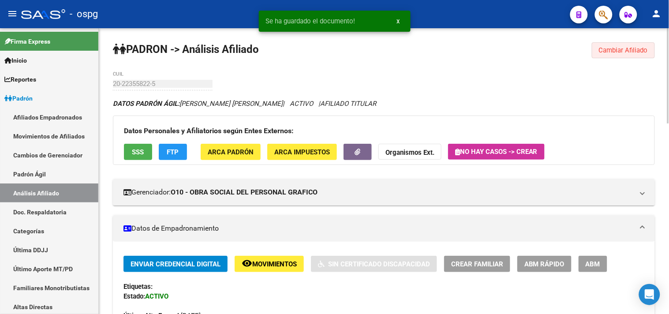
click at [606, 48] on span "Cambiar Afiliado" at bounding box center [623, 50] width 49 height 8
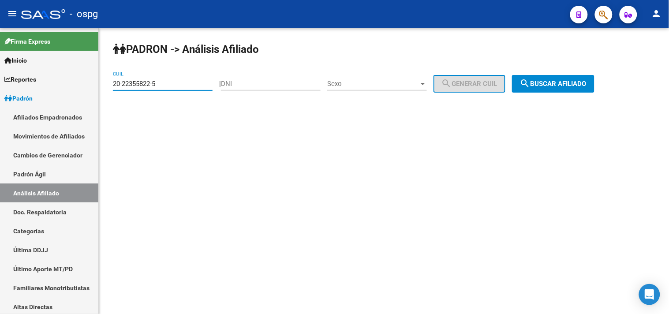
drag, startPoint x: 169, startPoint y: 82, endPoint x: 102, endPoint y: 82, distance: 67.0
click at [102, 82] on div "[PERSON_NAME] -> Análisis Afiliado 20-22355822-5 CUIL | DNI Sexo Sexo search Ge…" at bounding box center [384, 74] width 570 height 93
type input "27-40476580-4"
click at [553, 87] on span "search Buscar afiliado" at bounding box center [553, 84] width 67 height 8
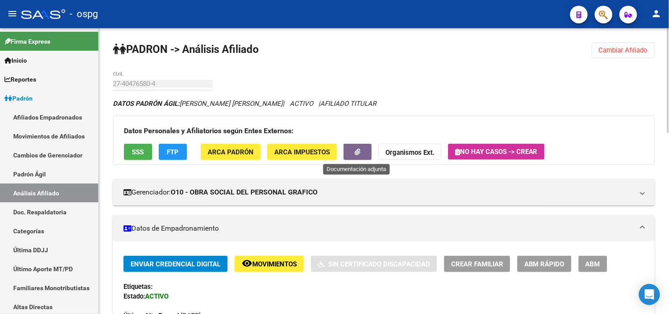
click at [361, 157] on button "button" at bounding box center [357, 152] width 28 height 16
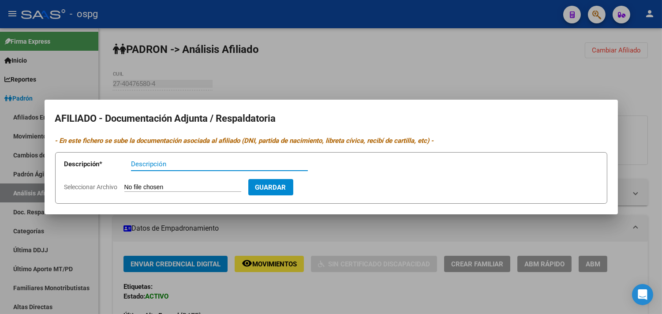
click at [369, 50] on div at bounding box center [331, 157] width 662 height 314
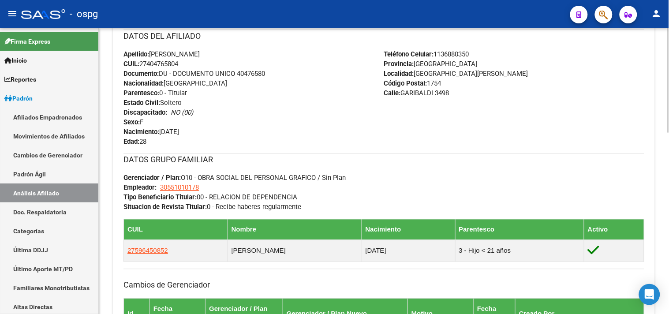
scroll to position [441, 0]
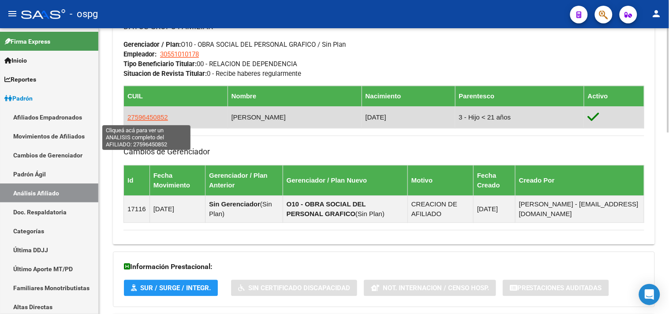
click at [139, 112] on td "27596450852" at bounding box center [176, 118] width 104 height 22
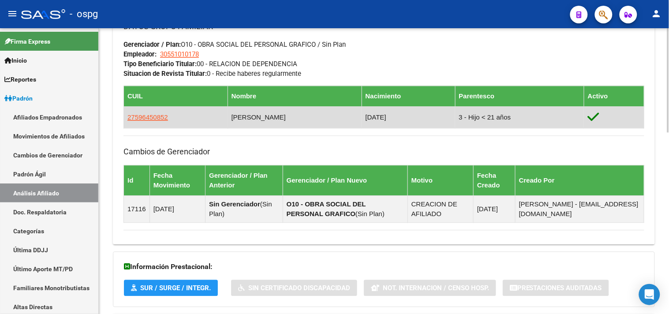
click at [155, 121] on app-link-go-to "27596450852" at bounding box center [147, 118] width 41 height 10
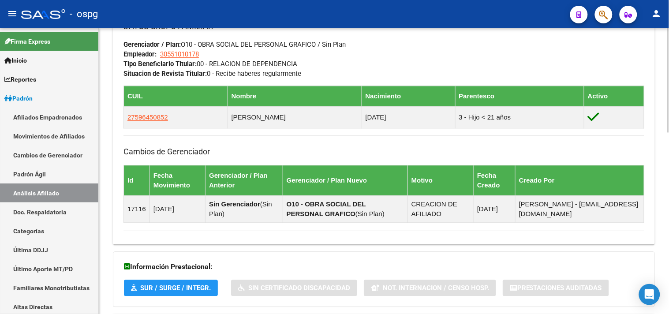
scroll to position [494, 0]
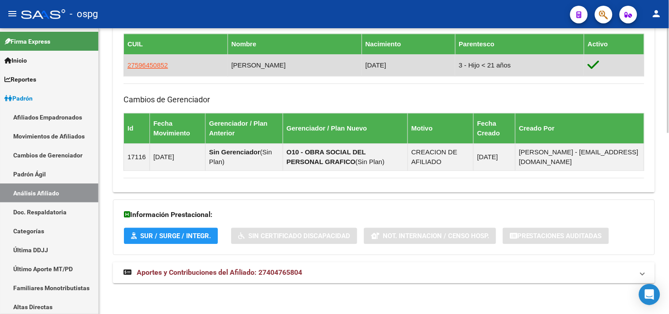
click at [148, 64] on span "27596450852" at bounding box center [147, 64] width 41 height 7
type textarea "27596450852"
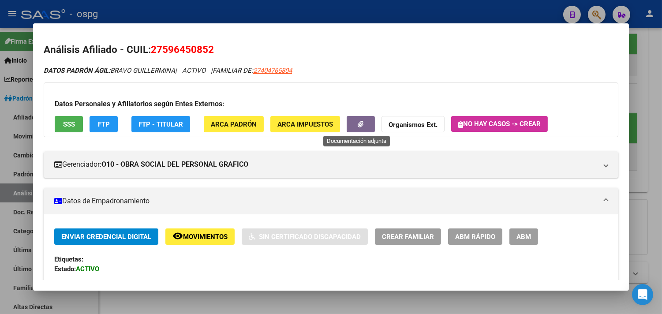
click at [361, 118] on button "button" at bounding box center [360, 124] width 28 height 16
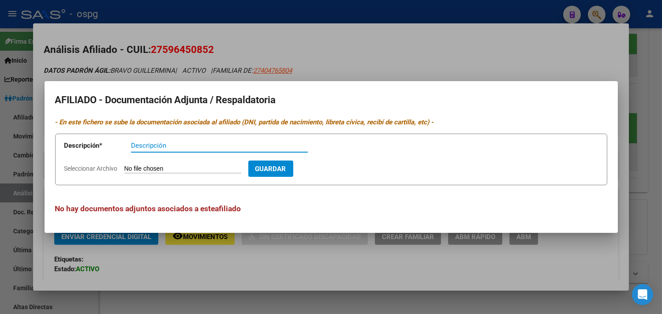
drag, startPoint x: 308, startPoint y: 72, endPoint x: 311, endPoint y: 62, distance: 11.1
click at [308, 71] on div at bounding box center [331, 157] width 662 height 314
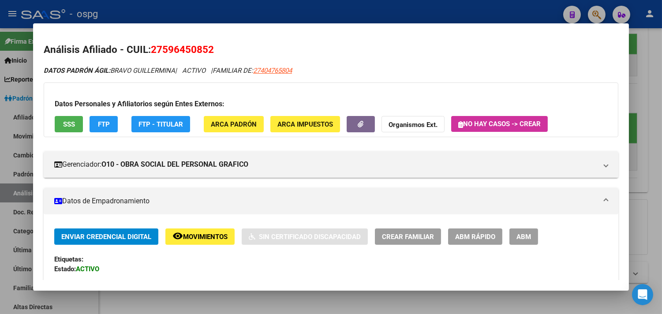
click at [254, 13] on div at bounding box center [331, 157] width 662 height 314
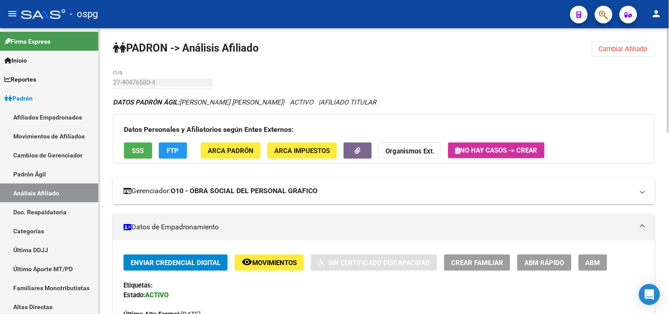
scroll to position [0, 0]
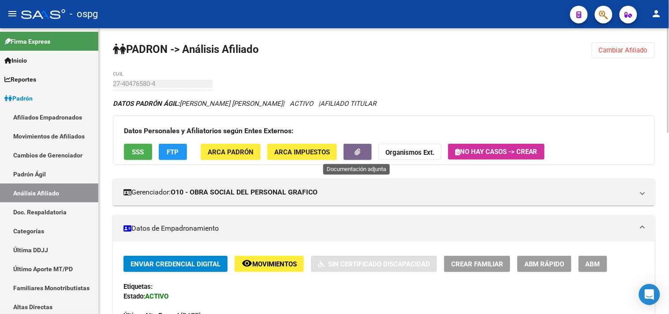
click at [356, 148] on span "button" at bounding box center [358, 152] width 6 height 8
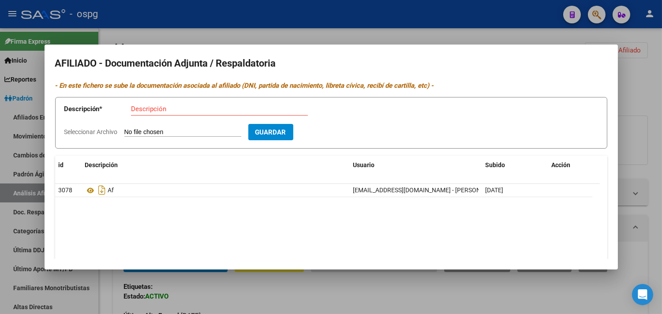
click at [204, 32] on div at bounding box center [331, 157] width 662 height 314
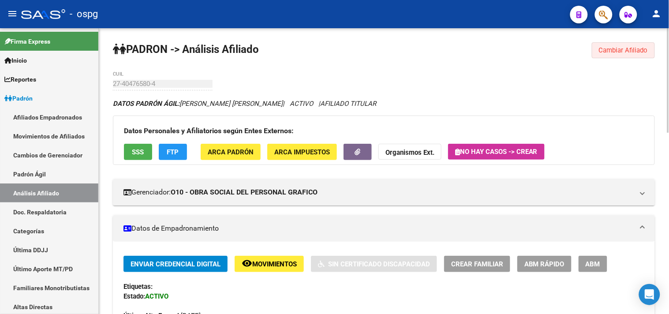
drag, startPoint x: 622, startPoint y: 50, endPoint x: 400, endPoint y: 64, distance: 222.1
click at [613, 50] on span "Cambiar Afiliado" at bounding box center [623, 50] width 49 height 8
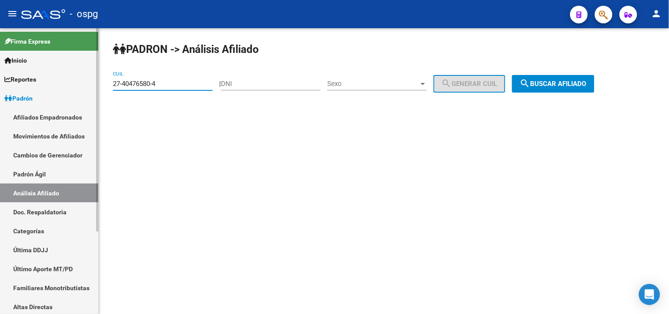
drag, startPoint x: 164, startPoint y: 84, endPoint x: 97, endPoint y: 90, distance: 66.4
click at [97, 90] on mat-sidenav-container "Firma Express Inicio Calendario SSS Instructivos Contacto OS Reportes Ingresos …" at bounding box center [334, 171] width 669 height 286
type input "20-37182279-9"
click at [580, 79] on button "search Buscar afiliado" at bounding box center [553, 84] width 82 height 18
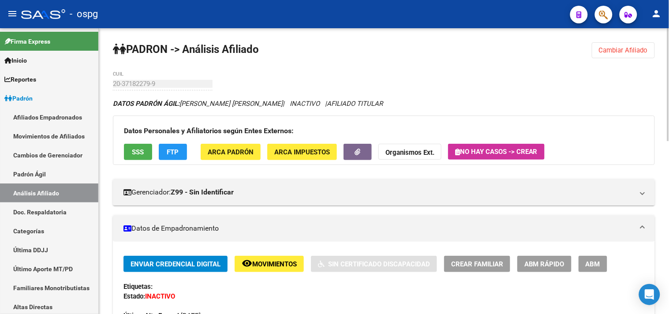
click at [140, 156] on span "SSS" at bounding box center [138, 152] width 12 height 8
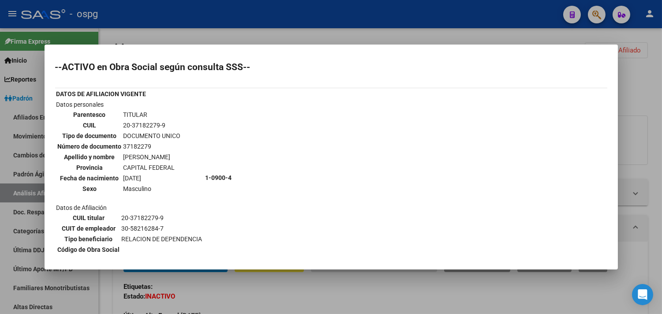
click at [297, 31] on div at bounding box center [331, 157] width 662 height 314
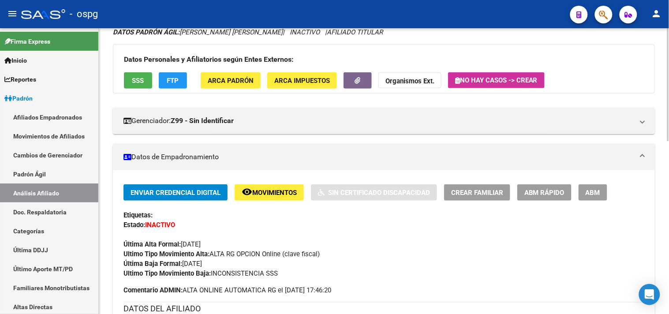
scroll to position [196, 0]
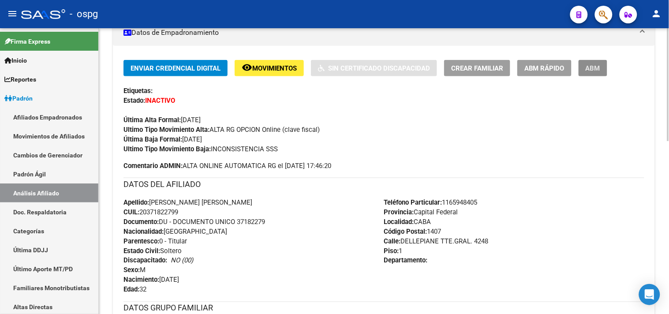
click at [602, 71] on button "ABM" at bounding box center [592, 68] width 29 height 16
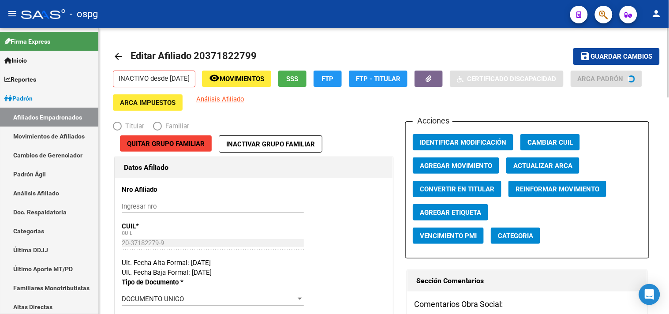
radio input "true"
type input "30-58216284-7"
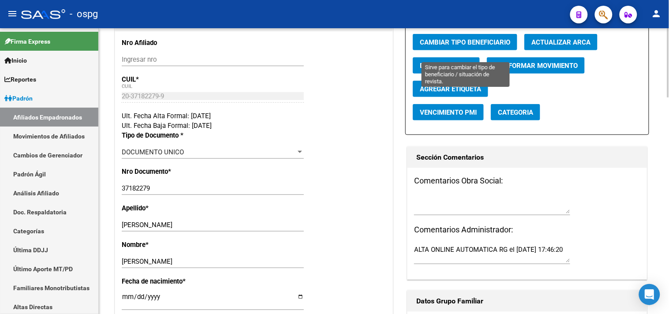
scroll to position [49, 0]
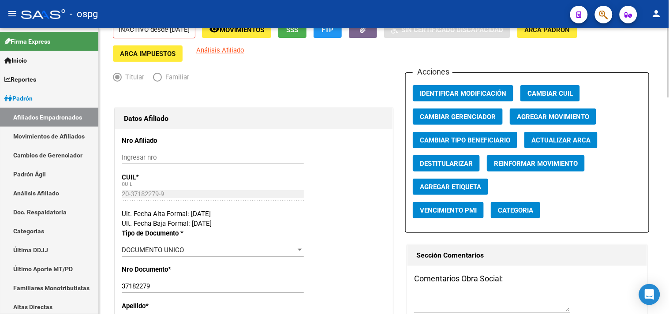
click at [545, 113] on span "Agregar Movimiento" at bounding box center [553, 117] width 72 height 8
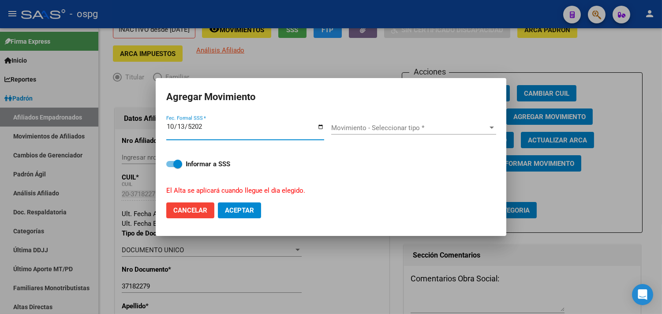
type input "[DATE]"
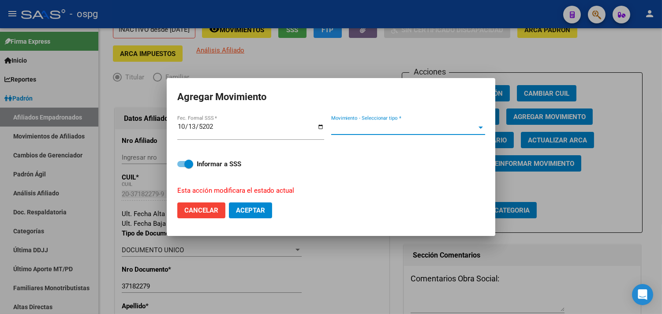
click at [432, 126] on span "Movimiento - Seleccionar tipo *" at bounding box center [404, 128] width 146 height 8
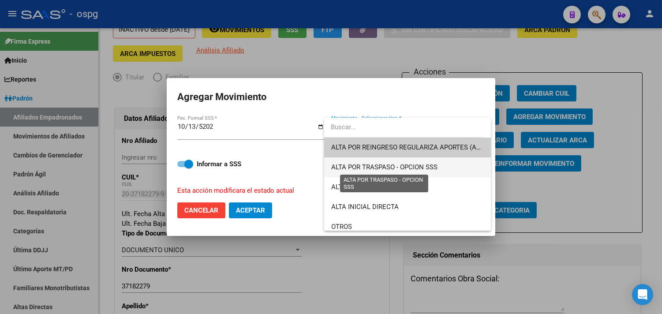
click at [375, 164] on span "ALTA POR TRASPASO - OPCION SSS" at bounding box center [384, 167] width 106 height 8
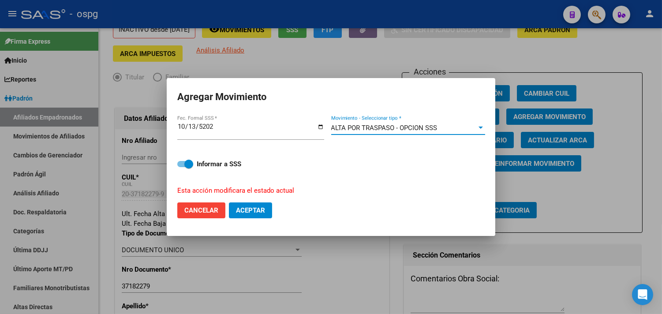
click at [257, 214] on button "Aceptar" at bounding box center [250, 210] width 43 height 16
checkbox input "false"
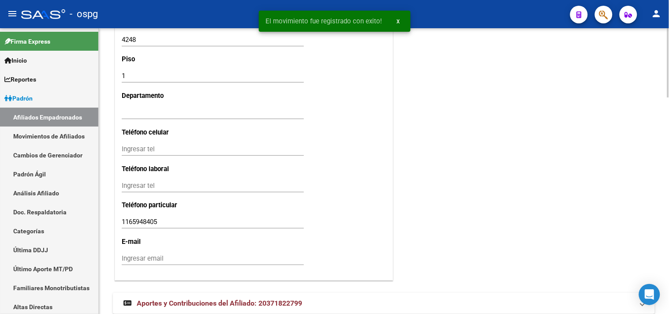
scroll to position [895, 0]
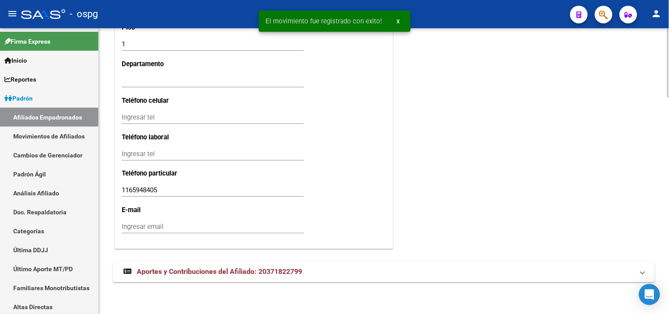
click at [128, 225] on input "Ingresar email" at bounding box center [213, 227] width 182 height 8
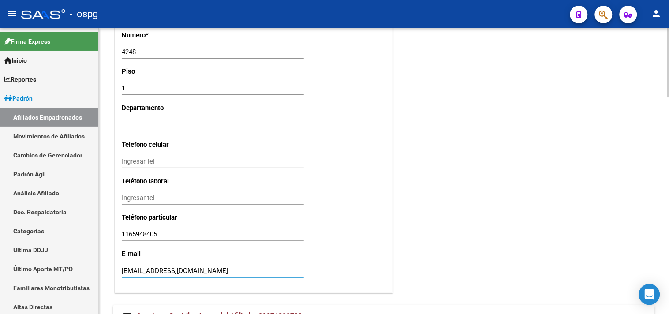
scroll to position [845, 0]
type input "[EMAIL_ADDRESS][DOMAIN_NAME]"
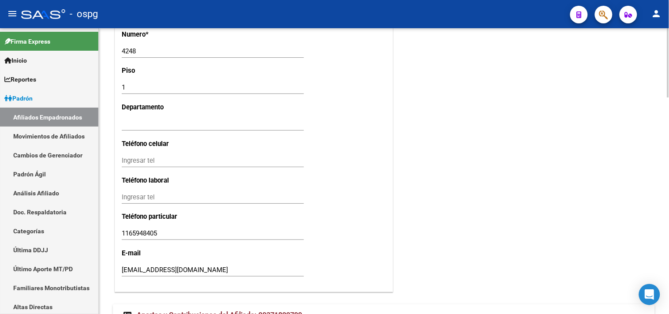
click at [129, 164] on input "Ingresar tel" at bounding box center [213, 160] width 182 height 8
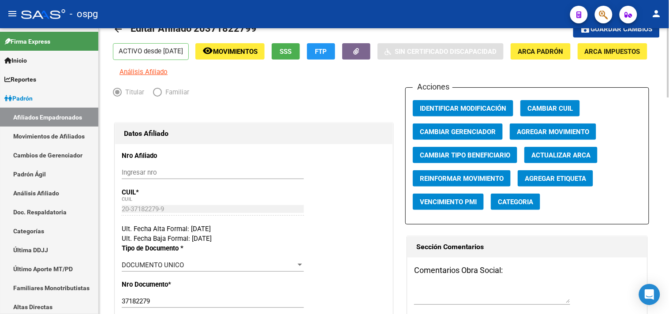
scroll to position [0, 0]
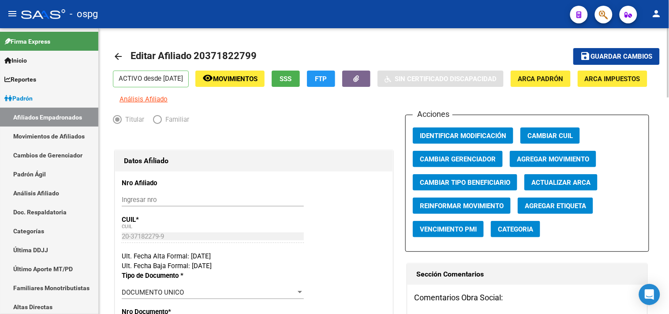
type input "1165848405"
click at [600, 47] on mat-toolbar-row "save Guardar cambios" at bounding box center [602, 56] width 115 height 28
click at [601, 55] on span "Guardar cambios" at bounding box center [622, 57] width 62 height 8
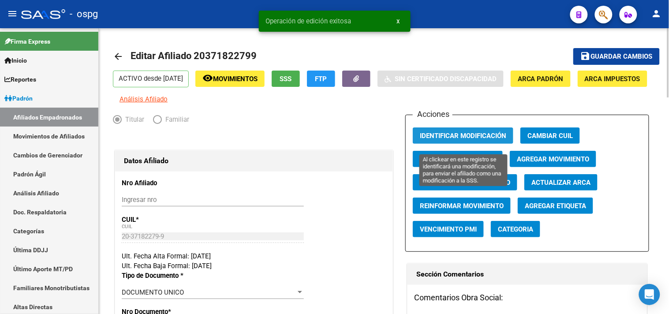
click at [457, 134] on button "Identificar Modificación" at bounding box center [463, 135] width 100 height 16
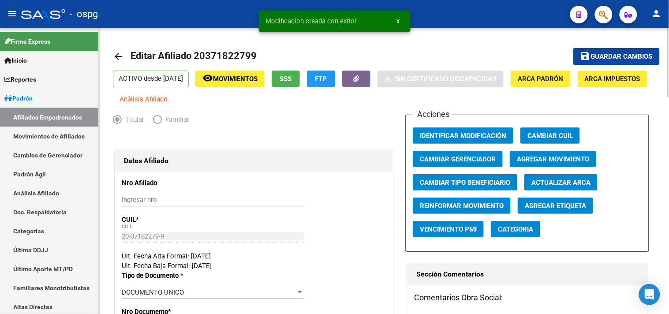
click at [116, 51] on link "arrow_back" at bounding box center [122, 56] width 18 height 21
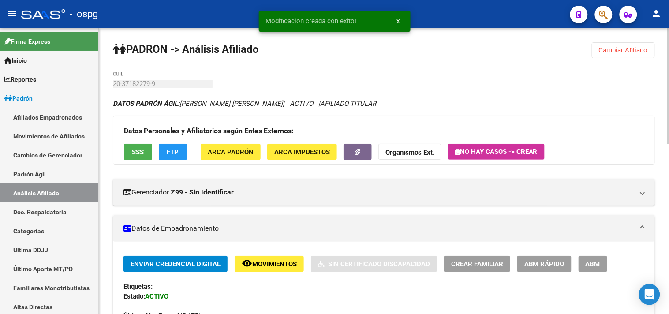
click at [592, 269] on button "ABM" at bounding box center [592, 264] width 29 height 16
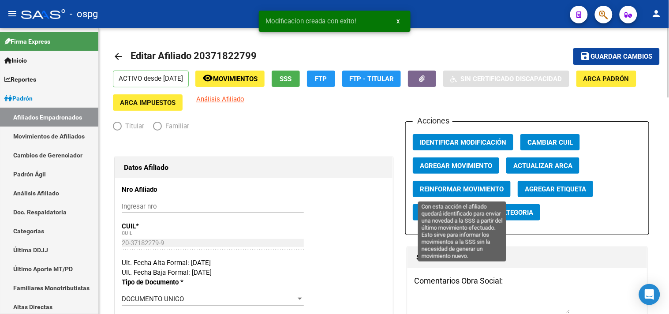
radio input "true"
type input "30-58216284-7"
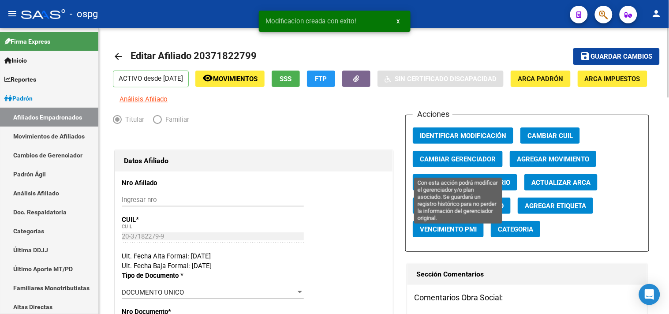
click at [468, 163] on span "Cambiar Gerenciador" at bounding box center [458, 159] width 76 height 8
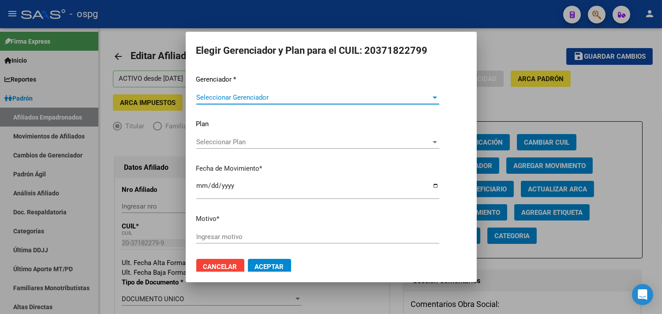
click at [269, 97] on span "Seleccionar Gerenciador" at bounding box center [313, 97] width 235 height 8
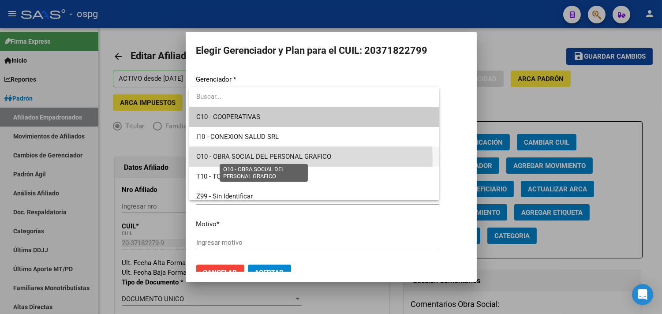
click at [262, 160] on span "O10 - OBRA SOCIAL DEL PERSONAL GRAFICO" at bounding box center [263, 156] width 135 height 8
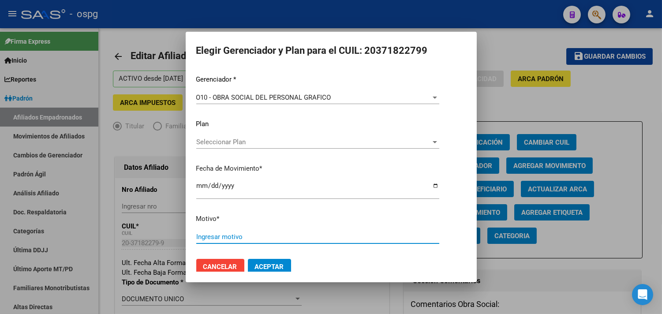
click at [217, 239] on input "Ingresar motivo" at bounding box center [317, 237] width 243 height 8
type input "opcion"
click at [266, 267] on span "Aceptar" at bounding box center [269, 267] width 29 height 8
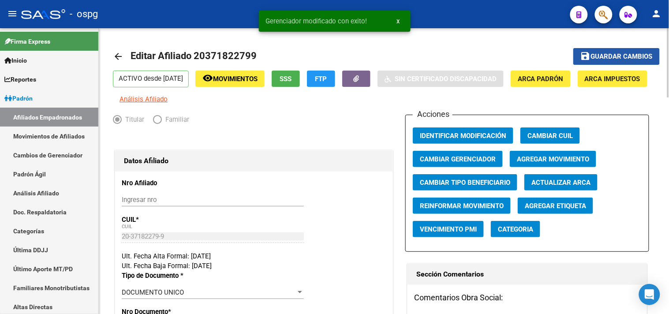
drag, startPoint x: 606, startPoint y: 55, endPoint x: 599, endPoint y: 59, distance: 8.2
click at [602, 58] on span "Guardar cambios" at bounding box center [622, 57] width 62 height 8
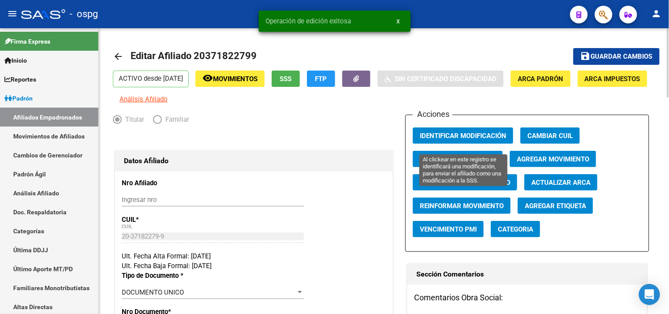
click at [468, 144] on button "Identificar Modificación" at bounding box center [463, 135] width 100 height 16
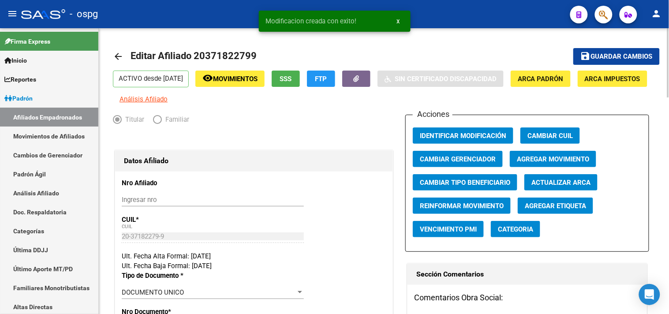
click at [459, 140] on span "Identificar Modificación" at bounding box center [463, 136] width 86 height 8
click at [113, 56] on mat-icon "arrow_back" at bounding box center [118, 56] width 11 height 11
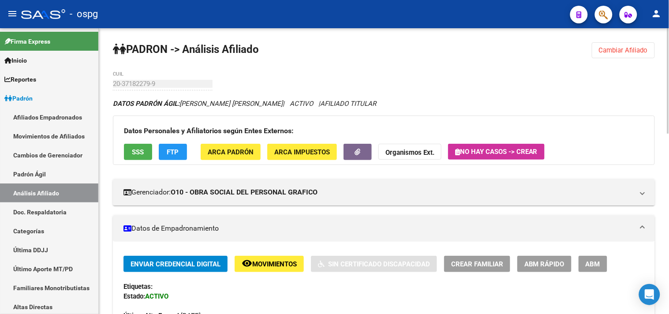
click at [607, 54] on button "Cambiar Afiliado" at bounding box center [622, 50] width 63 height 16
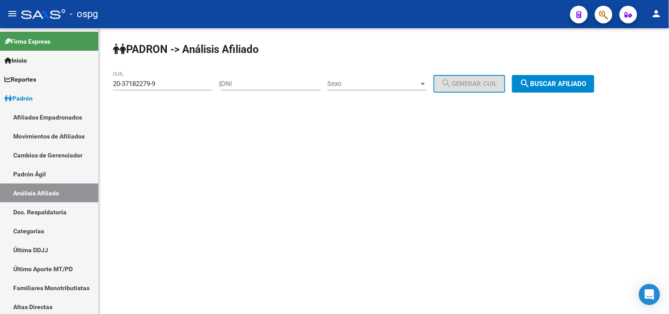
click at [530, 82] on mat-icon "search" at bounding box center [525, 83] width 11 height 11
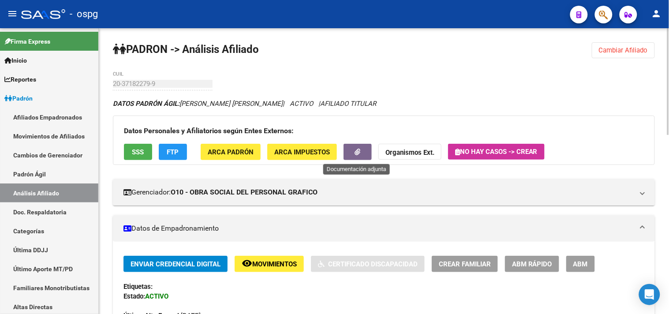
click at [364, 147] on button "button" at bounding box center [357, 152] width 28 height 16
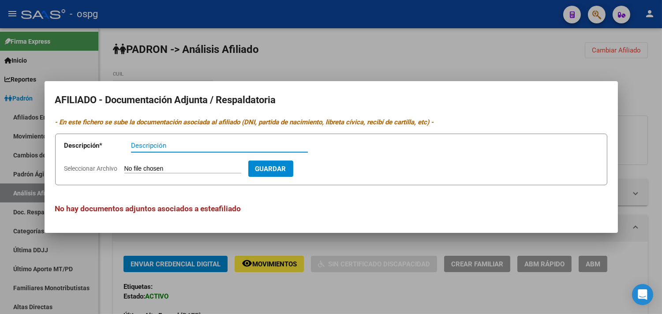
click at [160, 147] on input "Descripción" at bounding box center [219, 145] width 177 height 8
type input "ddjj"
click at [161, 168] on input "Seleccionar Archivo" at bounding box center [182, 169] width 117 height 8
type input "C:\fakepath\IMG_3661.jpeg"
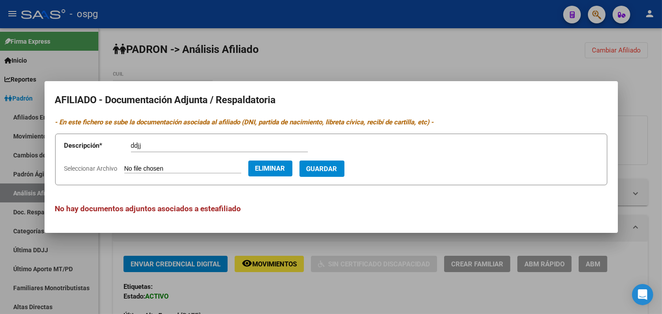
click at [337, 172] on span "Guardar" at bounding box center [321, 169] width 31 height 8
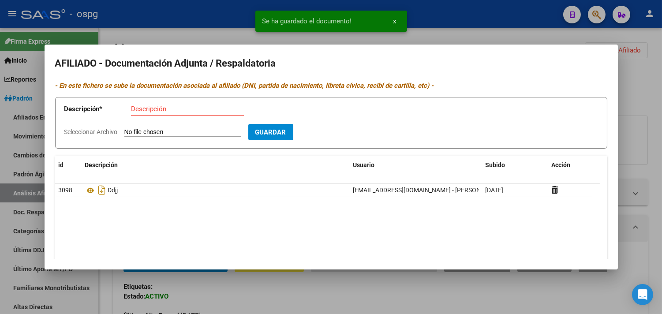
click at [143, 108] on input "Descripción" at bounding box center [187, 109] width 113 height 8
click at [145, 131] on input "Seleccionar Archivo" at bounding box center [182, 132] width 117 height 8
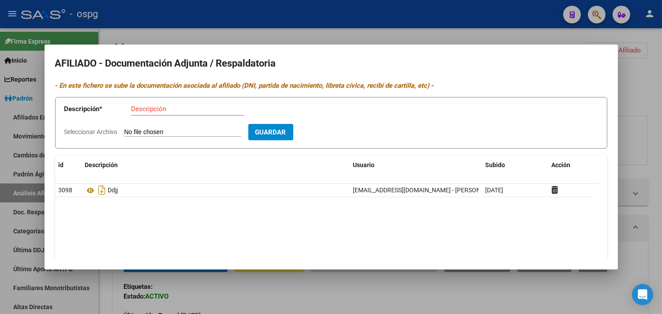
type input "C:\fakepath\IMG_4288.jpeg"
click at [160, 109] on input "Descripción" at bounding box center [187, 109] width 113 height 8
type input "d"
click at [164, 108] on input "Descripción" at bounding box center [187, 109] width 113 height 8
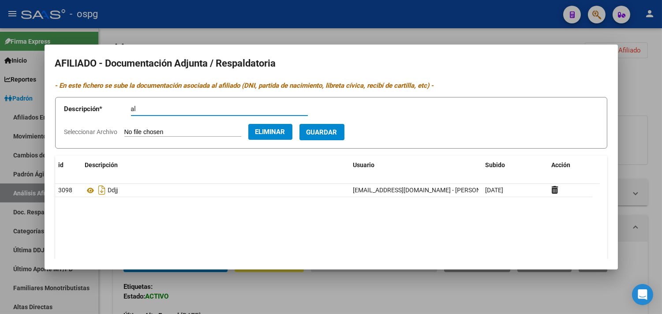
type input "al"
click at [333, 135] on span "Guardar" at bounding box center [321, 132] width 31 height 8
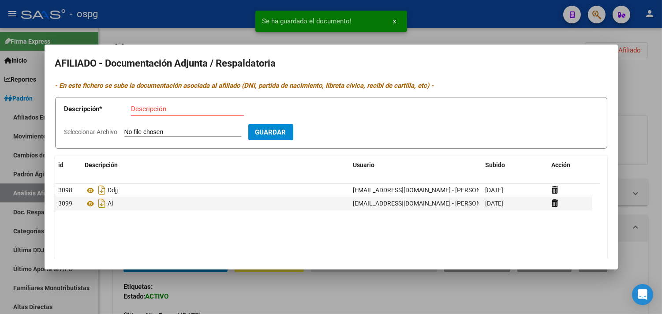
click at [161, 129] on input "Seleccionar Archivo" at bounding box center [182, 132] width 117 height 8
type input "C:\fakepath\constancia_cuil.pdf"
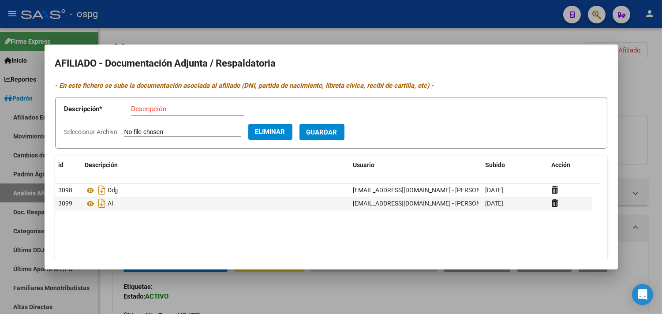
click at [138, 111] on input "Descripción" at bounding box center [187, 109] width 113 height 8
type input "alta"
click at [337, 130] on span "Guardar" at bounding box center [321, 132] width 31 height 8
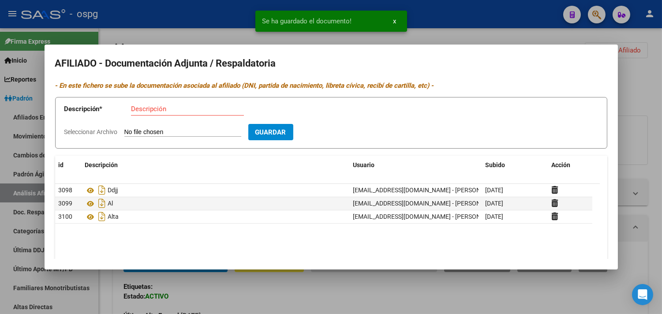
click at [151, 130] on input "Seleccionar Archivo" at bounding box center [182, 132] width 117 height 8
type input "C:\fakepath\Escaneado el [DATE], 16_31_51.pdf"
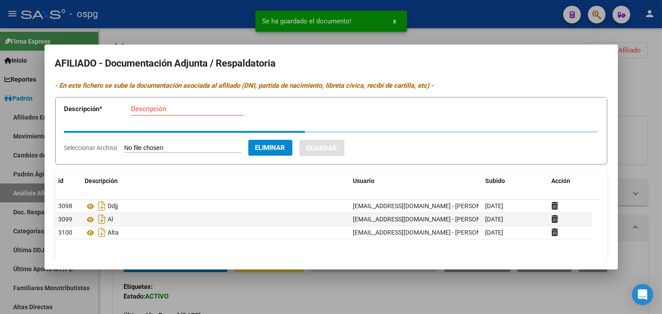
click at [144, 110] on input "Descripción" at bounding box center [187, 109] width 113 height 8
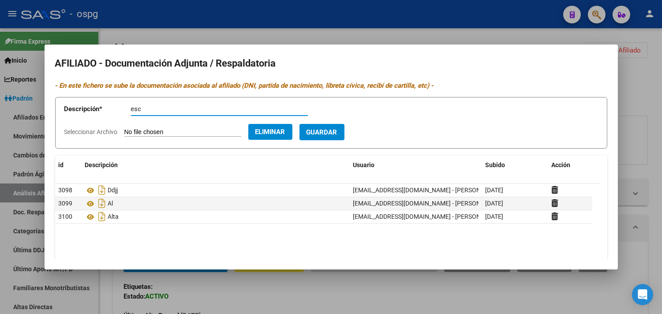
type input "esc"
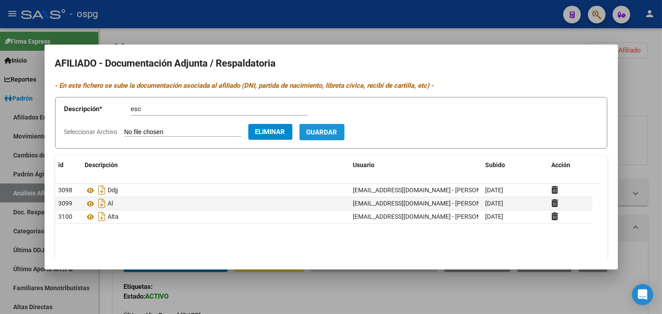
click at [333, 131] on span "Guardar" at bounding box center [321, 132] width 31 height 8
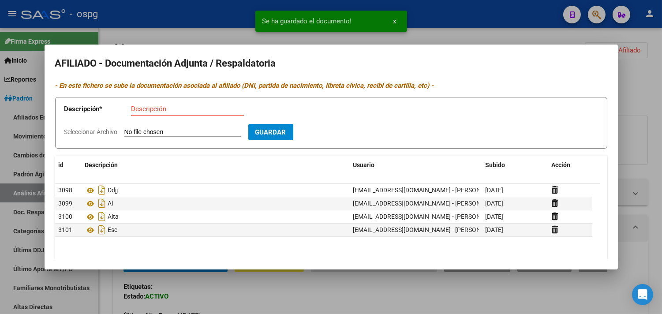
click at [143, 131] on input "Seleccionar Archivo" at bounding box center [182, 132] width 117 height 8
type input "C:\fakepath\IMG_3662.jpeg"
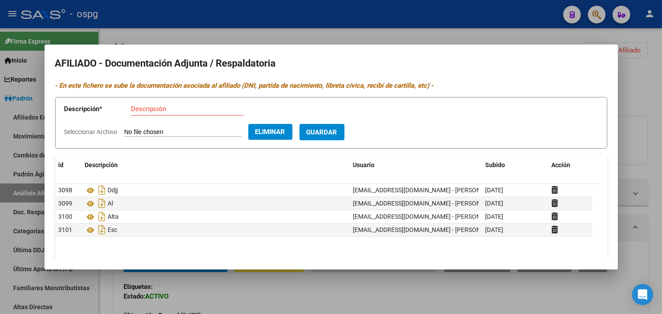
click at [140, 110] on input "Descripción" at bounding box center [187, 109] width 113 height 8
type input "v"
type input "alta"
click at [337, 135] on span "Guardar" at bounding box center [321, 132] width 31 height 8
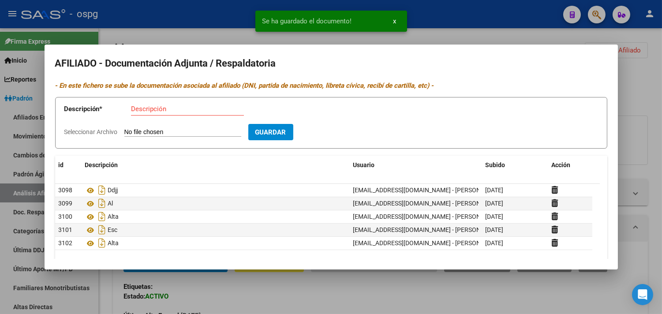
click at [223, 15] on div at bounding box center [331, 157] width 662 height 314
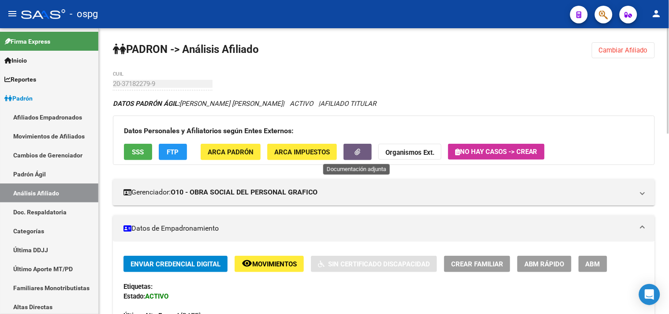
click at [369, 150] on button "button" at bounding box center [357, 152] width 28 height 16
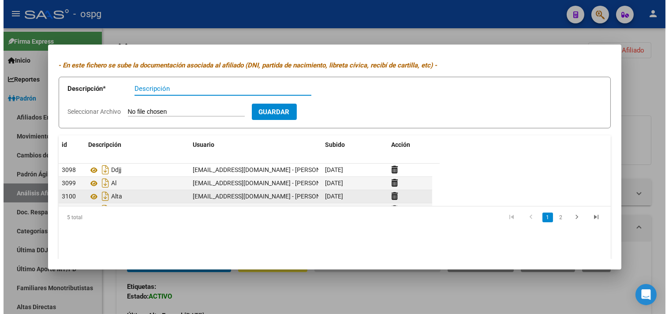
scroll to position [36, 0]
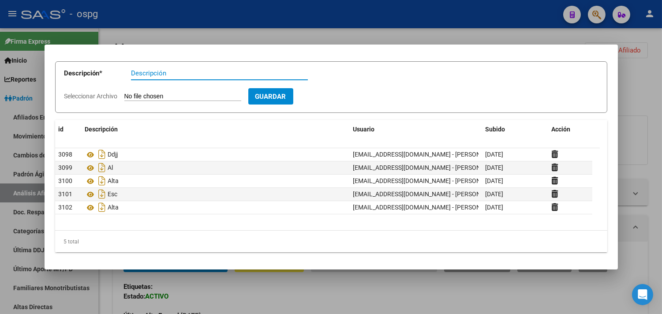
click at [239, 22] on div at bounding box center [331, 157] width 662 height 314
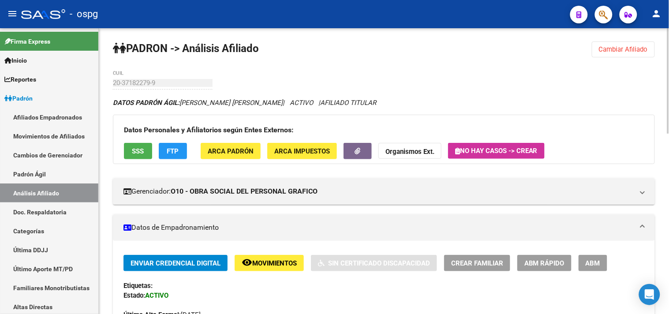
scroll to position [0, 0]
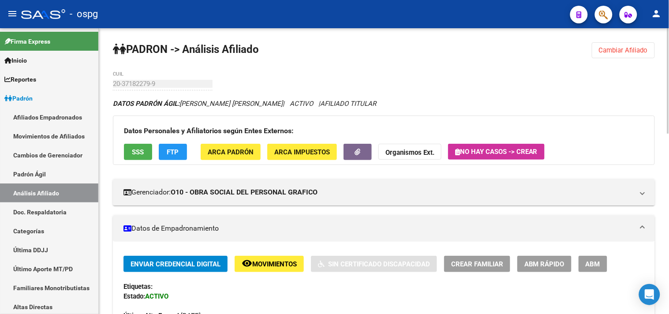
click at [614, 45] on button "Cambiar Afiliado" at bounding box center [622, 50] width 63 height 16
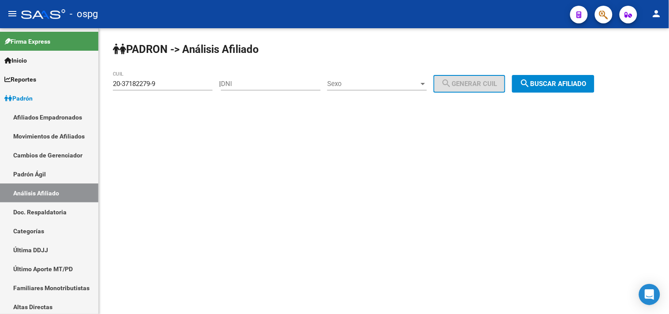
click at [571, 84] on span "search Buscar afiliado" at bounding box center [553, 84] width 67 height 8
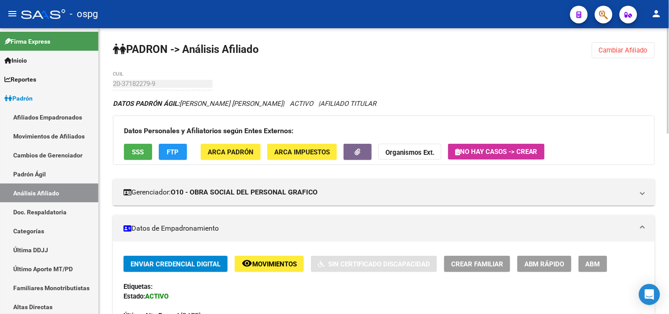
click at [612, 57] on button "Cambiar Afiliado" at bounding box center [622, 50] width 63 height 16
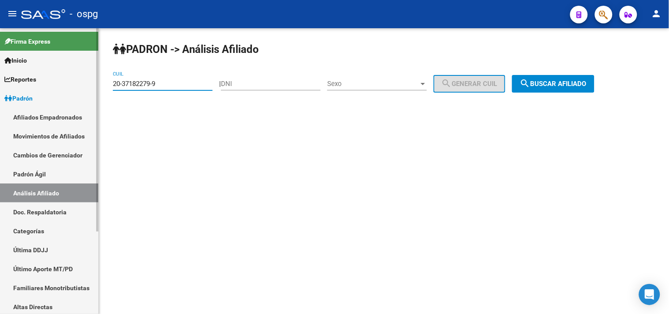
drag, startPoint x: 170, startPoint y: 85, endPoint x: 81, endPoint y: 93, distance: 89.4
click at [81, 93] on mat-sidenav-container "Firma Express Inicio Calendario SSS Instructivos Contacto OS Reportes Ingresos …" at bounding box center [334, 171] width 669 height 286
paste input "20-18560178-2"
type input "20-18560178-2"
click at [562, 79] on button "search Buscar afiliado" at bounding box center [553, 84] width 82 height 18
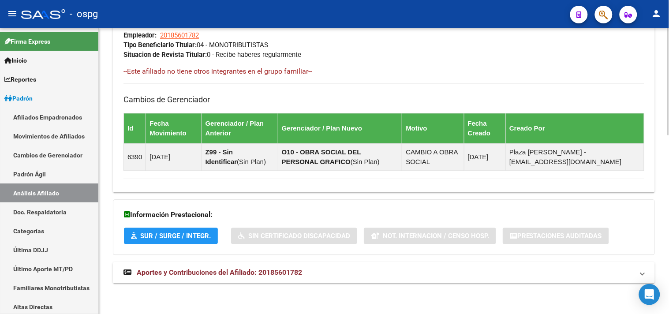
click at [221, 270] on span "Aportes y Contribuciones del Afiliado: 20185601782" at bounding box center [219, 272] width 165 height 8
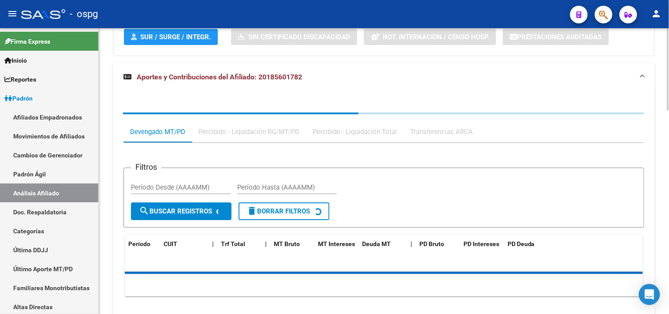
scroll to position [676, 0]
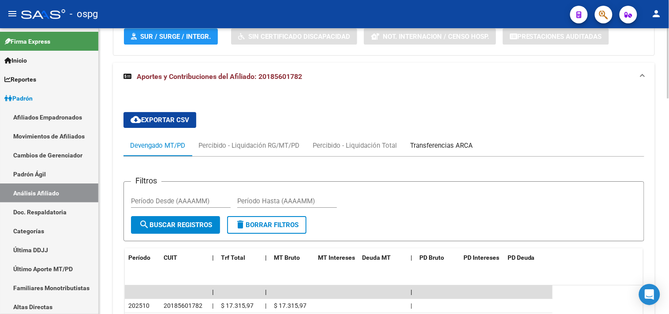
click at [426, 144] on div "Transferencias ARCA" at bounding box center [441, 146] width 63 height 10
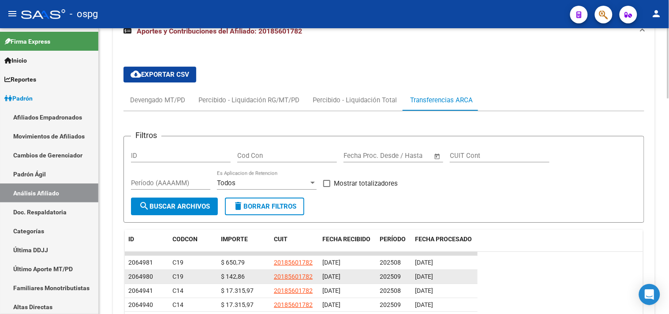
scroll to position [774, 0]
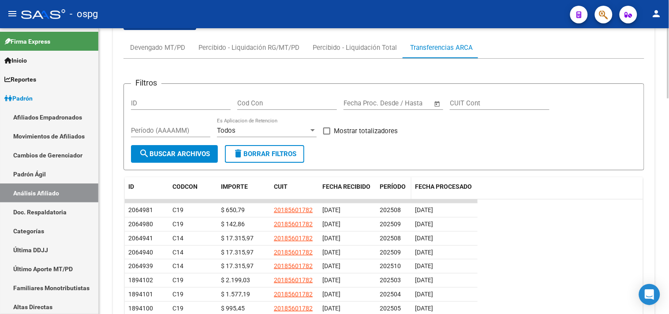
click at [393, 187] on span "PERÍODO" at bounding box center [392, 186] width 26 height 7
click at [394, 187] on span "PERÍODO" at bounding box center [392, 186] width 26 height 7
